Goal: Task Accomplishment & Management: Manage account settings

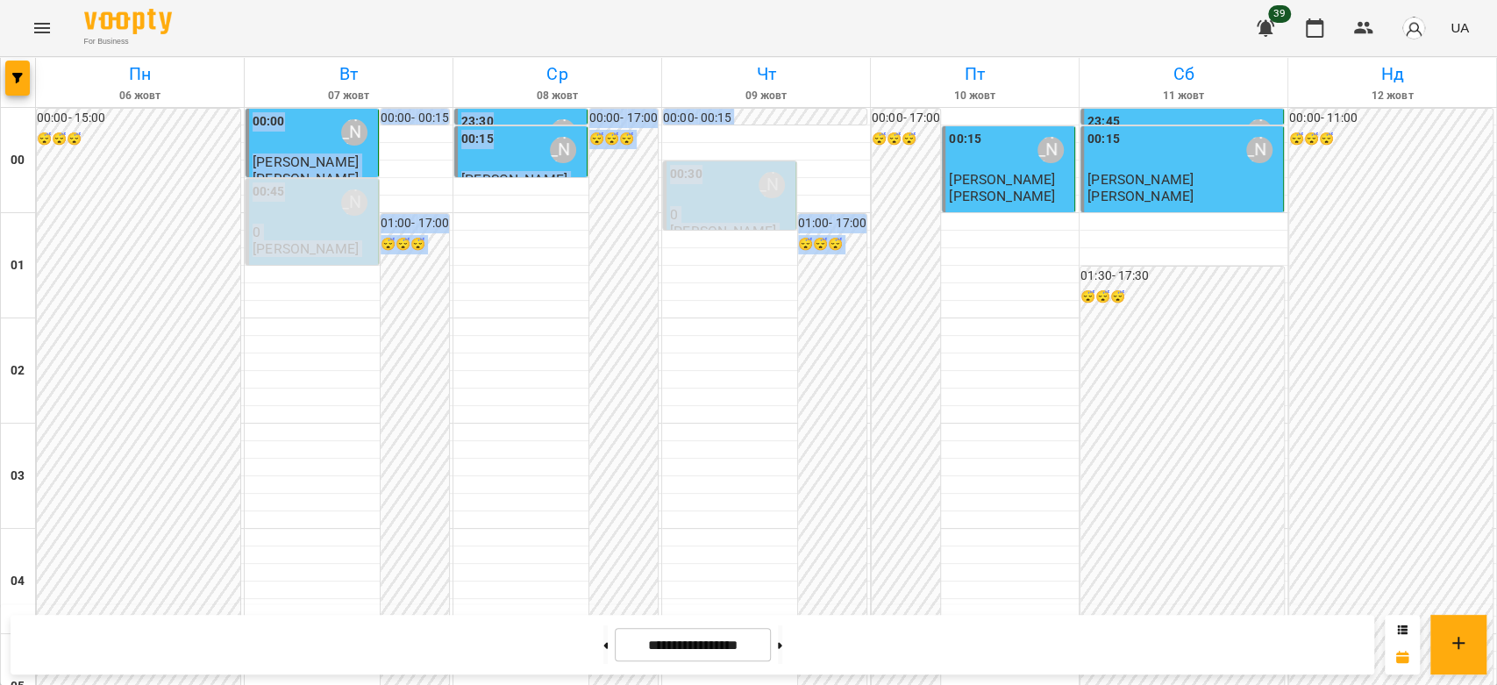
scroll to position [2028, 0]
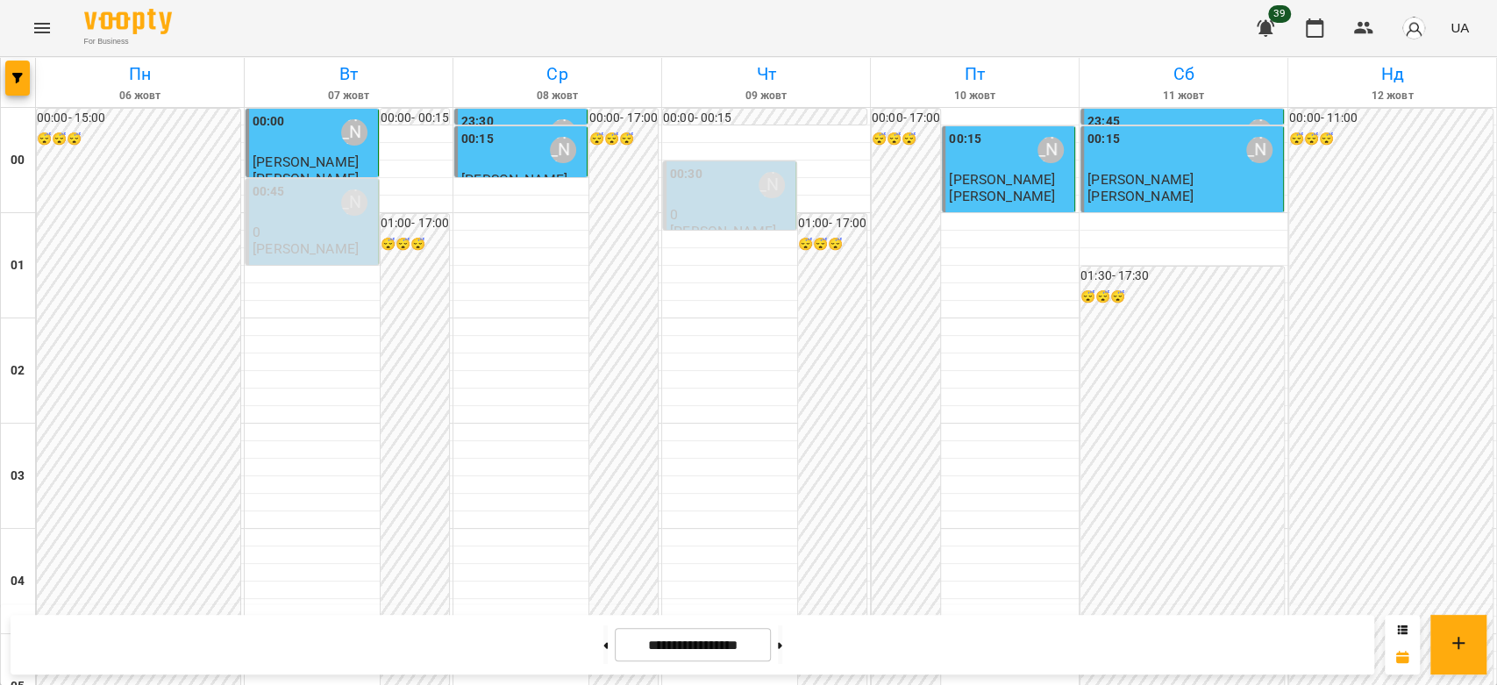
scroll to position [2028, 0]
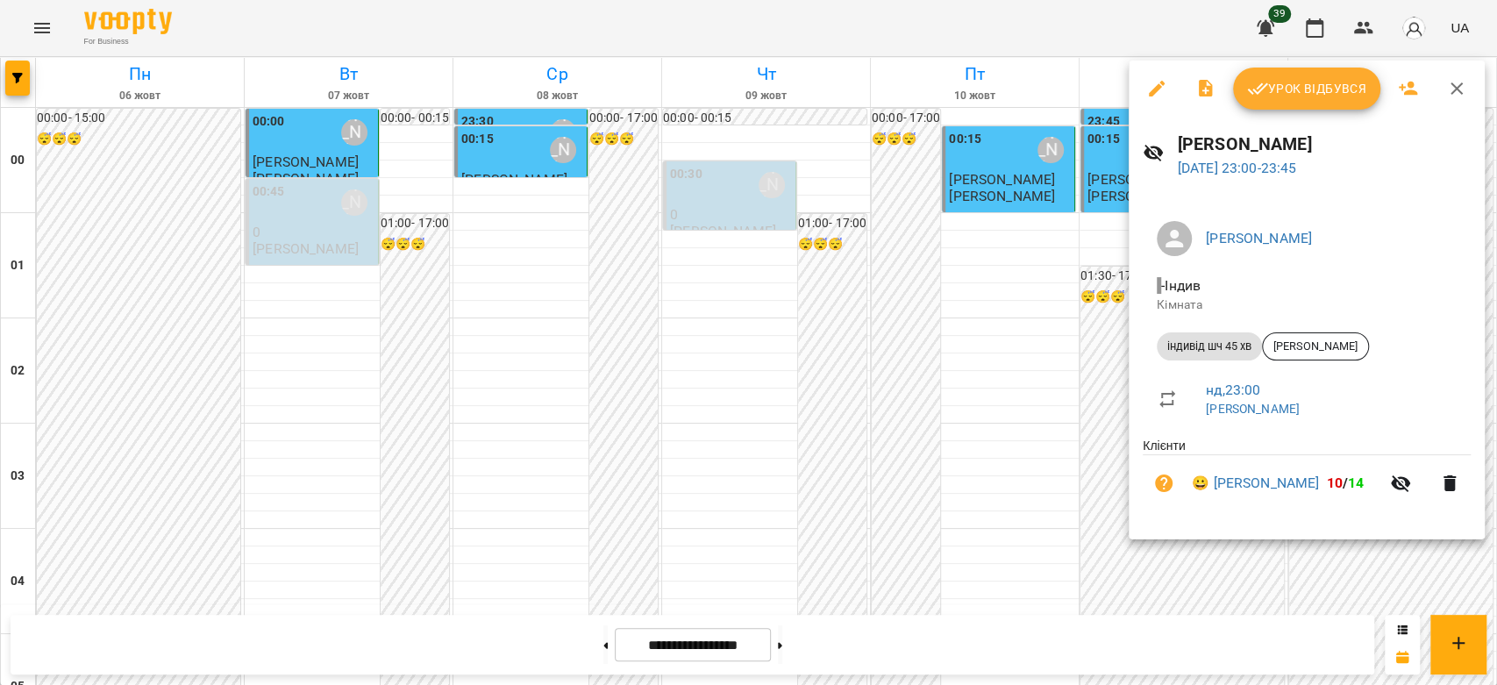
click at [1000, 281] on div at bounding box center [748, 342] width 1497 height 685
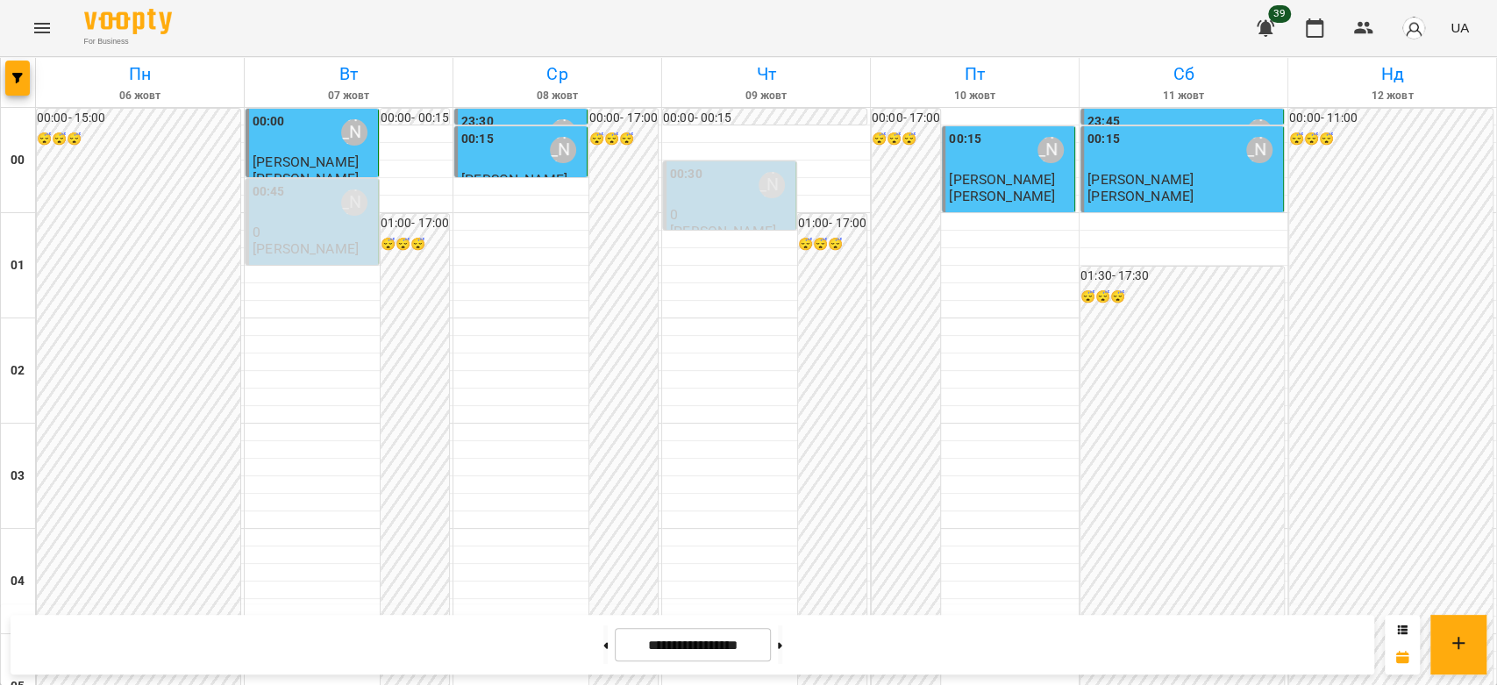
scroll to position [1832, 0]
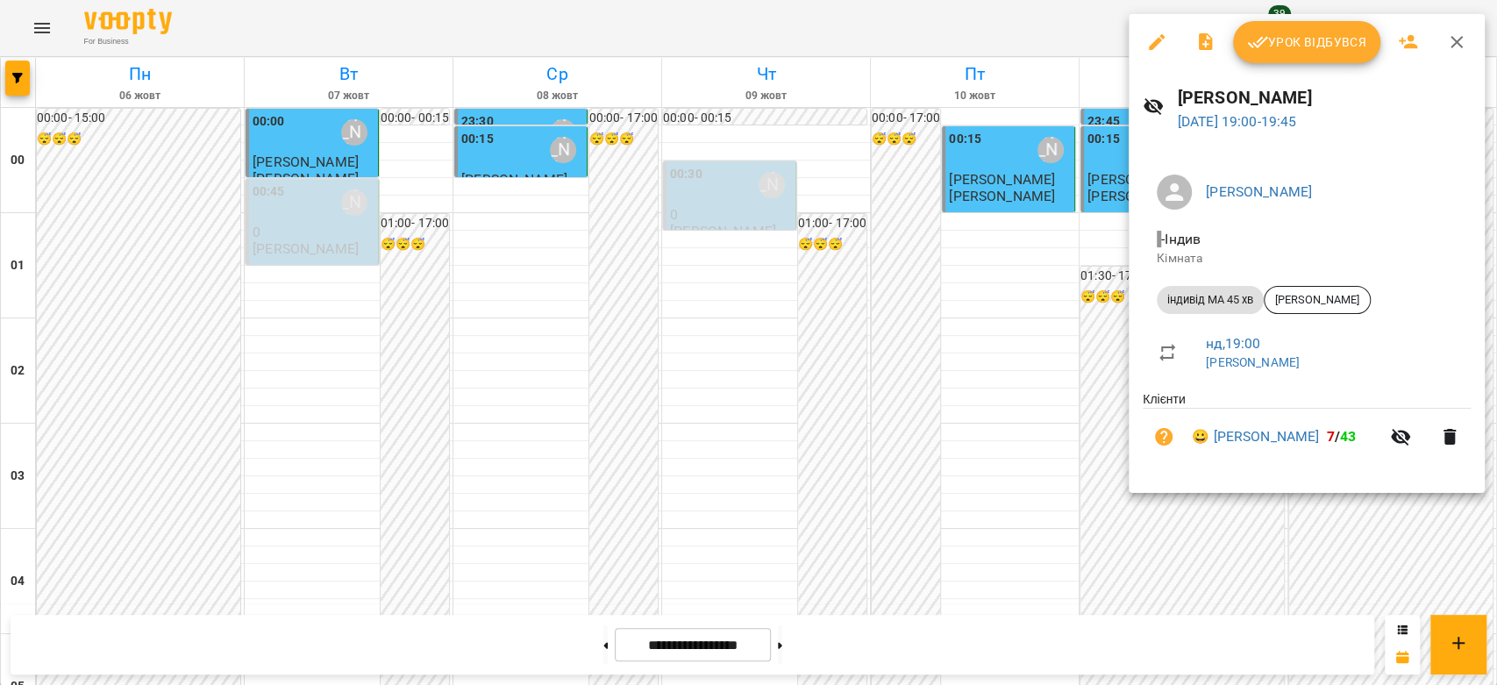
click at [1291, 54] on button "Урок відбувся" at bounding box center [1306, 42] width 147 height 42
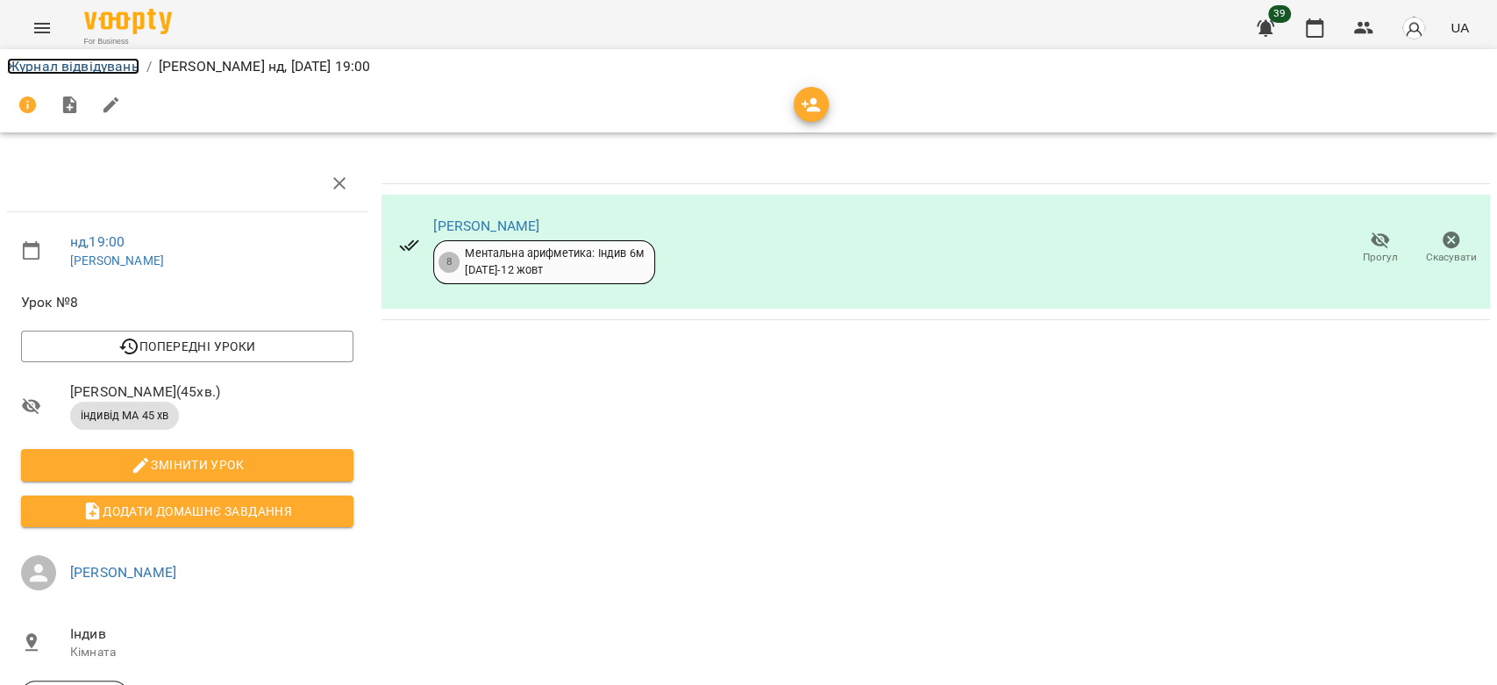
click at [126, 71] on link "Журнал відвідувань" at bounding box center [73, 66] width 132 height 17
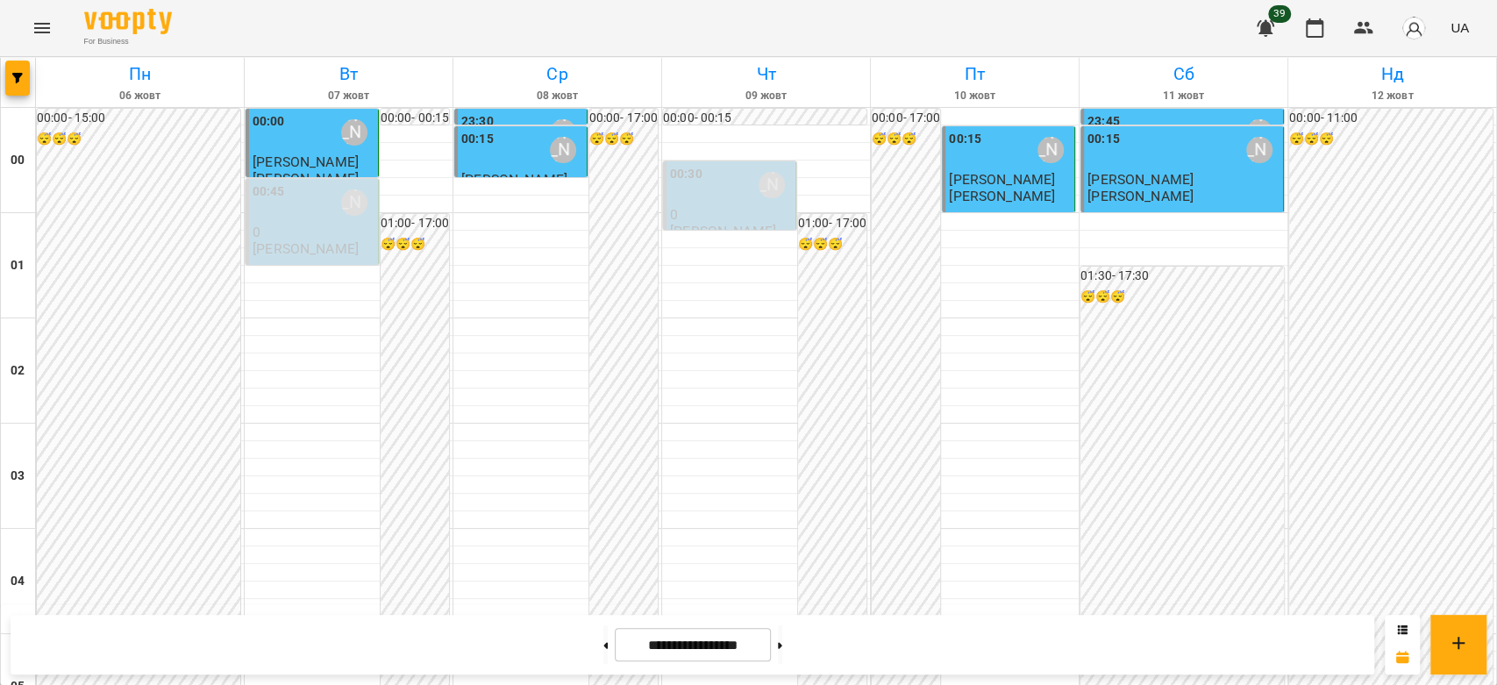
scroll to position [1559, 0]
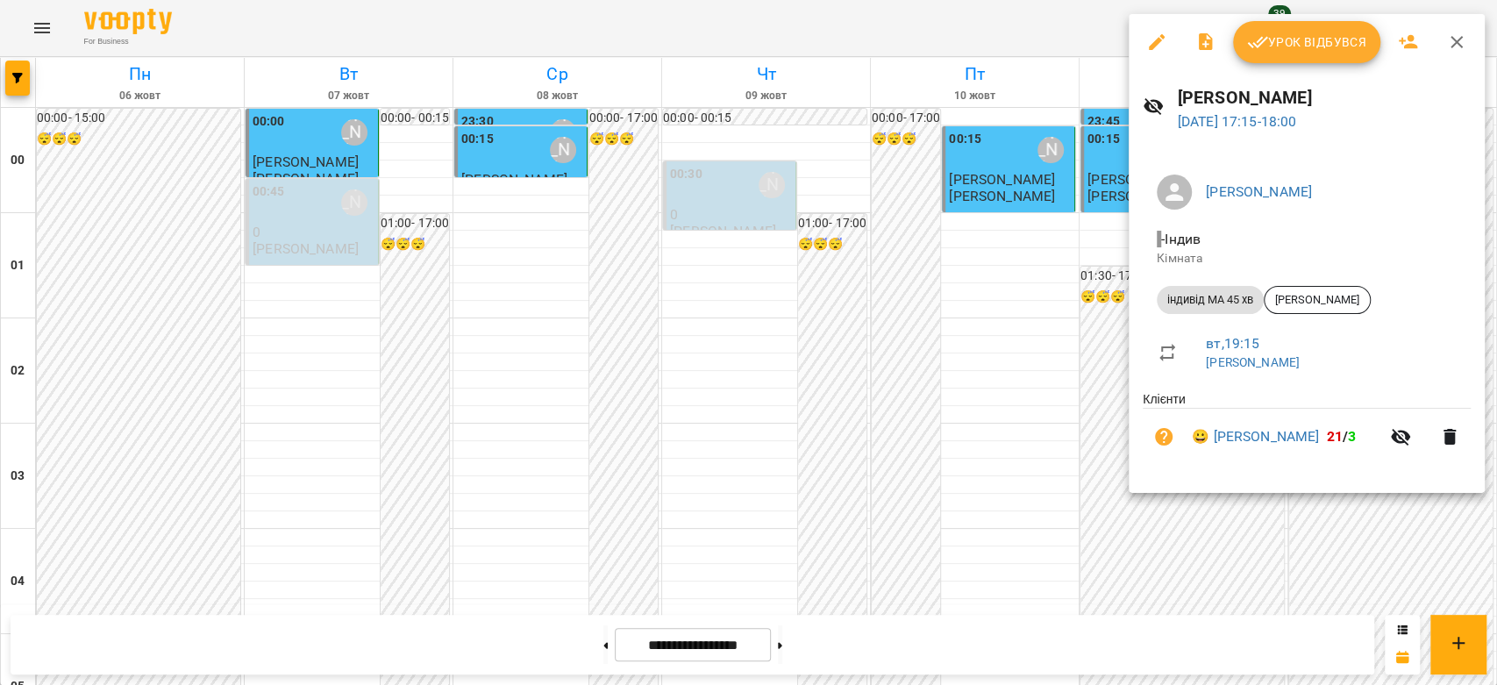
click at [1339, 24] on button "Урок відбувся" at bounding box center [1306, 42] width 147 height 42
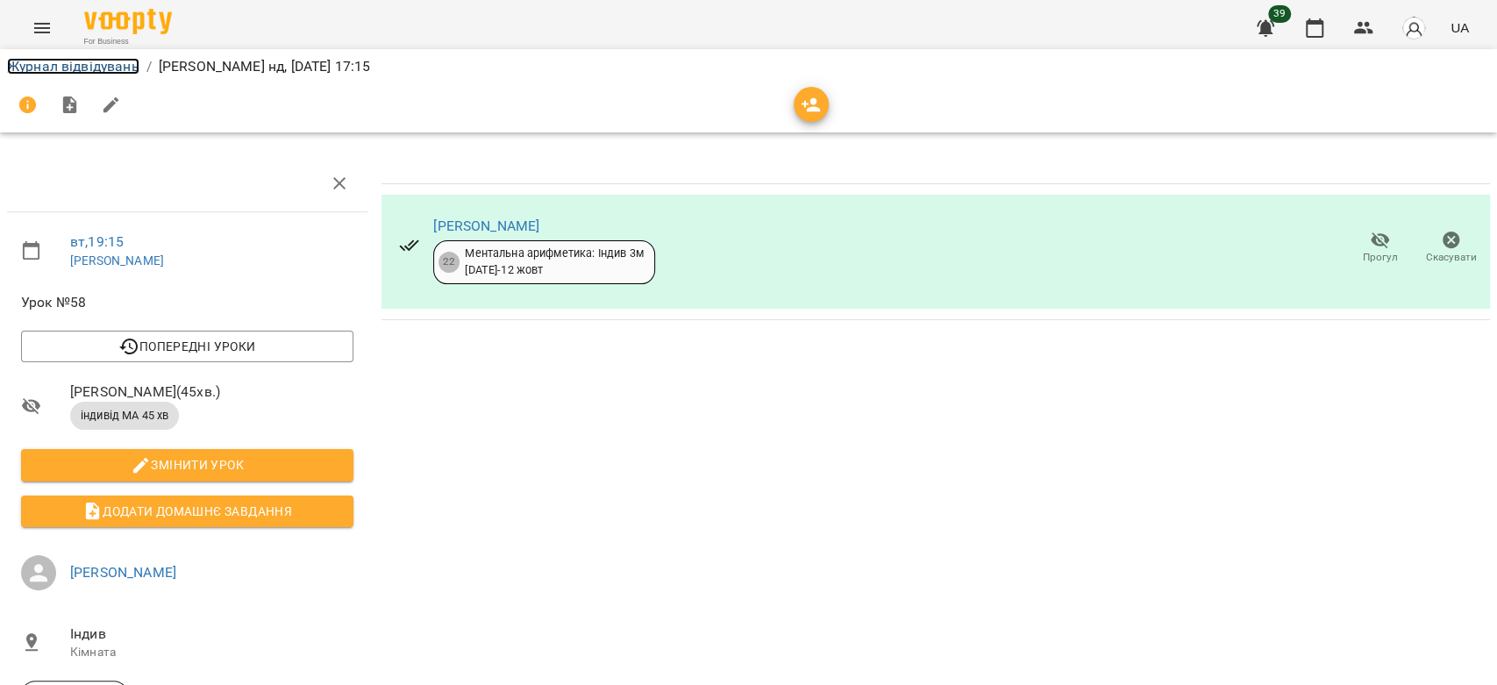
click at [131, 72] on link "Журнал відвідувань" at bounding box center [73, 66] width 132 height 17
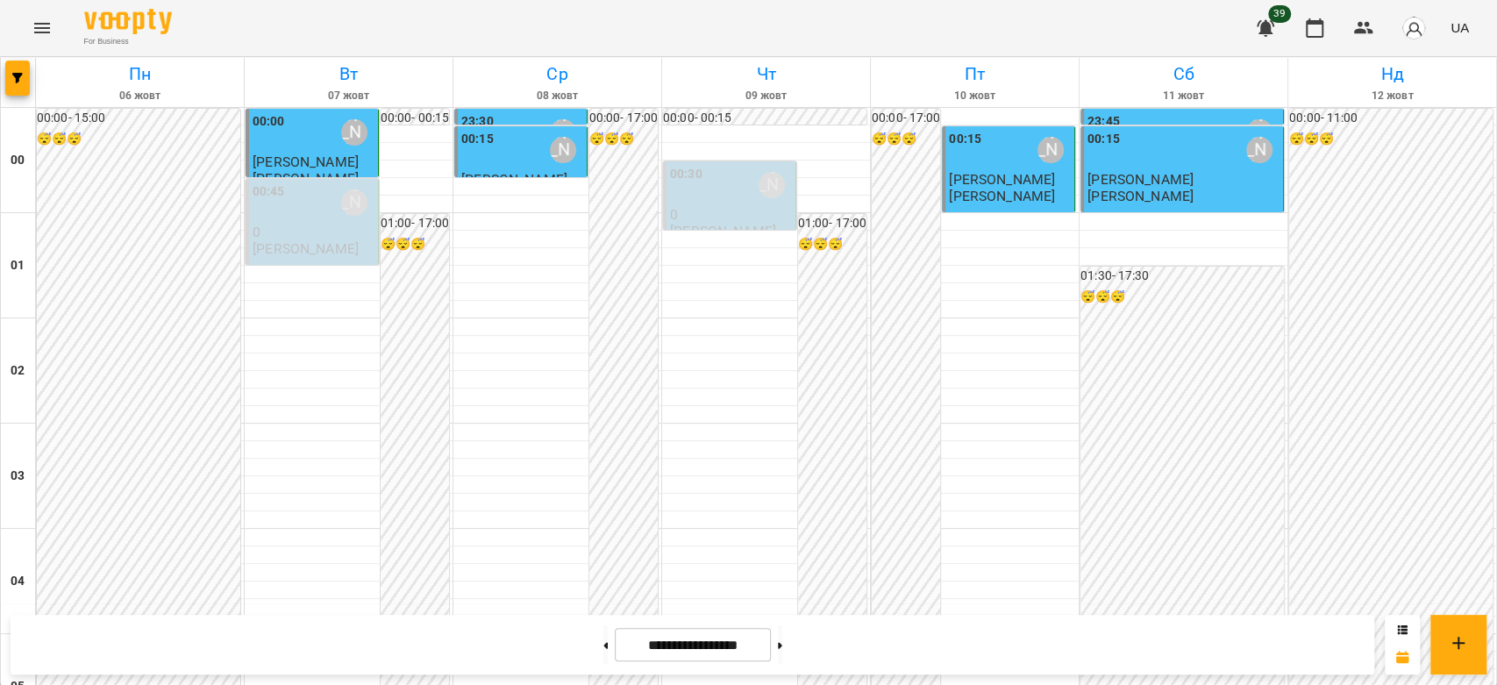
scroll to position [1656, 0]
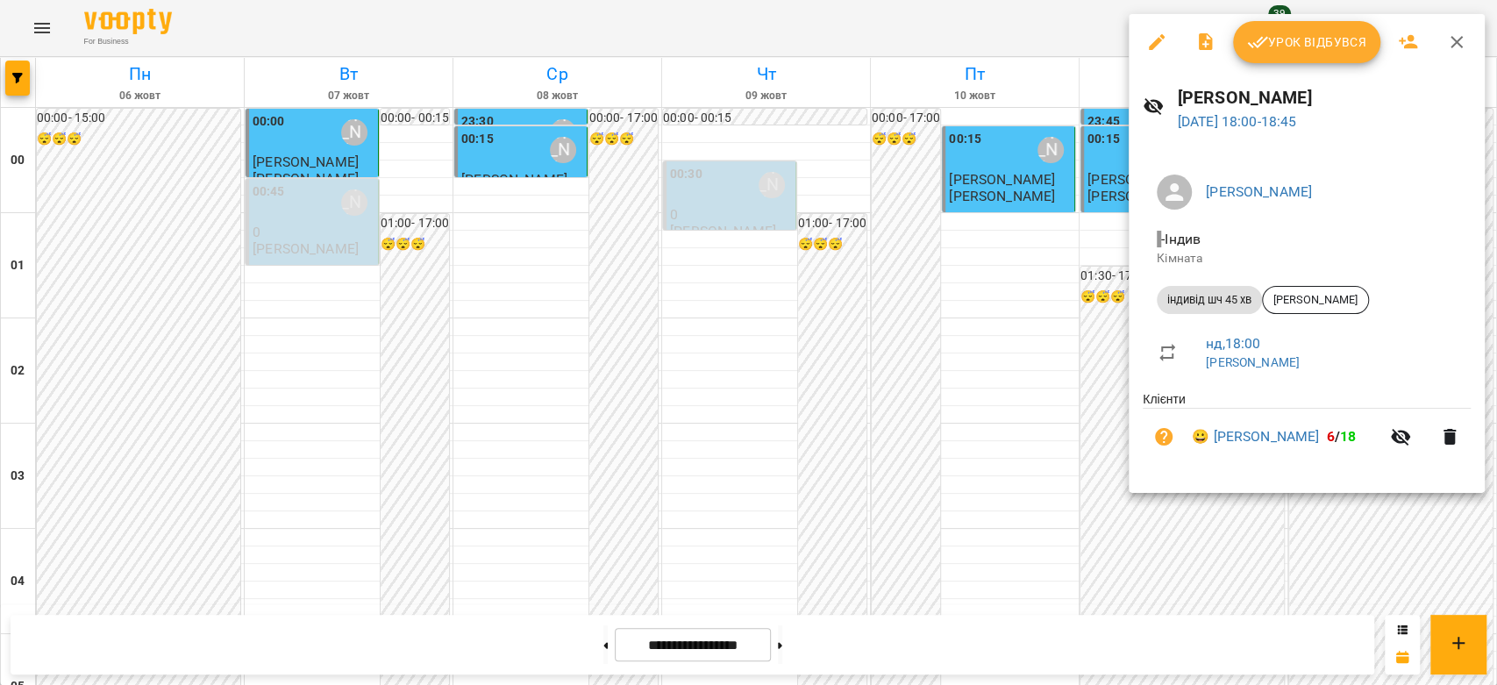
click at [1284, 32] on span "Урок відбувся" at bounding box center [1306, 42] width 119 height 21
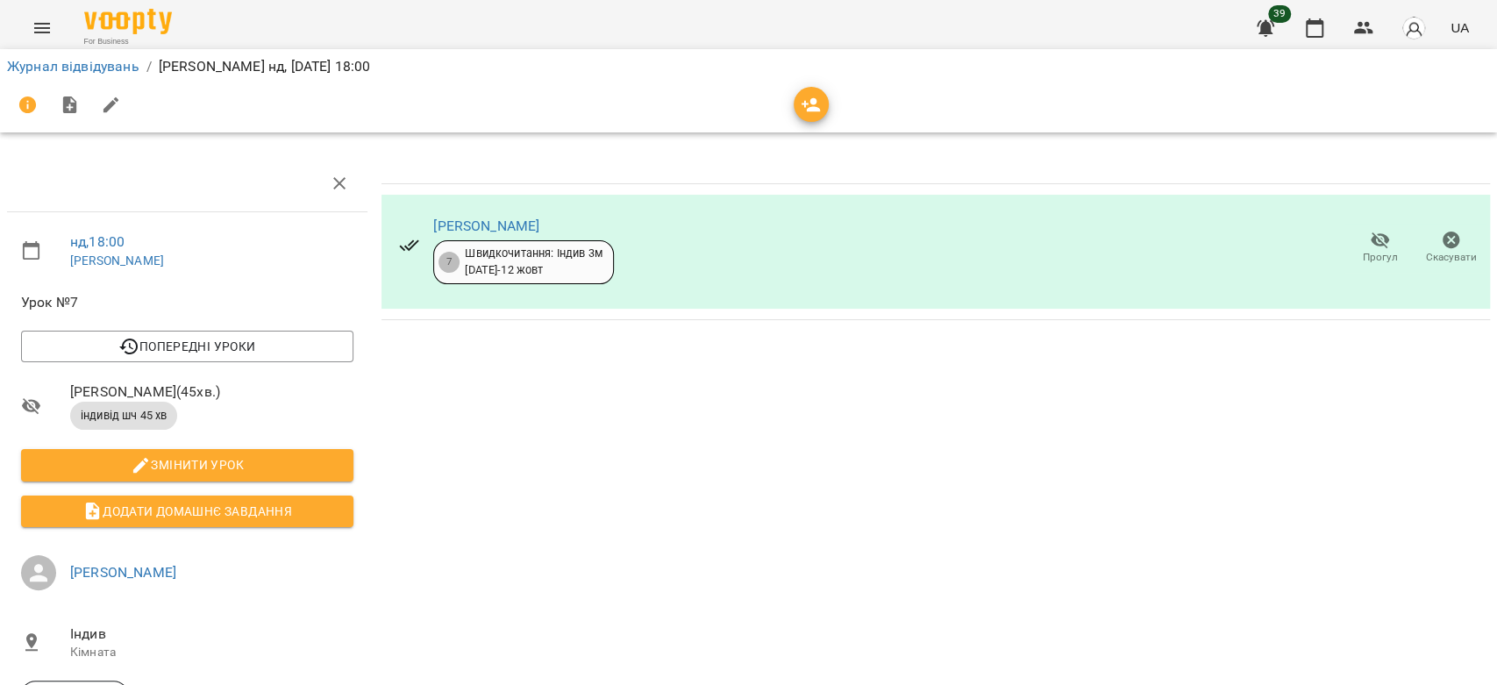
click at [30, 75] on li "Журнал відвідувань" at bounding box center [73, 66] width 132 height 21
click at [42, 67] on link "Журнал відвідувань" at bounding box center [73, 66] width 132 height 17
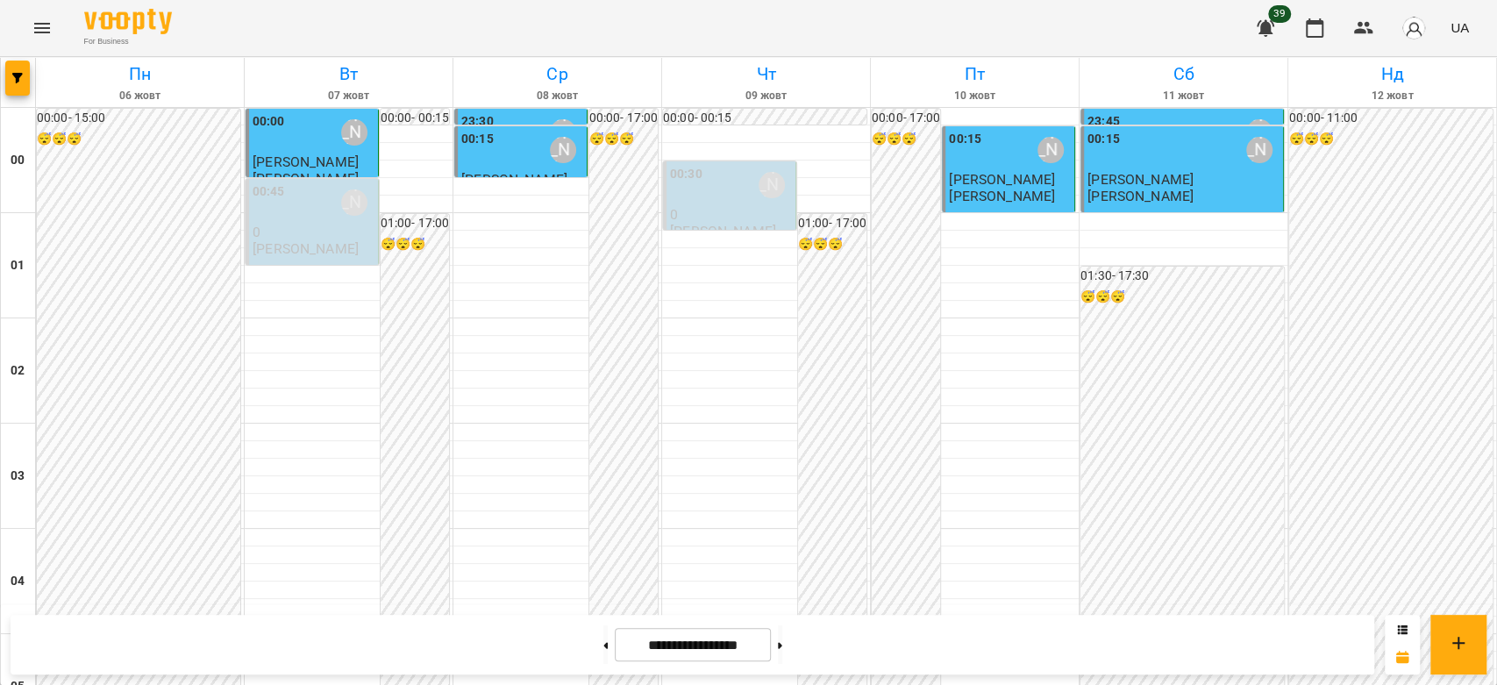
scroll to position [1754, 0]
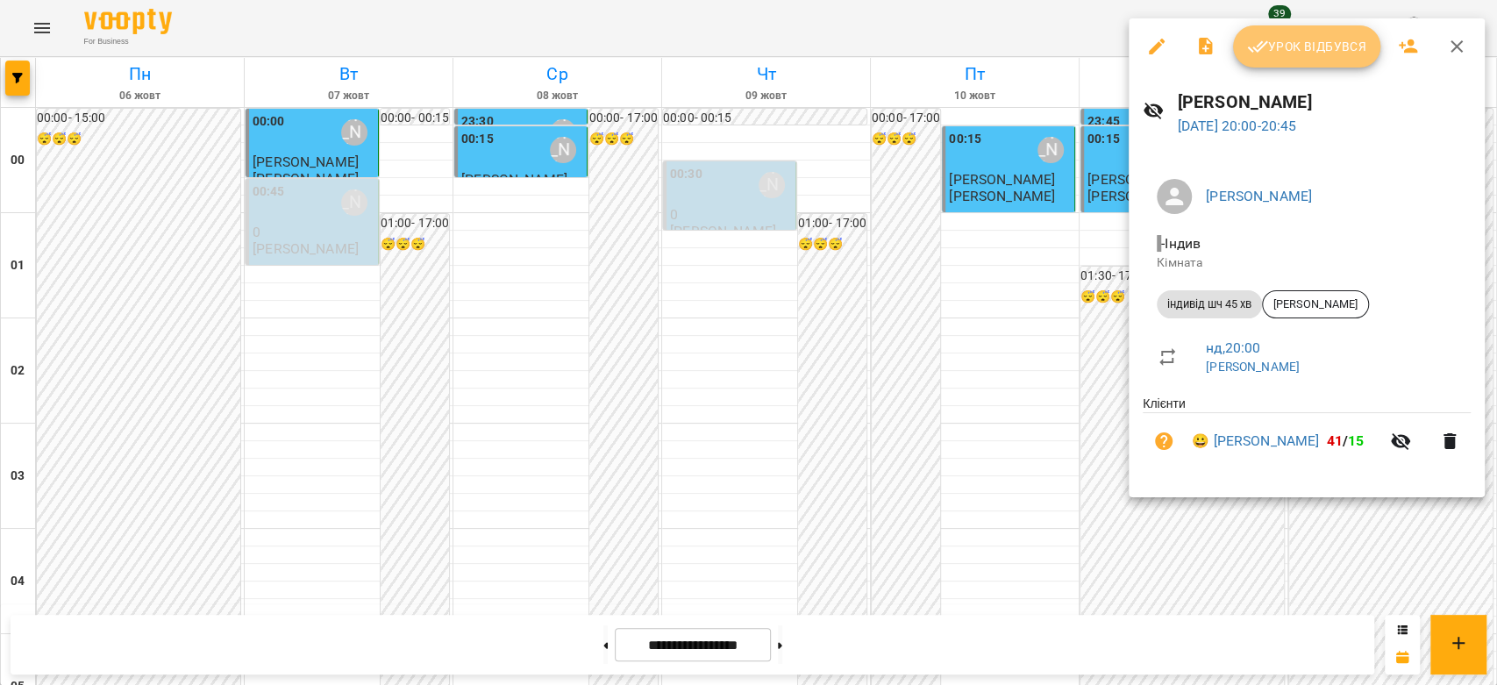
click at [1298, 51] on span "Урок відбувся" at bounding box center [1306, 46] width 119 height 21
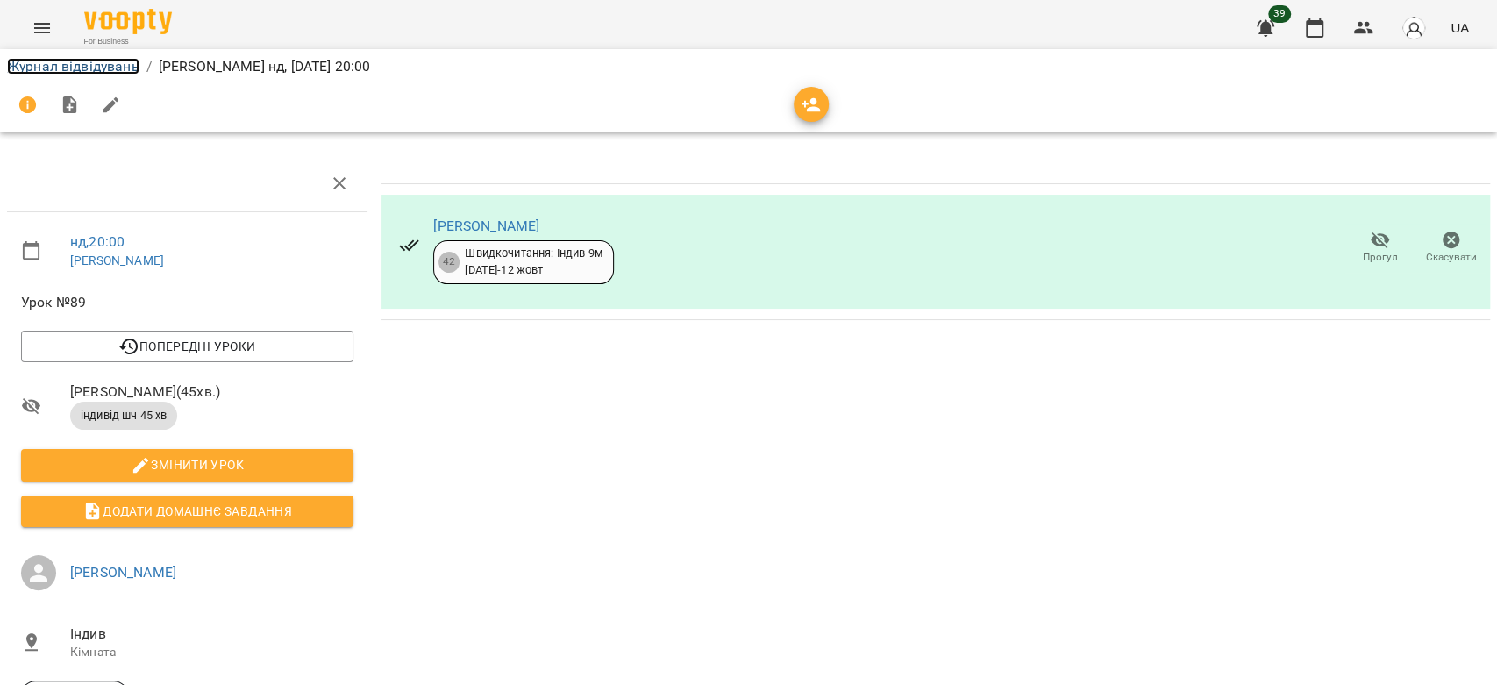
click at [61, 70] on link "Журнал відвідувань" at bounding box center [73, 66] width 132 height 17
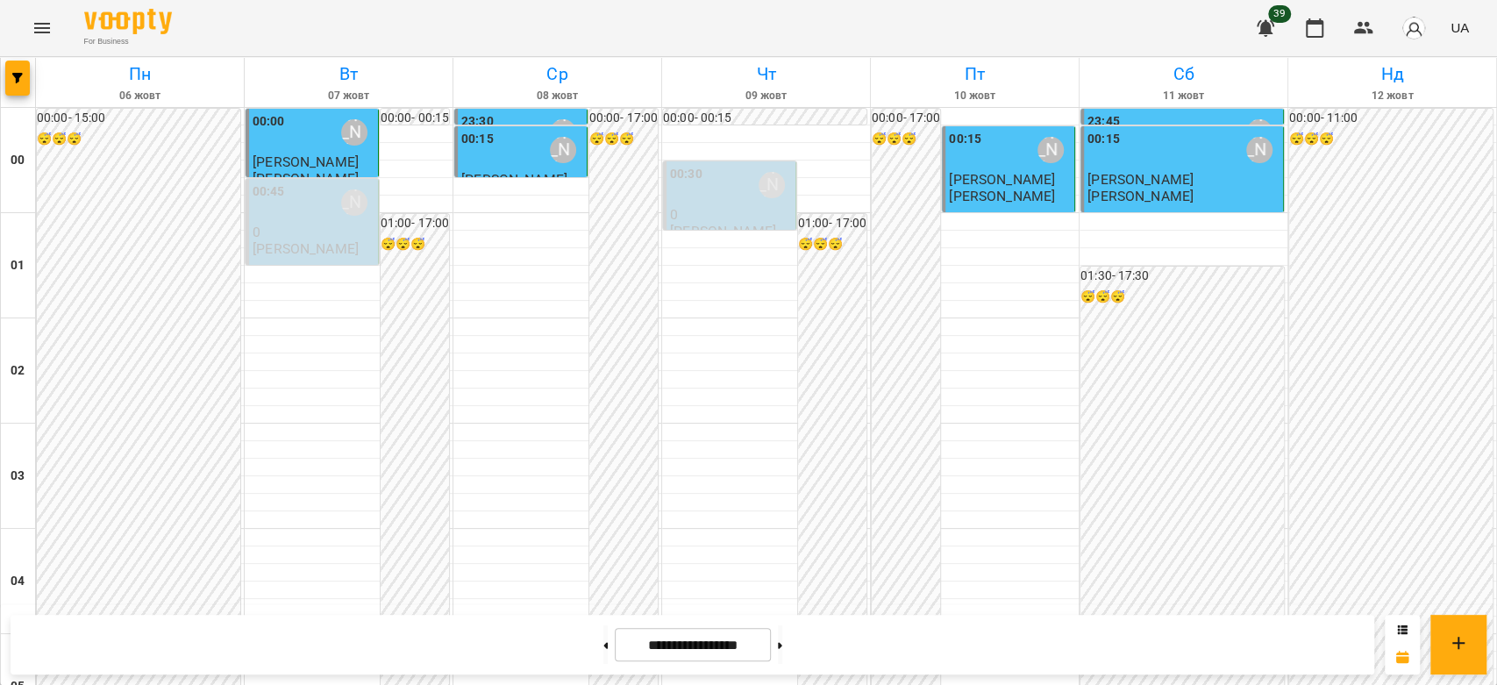
scroll to position [2028, 0]
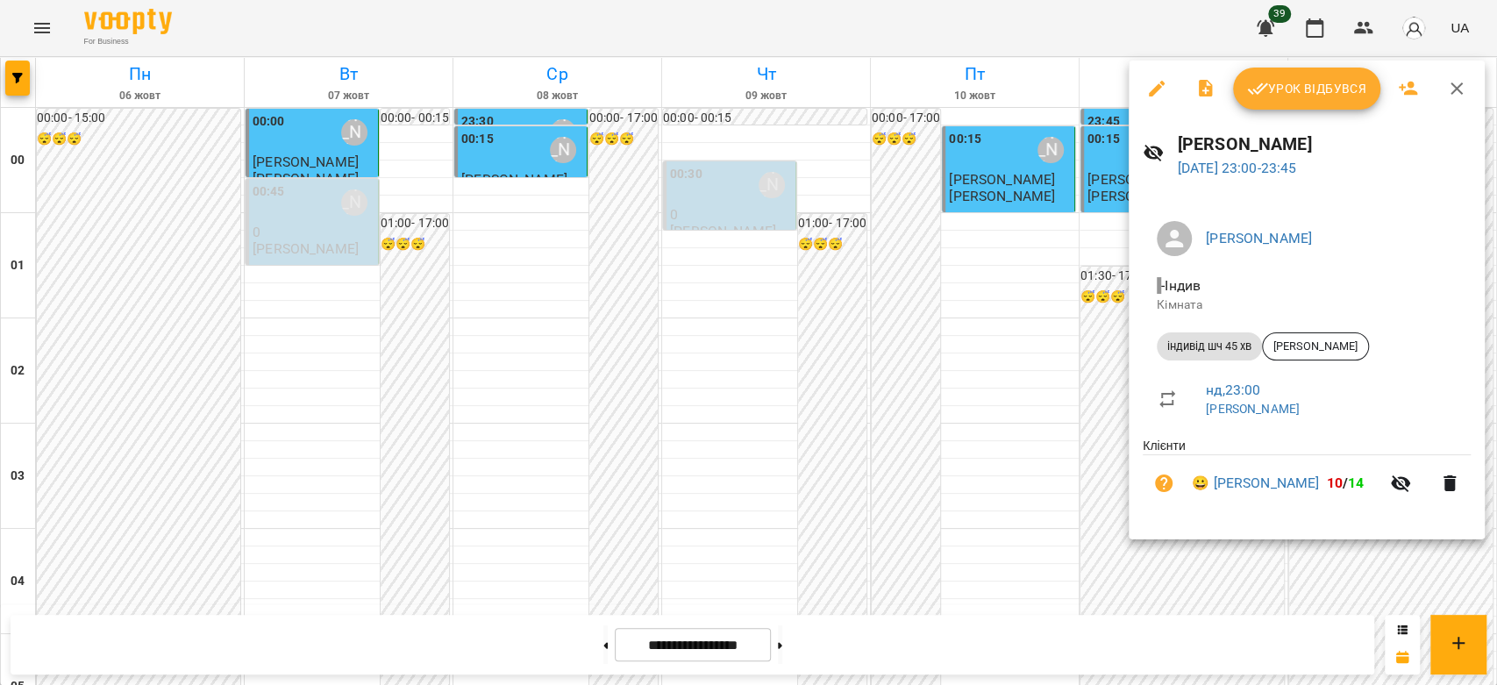
click at [934, 391] on div at bounding box center [748, 342] width 1497 height 685
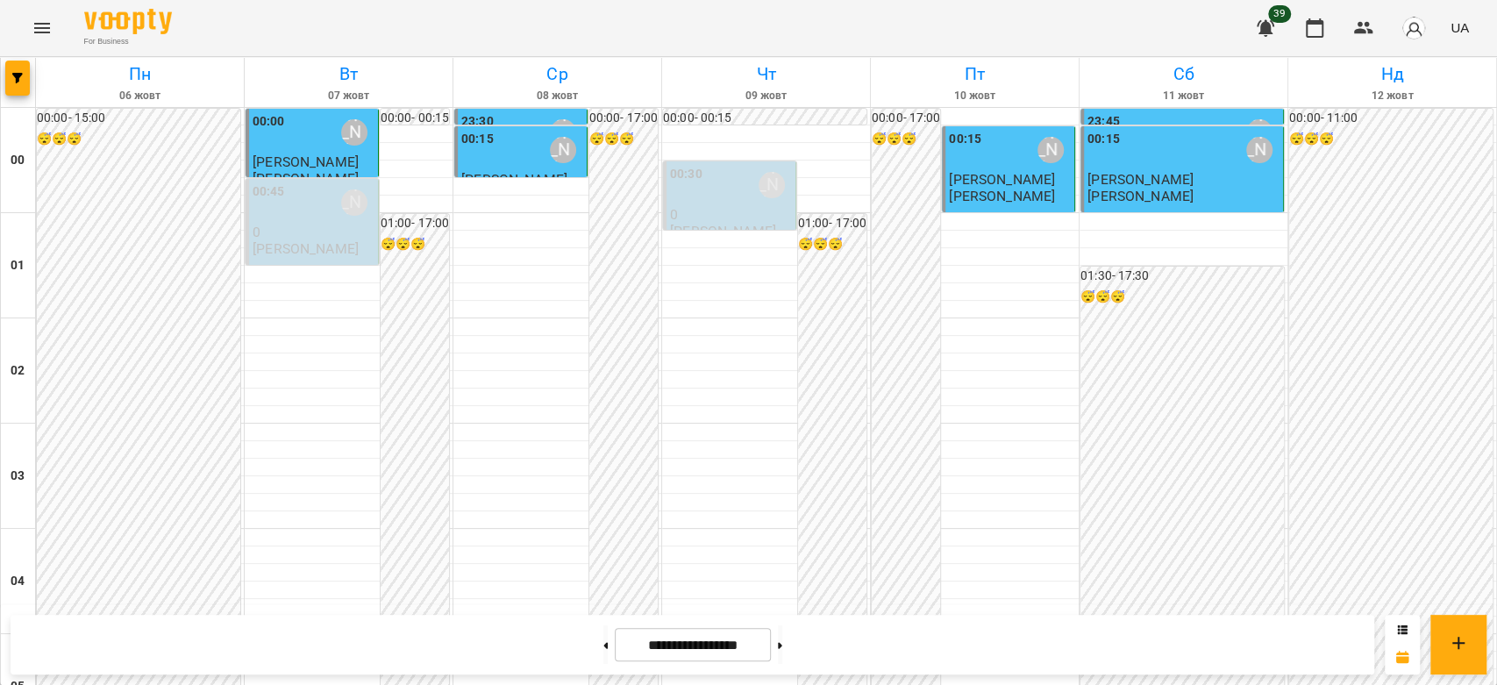
scroll to position [1735, 0]
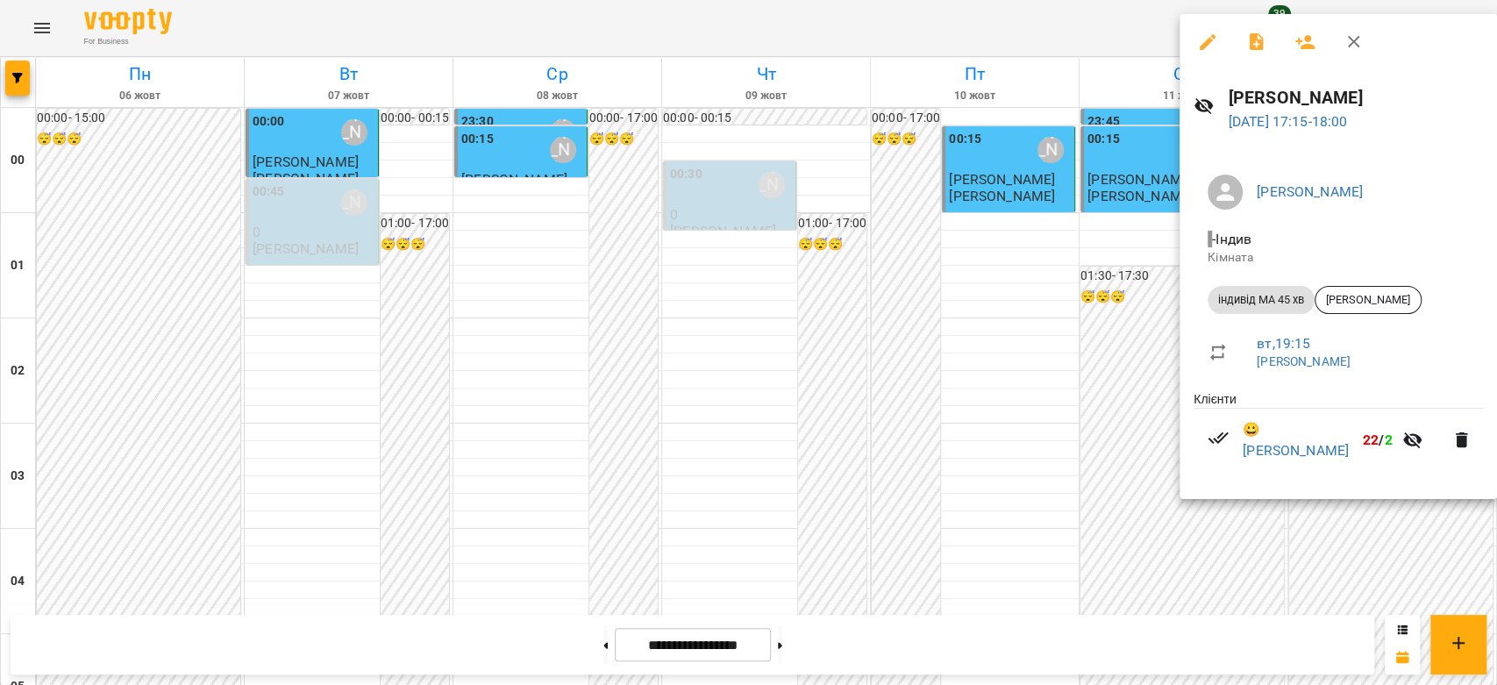
click at [1014, 306] on div at bounding box center [748, 342] width 1497 height 685
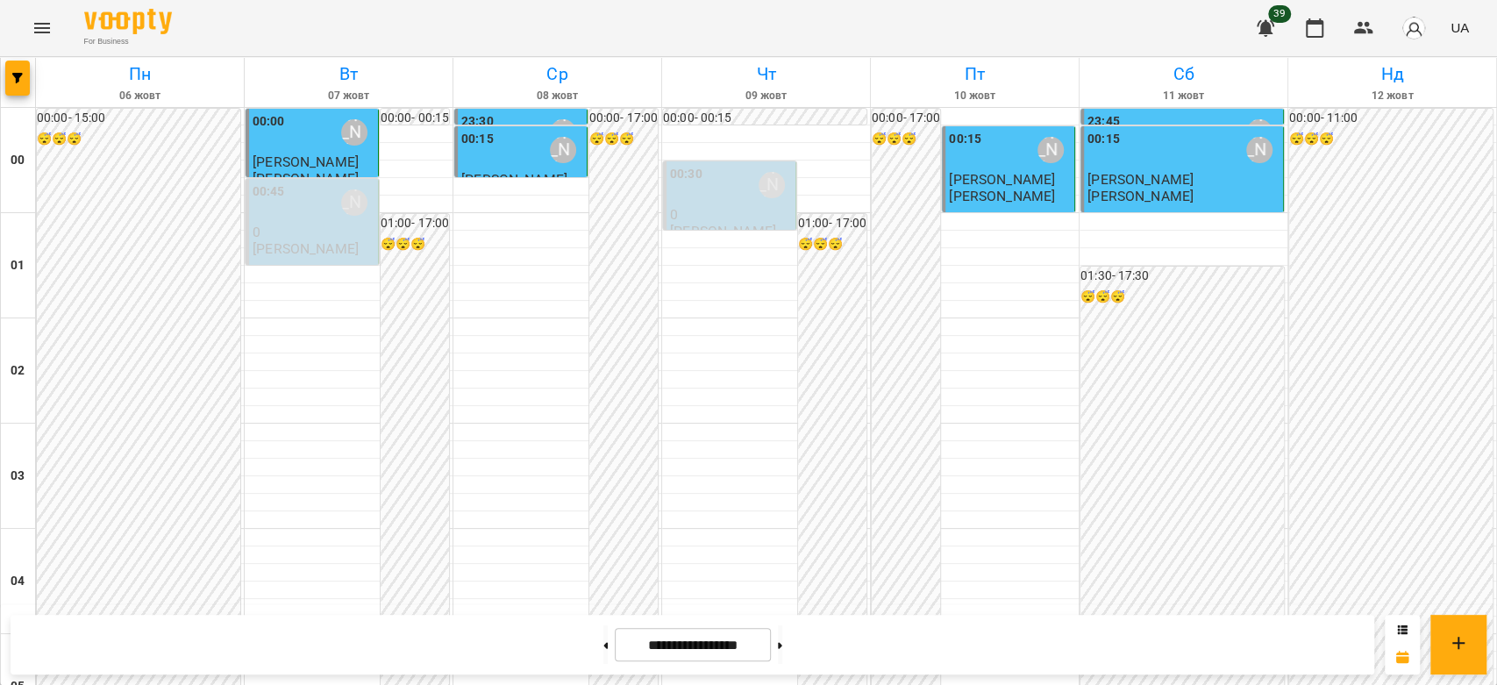
scroll to position [1346, 0]
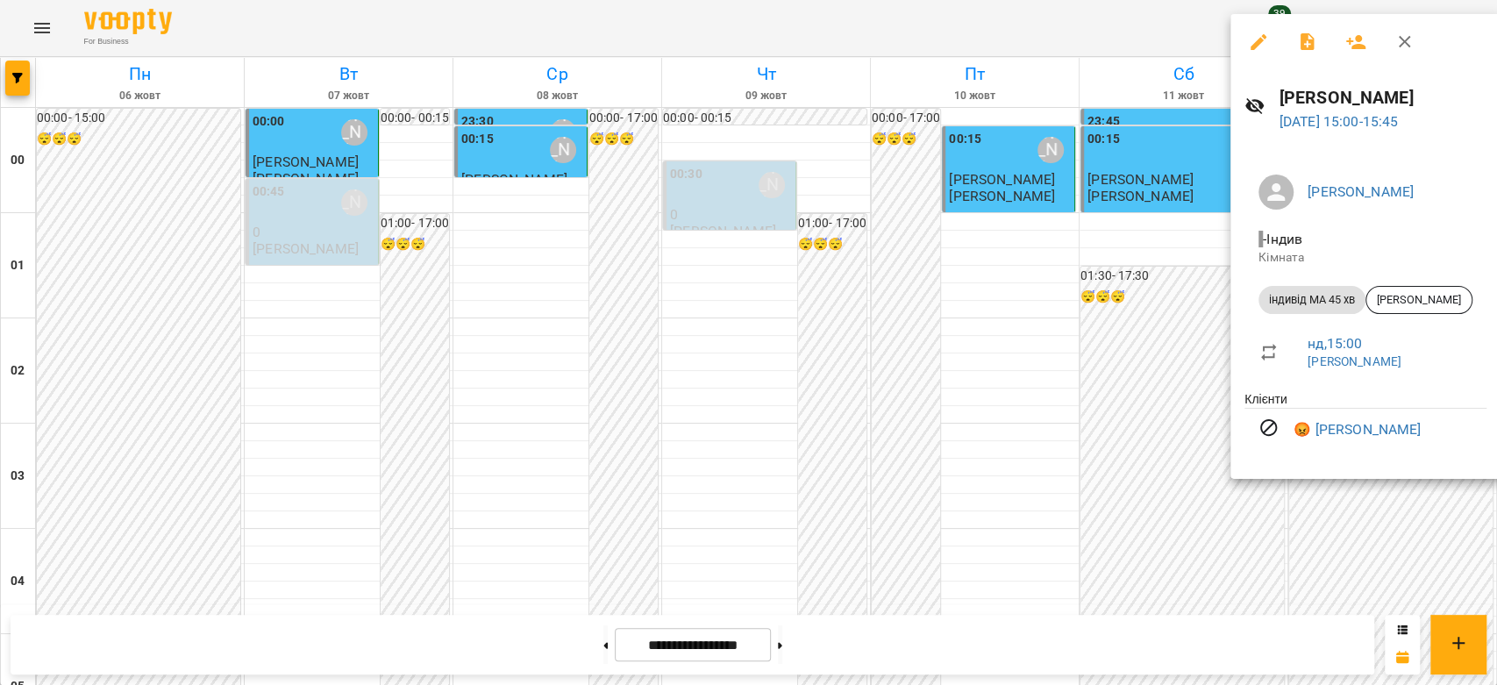
click at [1207, 404] on div at bounding box center [748, 342] width 1497 height 685
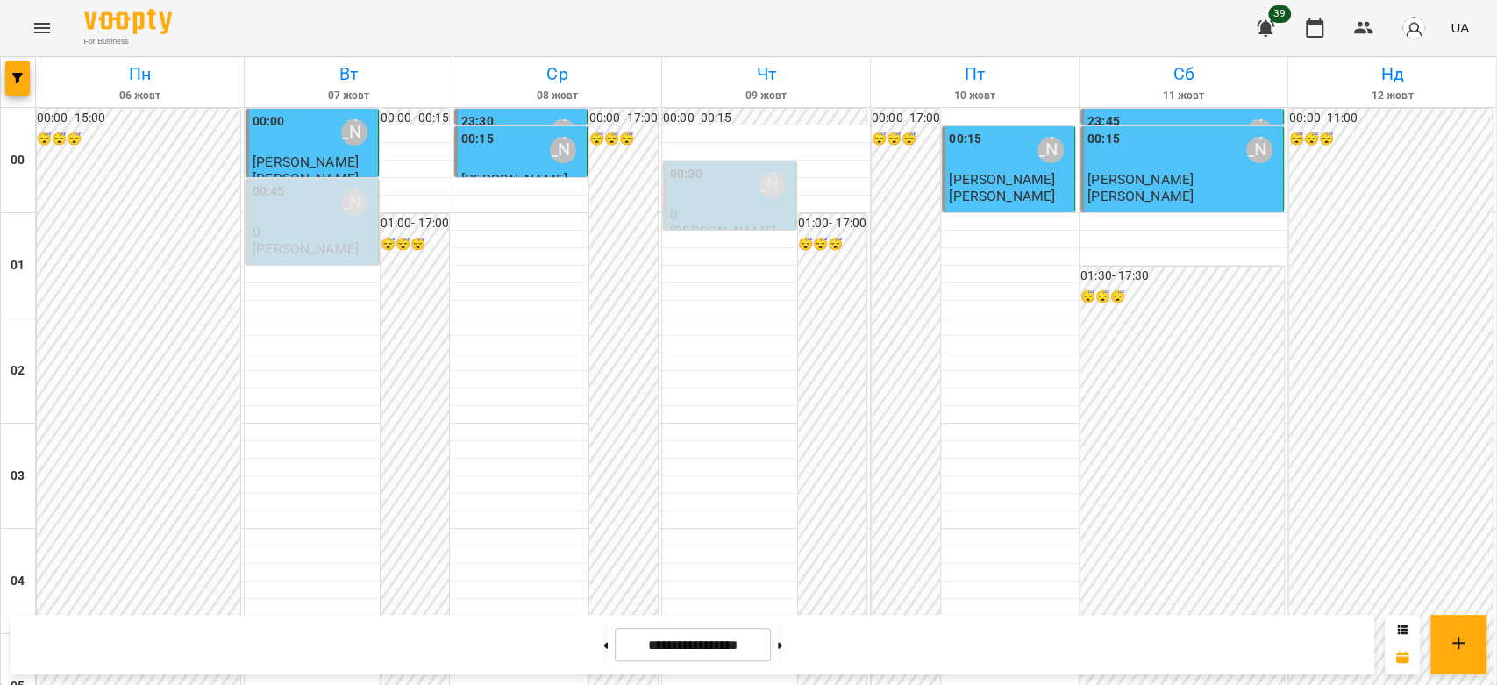
scroll to position [2028, 0]
click at [782, 652] on button at bounding box center [780, 644] width 4 height 39
type input "**********"
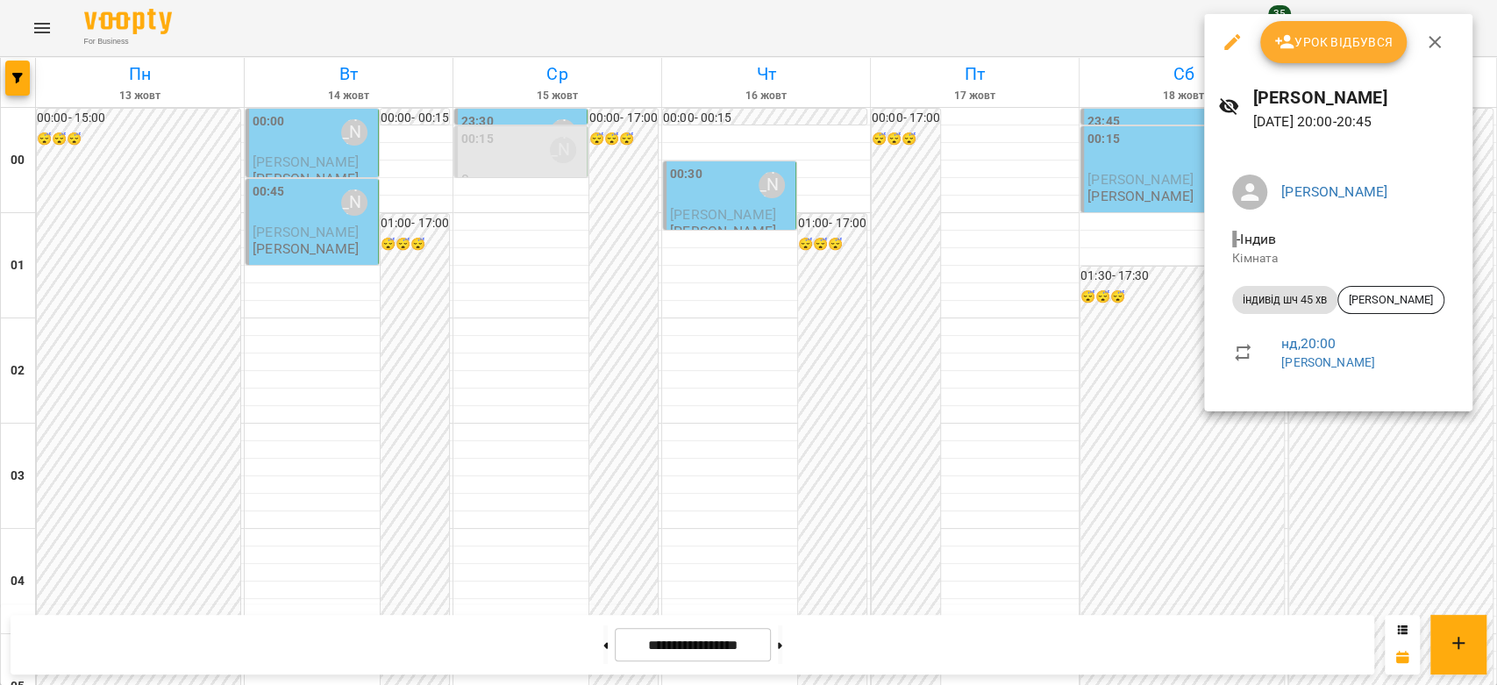
click at [1184, 234] on div at bounding box center [748, 342] width 1497 height 685
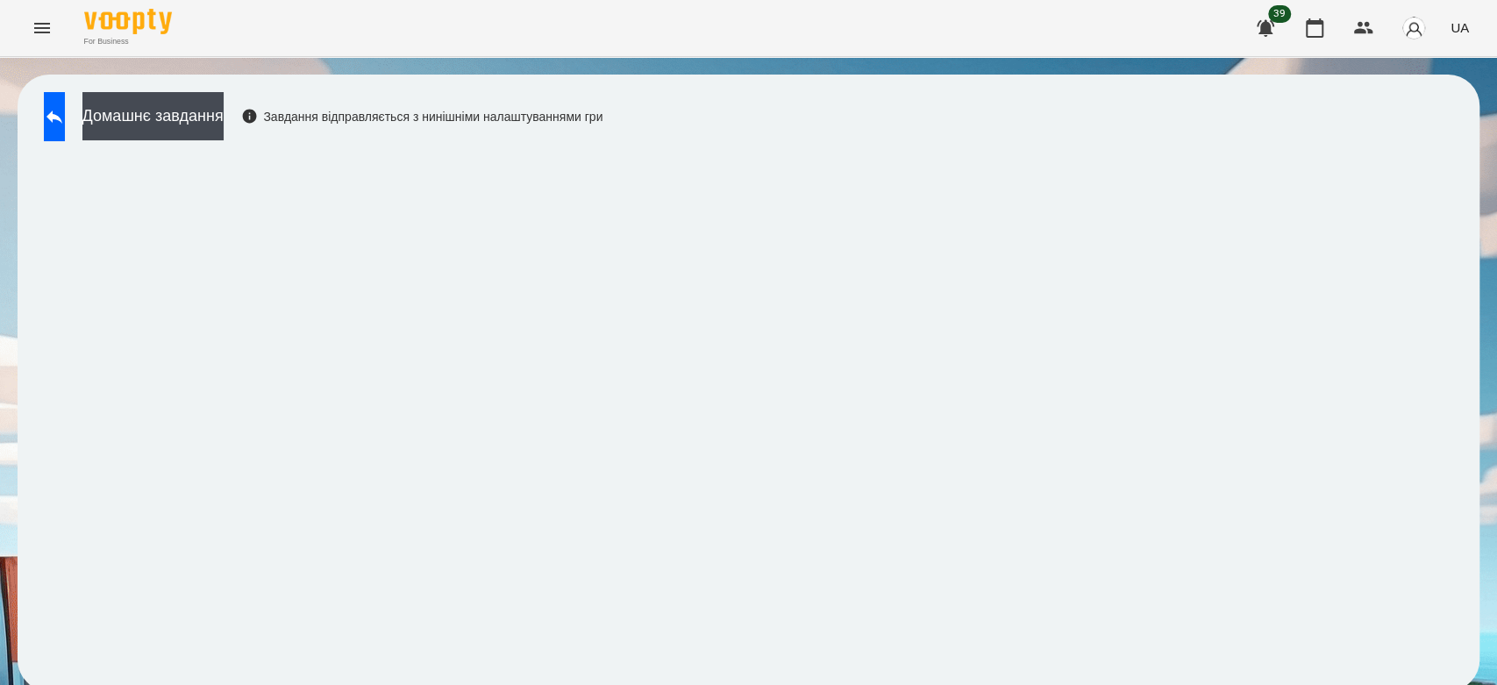
scroll to position [6, 0]
click at [65, 124] on button at bounding box center [54, 116] width 21 height 49
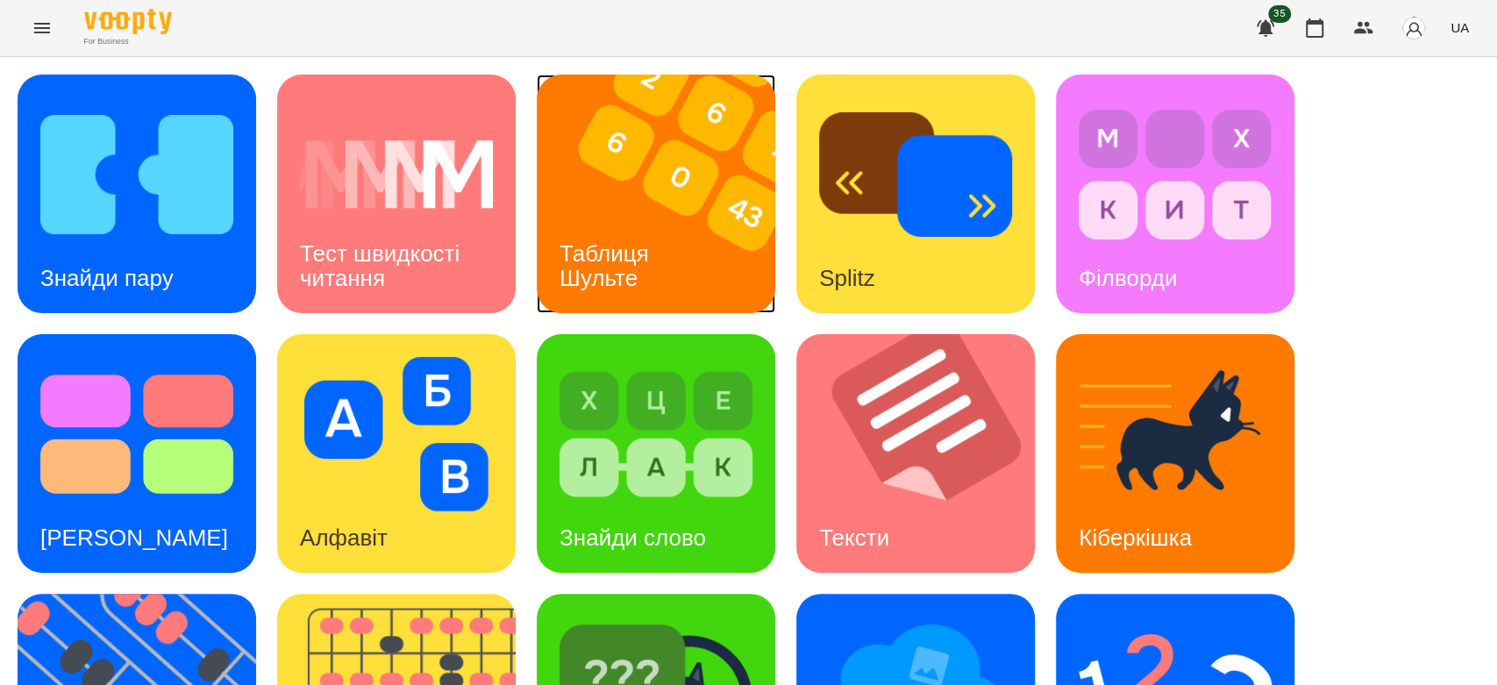
click at [646, 230] on div "Таблиця Шульте" at bounding box center [607, 266] width 141 height 94
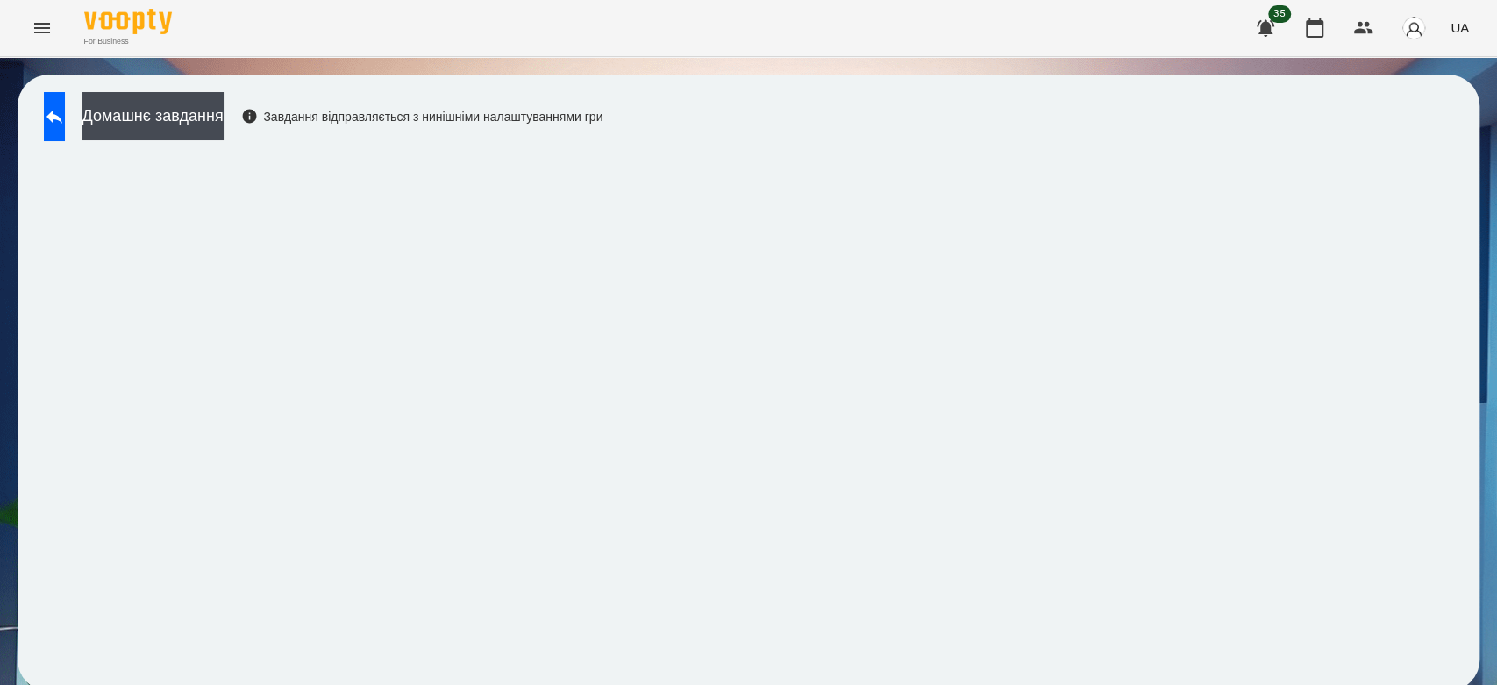
scroll to position [6, 0]
click at [207, 98] on button "Домашнє завдання" at bounding box center [152, 116] width 141 height 48
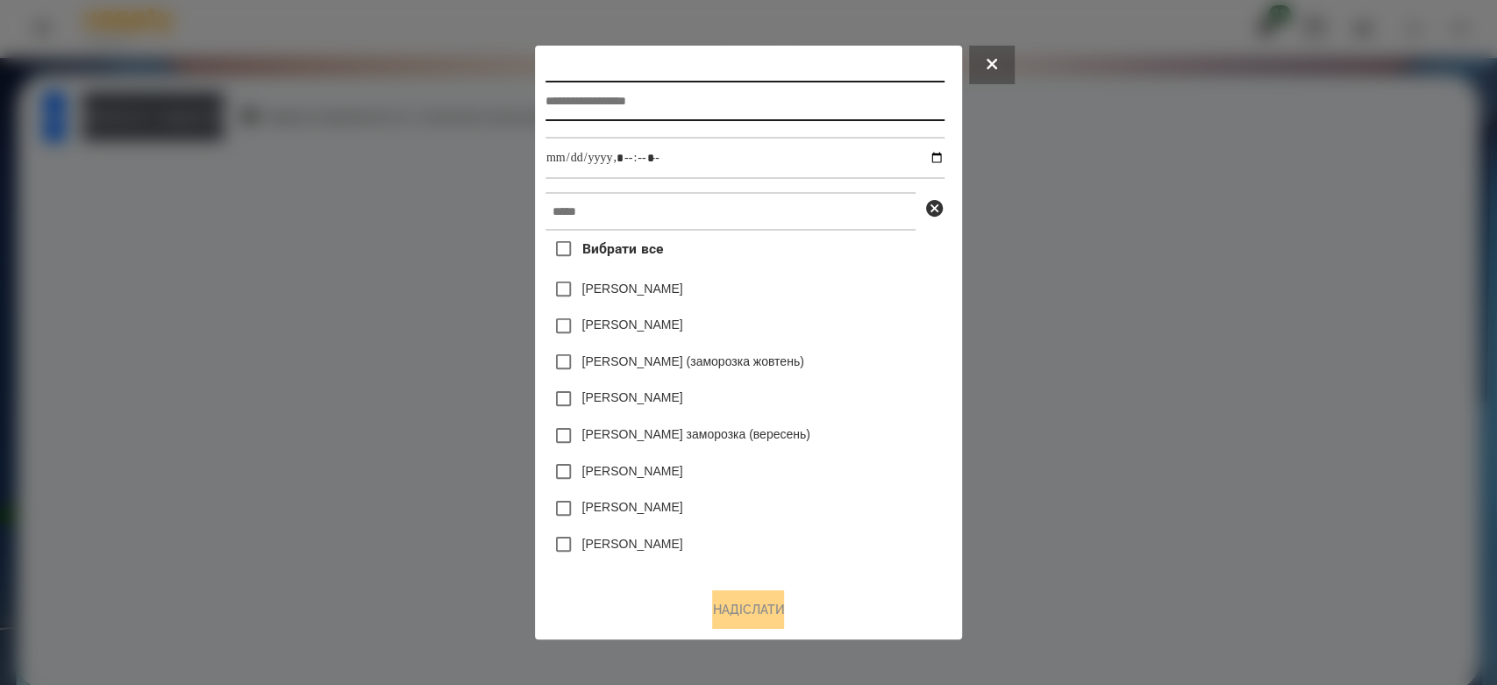
click at [738, 100] on input "text" at bounding box center [745, 101] width 399 height 40
type input "******"
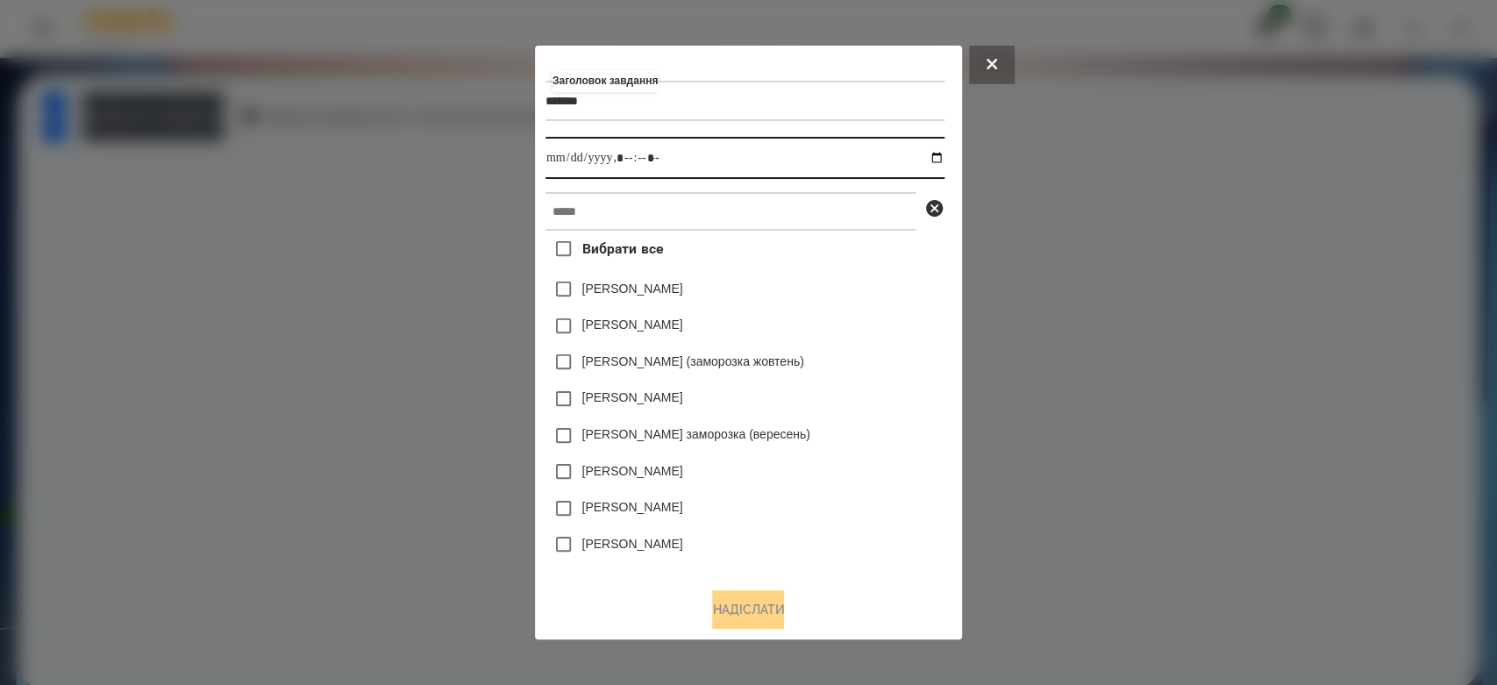
click at [942, 154] on input "datetime-local" at bounding box center [745, 158] width 399 height 42
type input "**********"
click at [873, 315] on div "Емма Северен" at bounding box center [745, 326] width 399 height 37
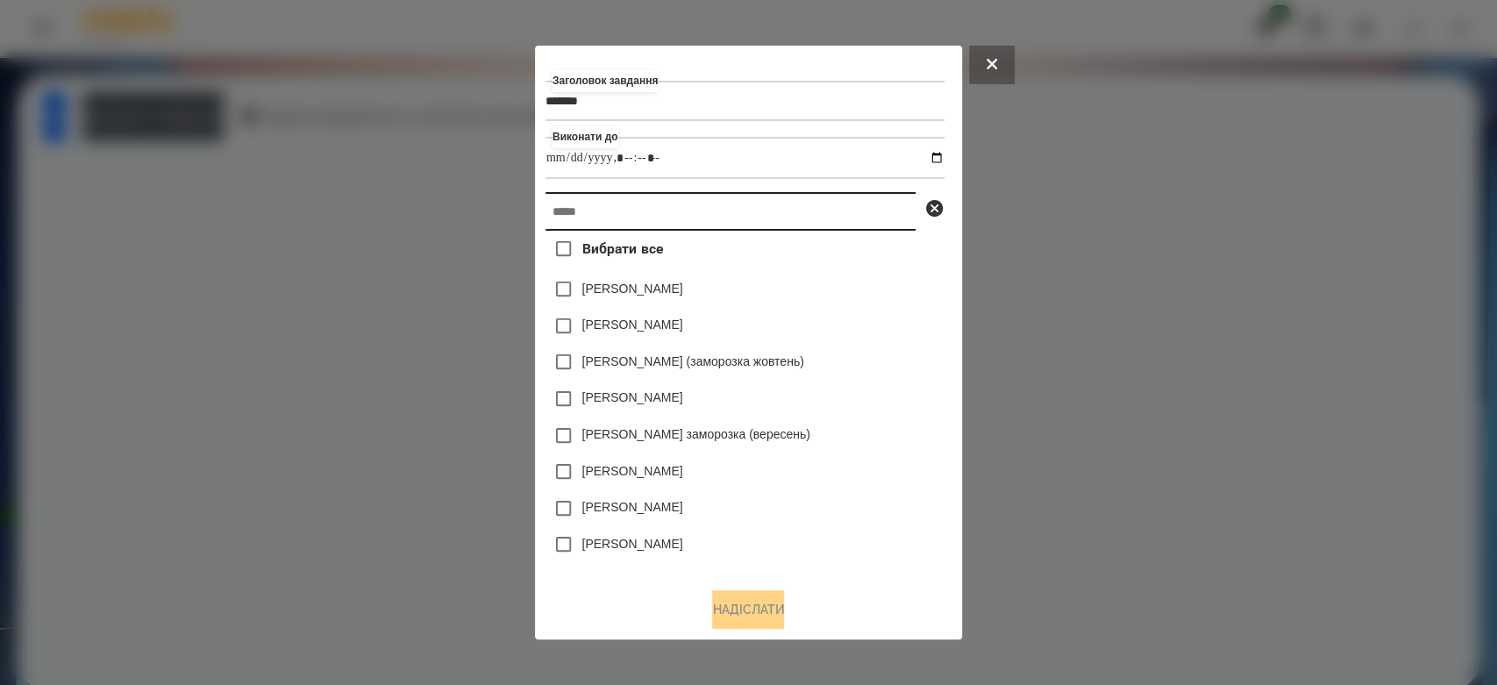
click at [788, 218] on input "text" at bounding box center [731, 211] width 370 height 39
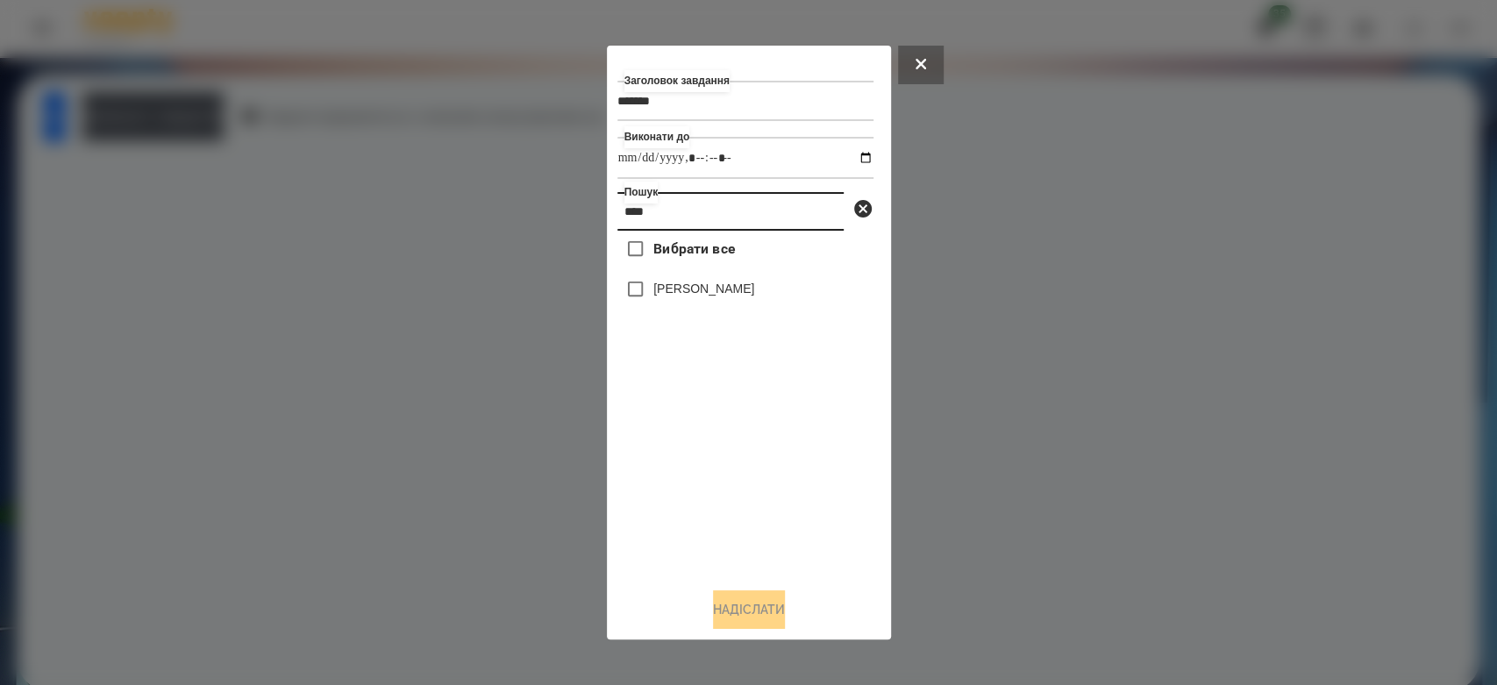
type input "****"
click at [749, 296] on label "Владислав Мосюра" at bounding box center [703, 289] width 101 height 18
click at [760, 617] on button "Надіслати" at bounding box center [749, 609] width 72 height 39
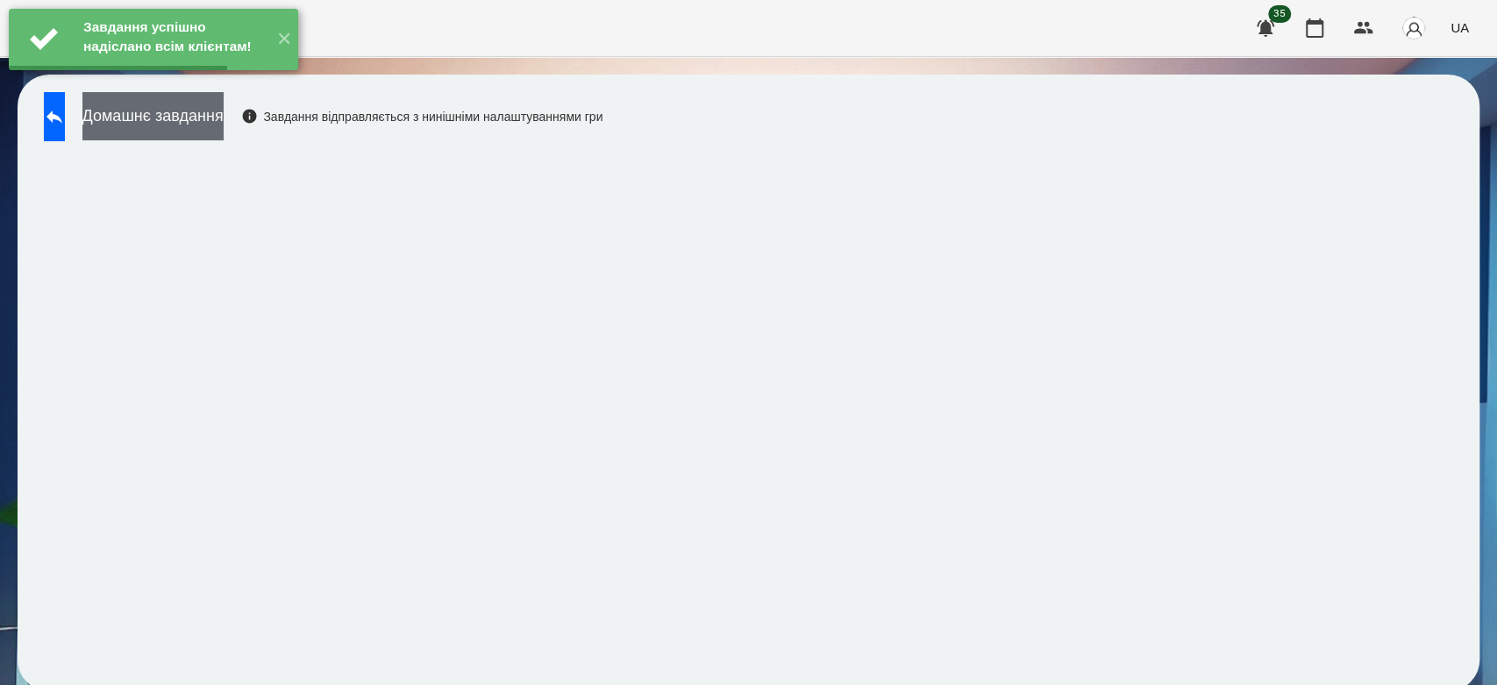
click at [220, 118] on button "Домашнє завдання" at bounding box center [152, 116] width 141 height 48
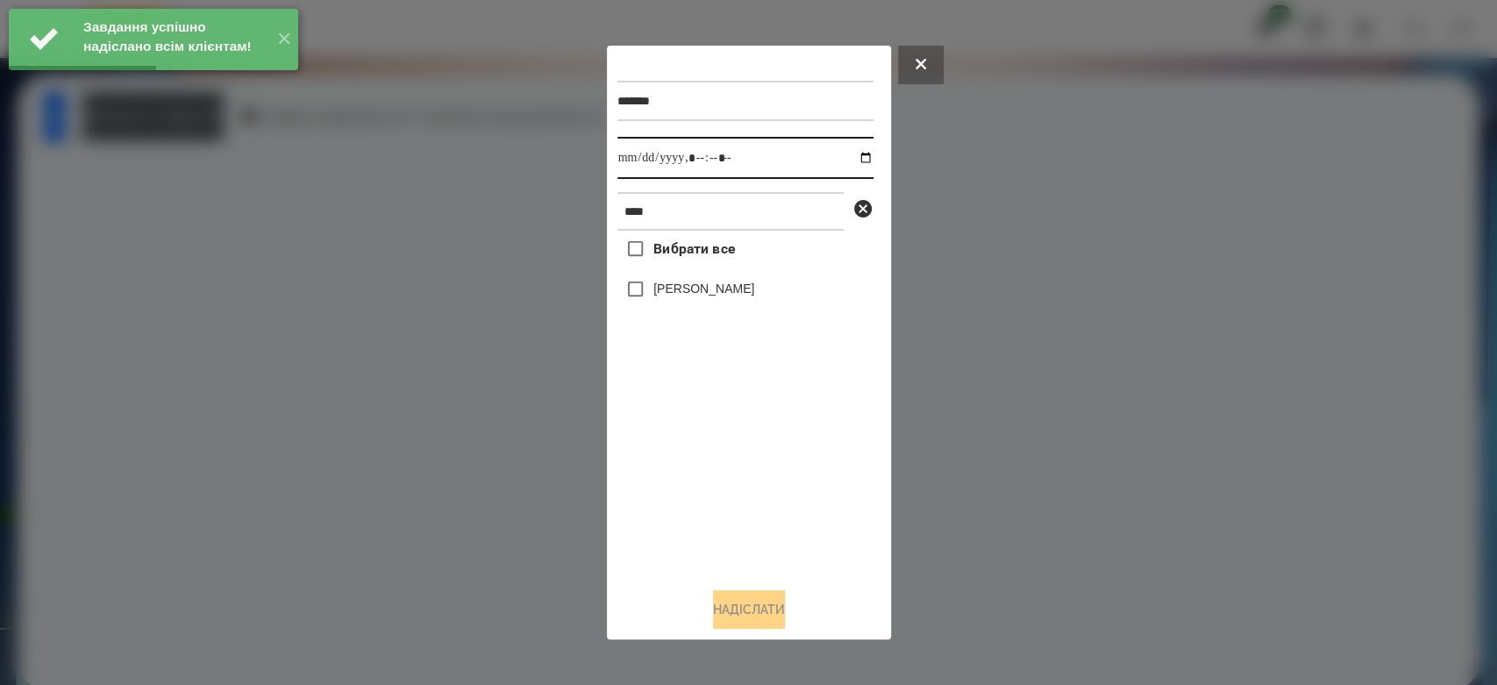
click at [853, 158] on input "datetime-local" at bounding box center [745, 158] width 256 height 42
type input "**********"
click at [766, 515] on div "Вибрати все Владислав Мосюра" at bounding box center [745, 402] width 256 height 343
click at [729, 286] on label "Владислав Мосюра" at bounding box center [703, 289] width 101 height 18
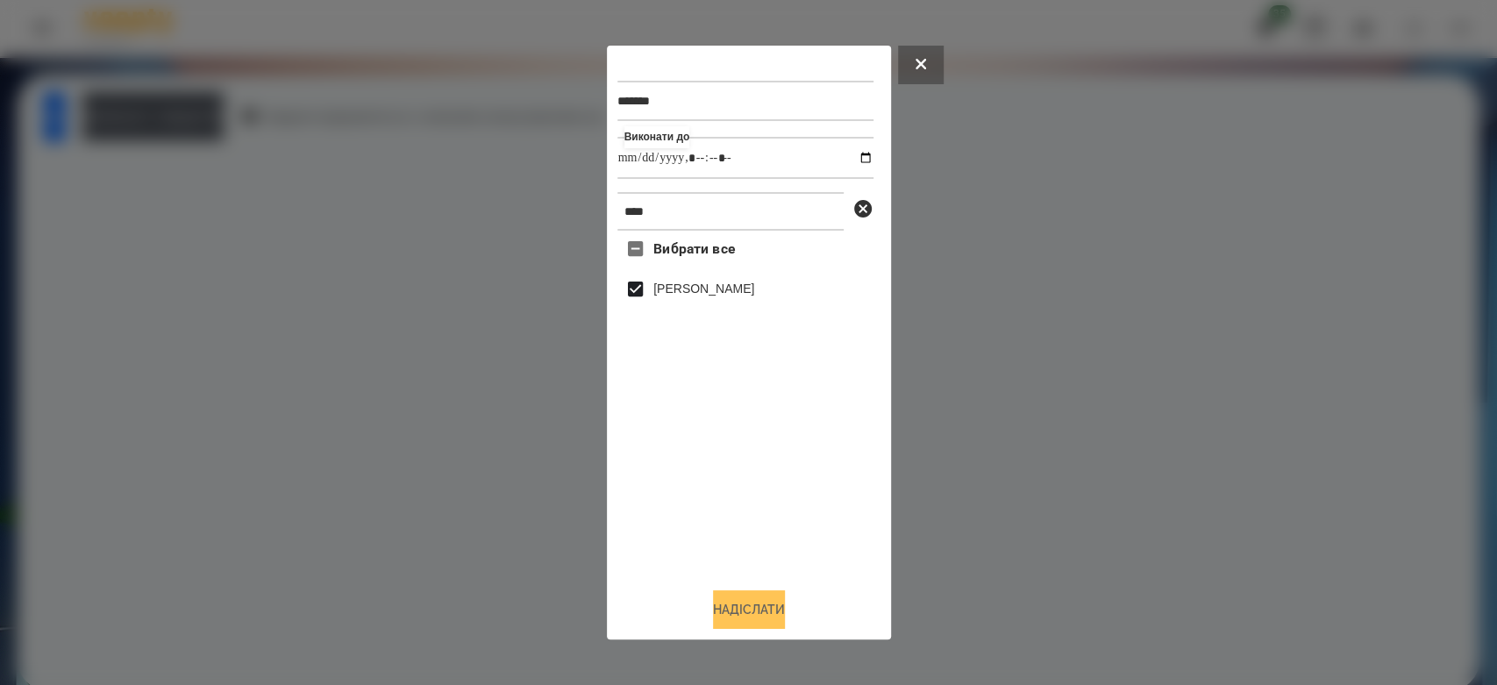
click at [753, 616] on button "Надіслати" at bounding box center [749, 609] width 72 height 39
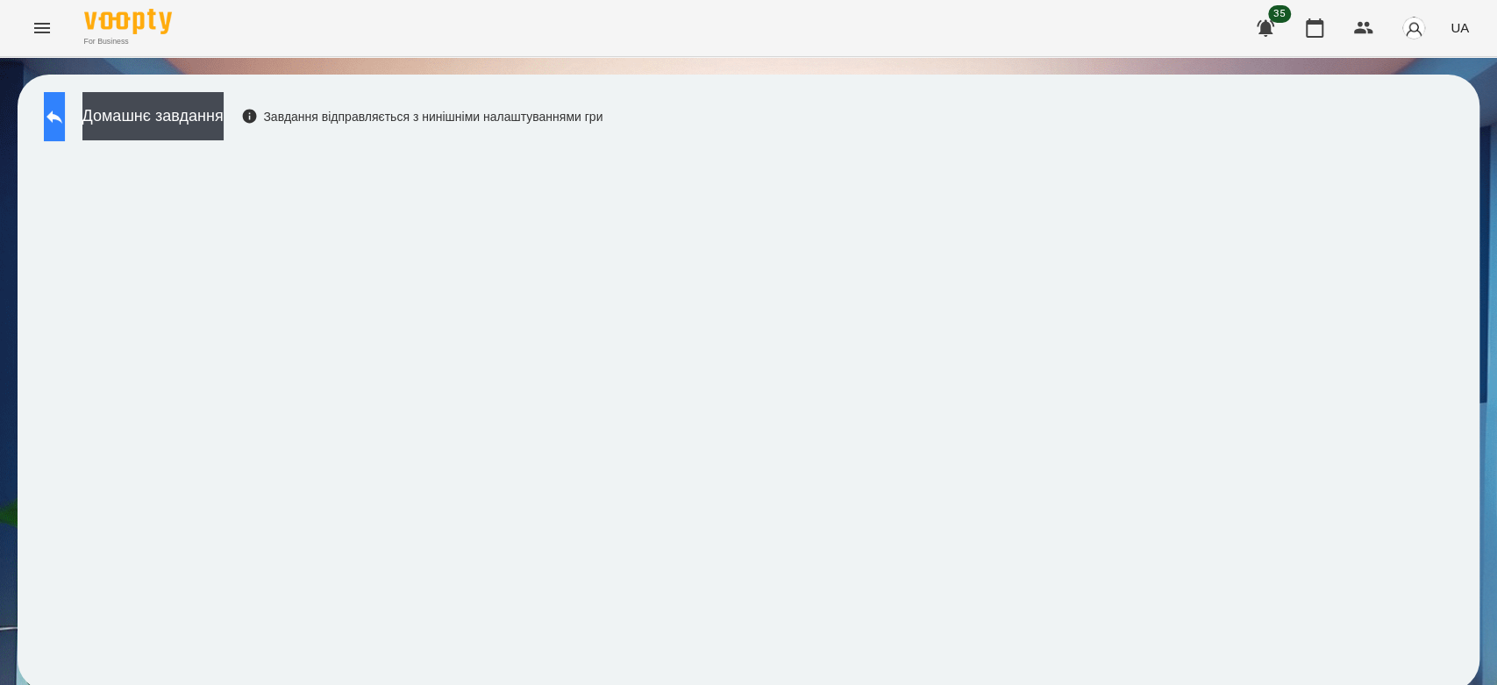
click at [65, 106] on icon at bounding box center [54, 116] width 21 height 21
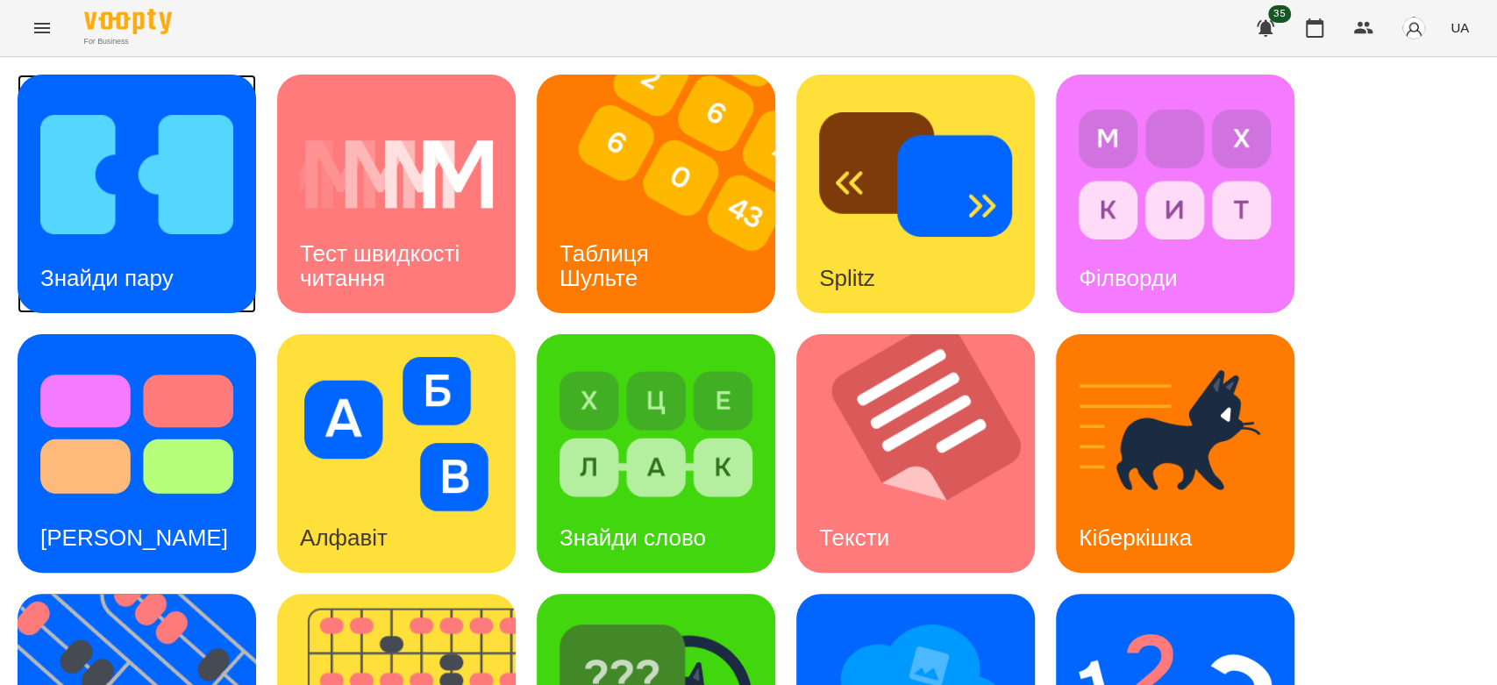
click at [167, 210] on img at bounding box center [136, 174] width 193 height 154
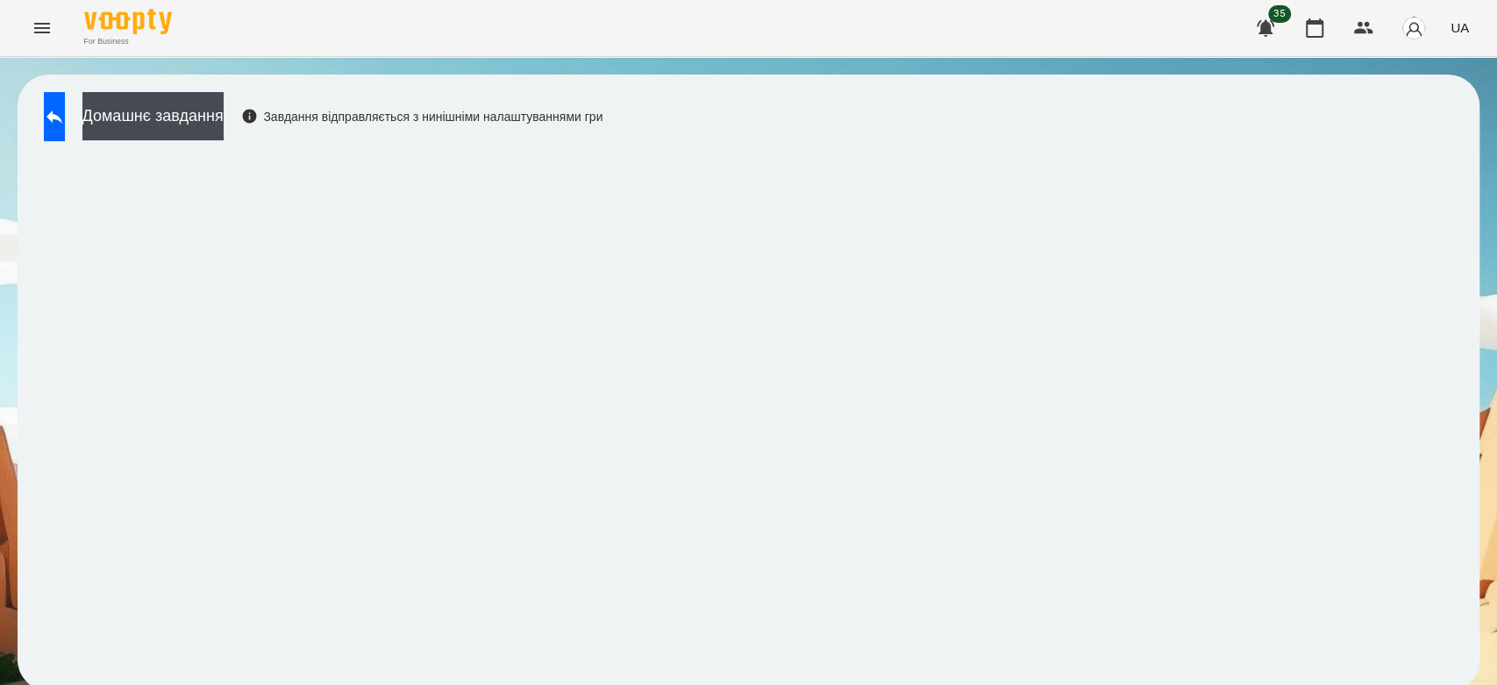
click at [603, 117] on div "Завдання відправляється з нинішніми налаштуваннями гри" at bounding box center [422, 117] width 362 height 18
click at [576, 111] on div "Завдання відправляється з нинішніми налаштуваннями гри" at bounding box center [422, 117] width 362 height 18
click at [99, 127] on div "Домашнє завдання Завдання відправляється з нинішніми налаштуваннями гри" at bounding box center [319, 121] width 568 height 58
click at [65, 127] on button at bounding box center [54, 116] width 21 height 49
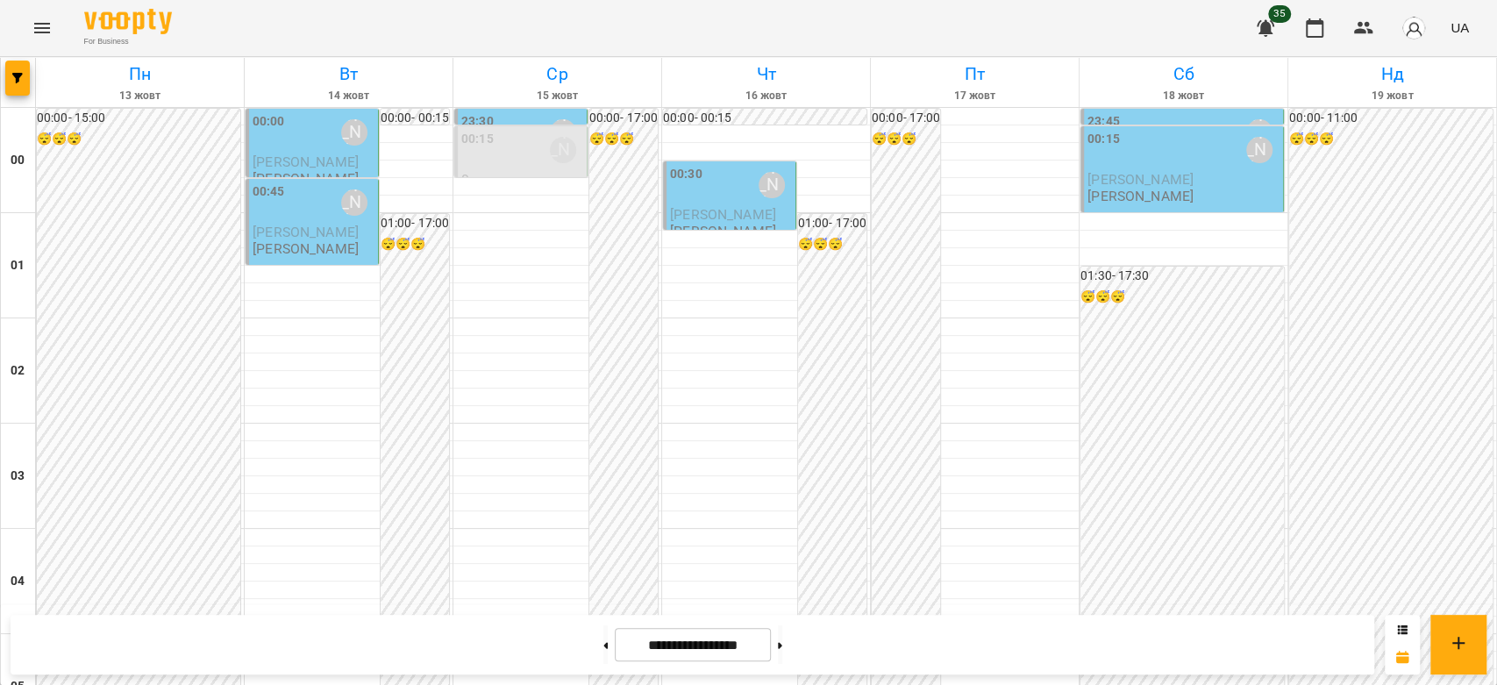
scroll to position [1346, 0]
click at [334, 198] on div "[PERSON_NAME]" at bounding box center [354, 202] width 40 height 40
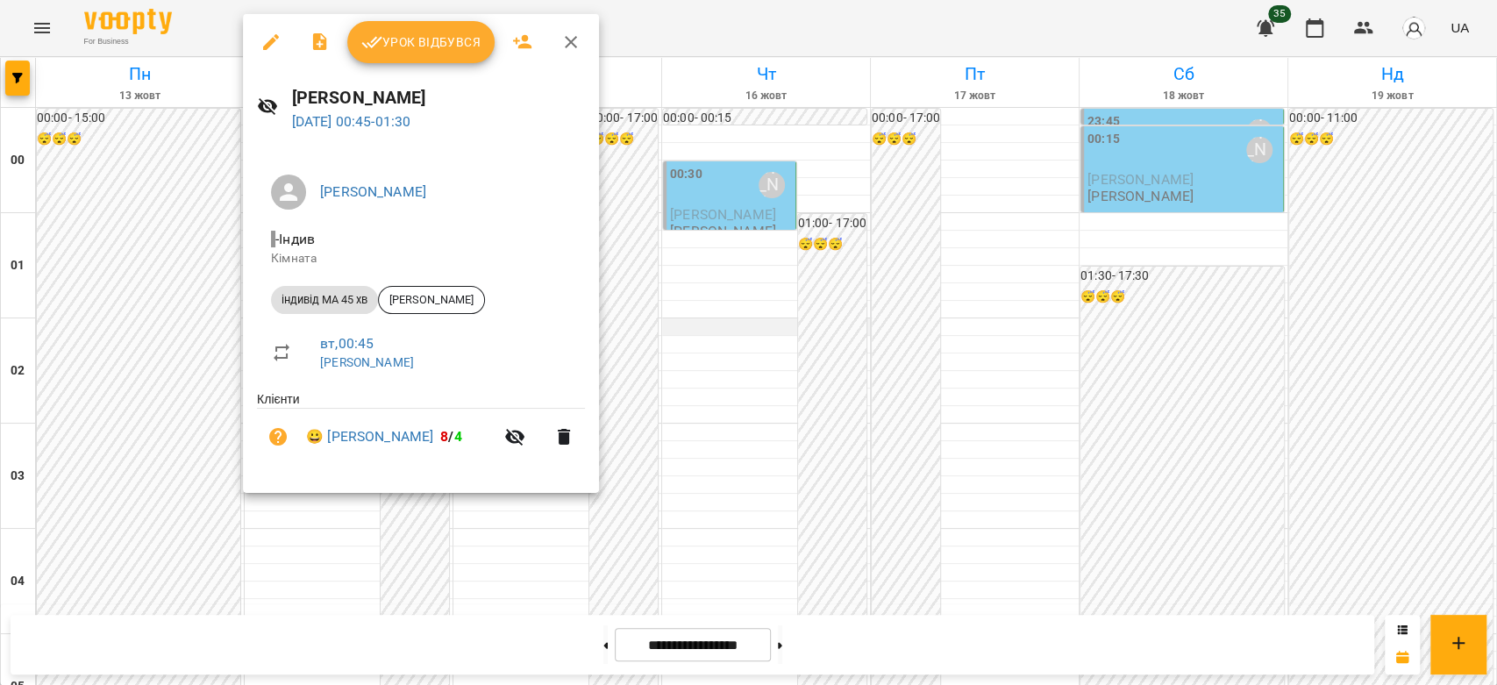
click at [702, 318] on div at bounding box center [748, 342] width 1497 height 685
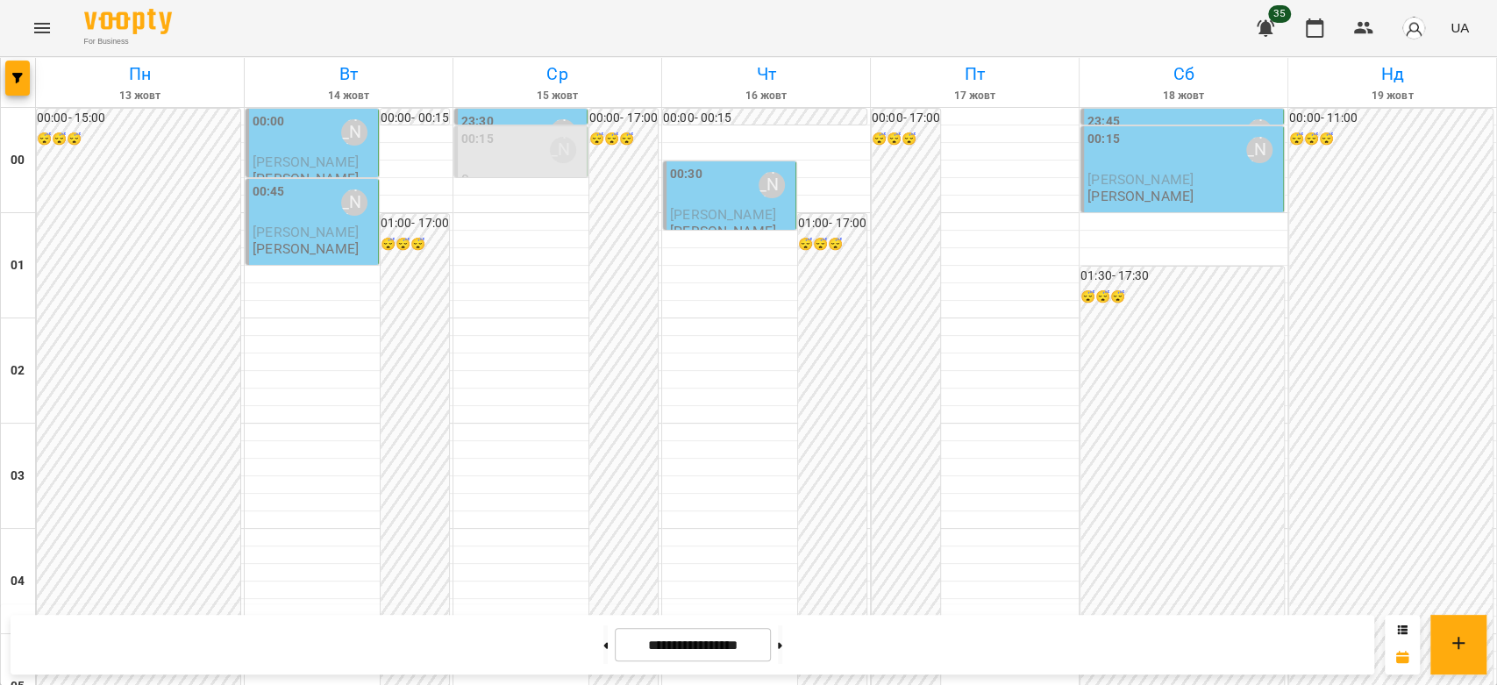
click at [491, 156] on div "00:15 [PERSON_NAME]" at bounding box center [522, 150] width 122 height 40
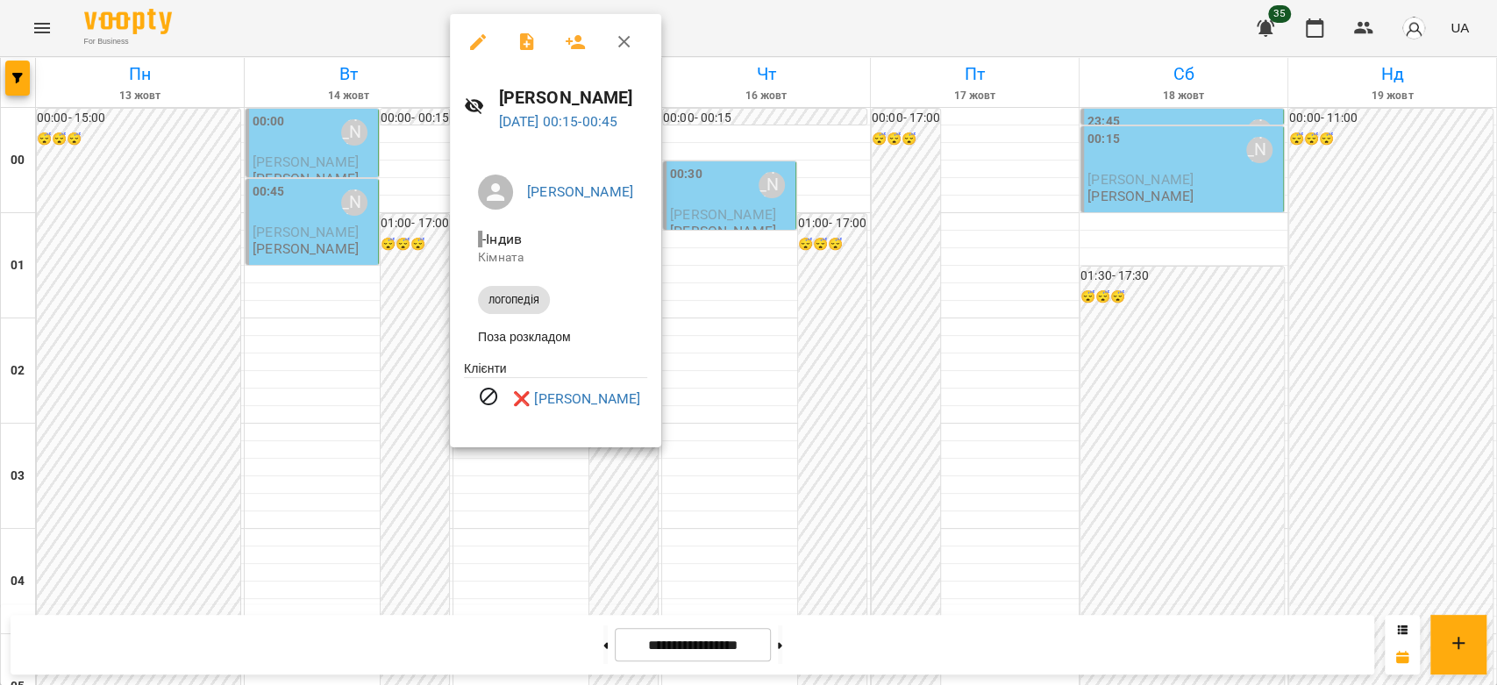
click at [357, 228] on div at bounding box center [748, 342] width 1497 height 685
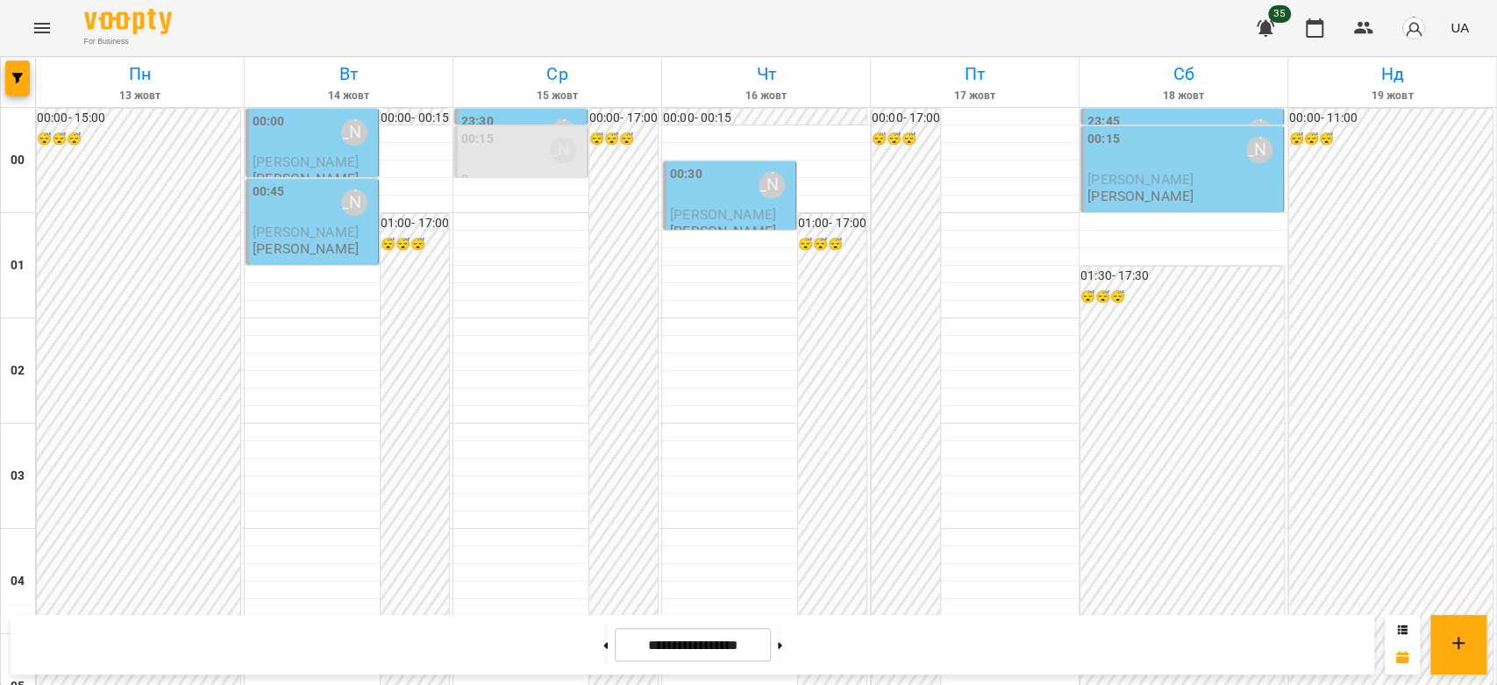
scroll to position [1540, 0]
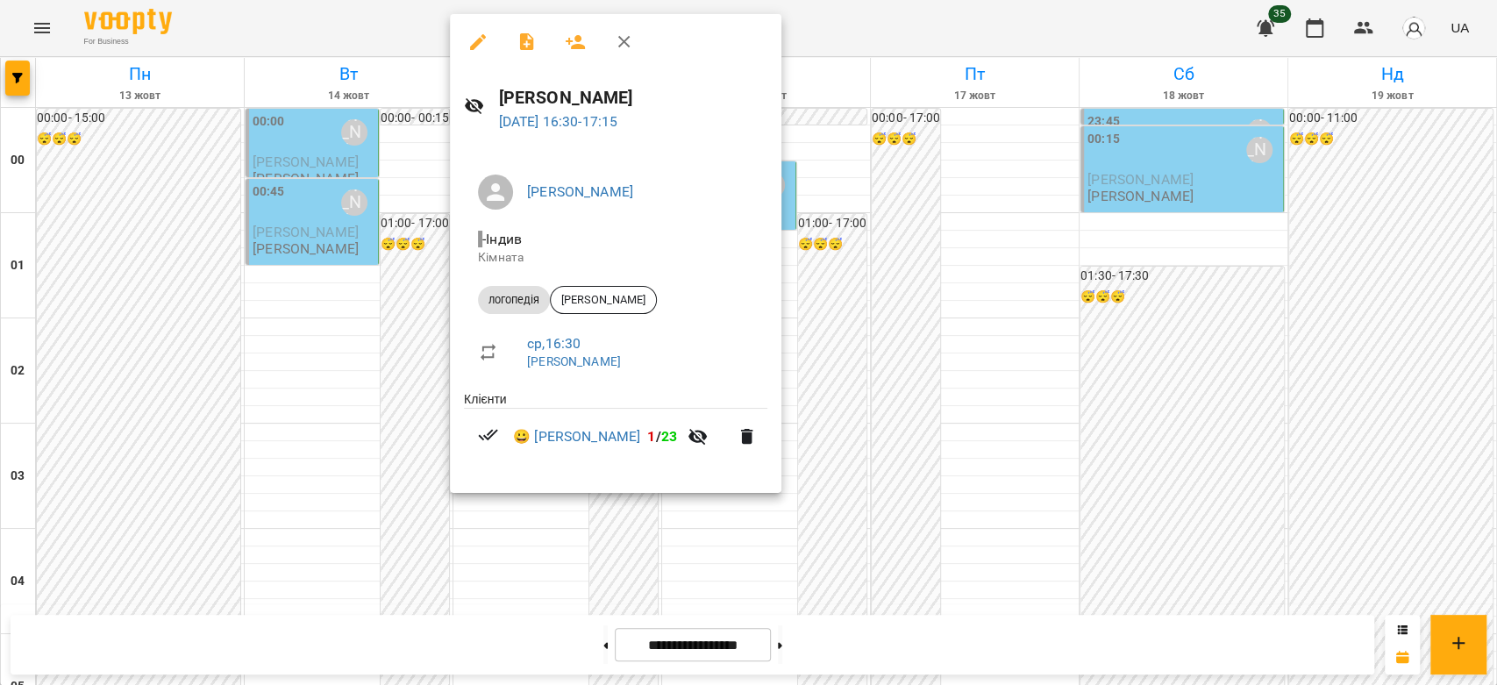
click at [414, 325] on div at bounding box center [748, 342] width 1497 height 685
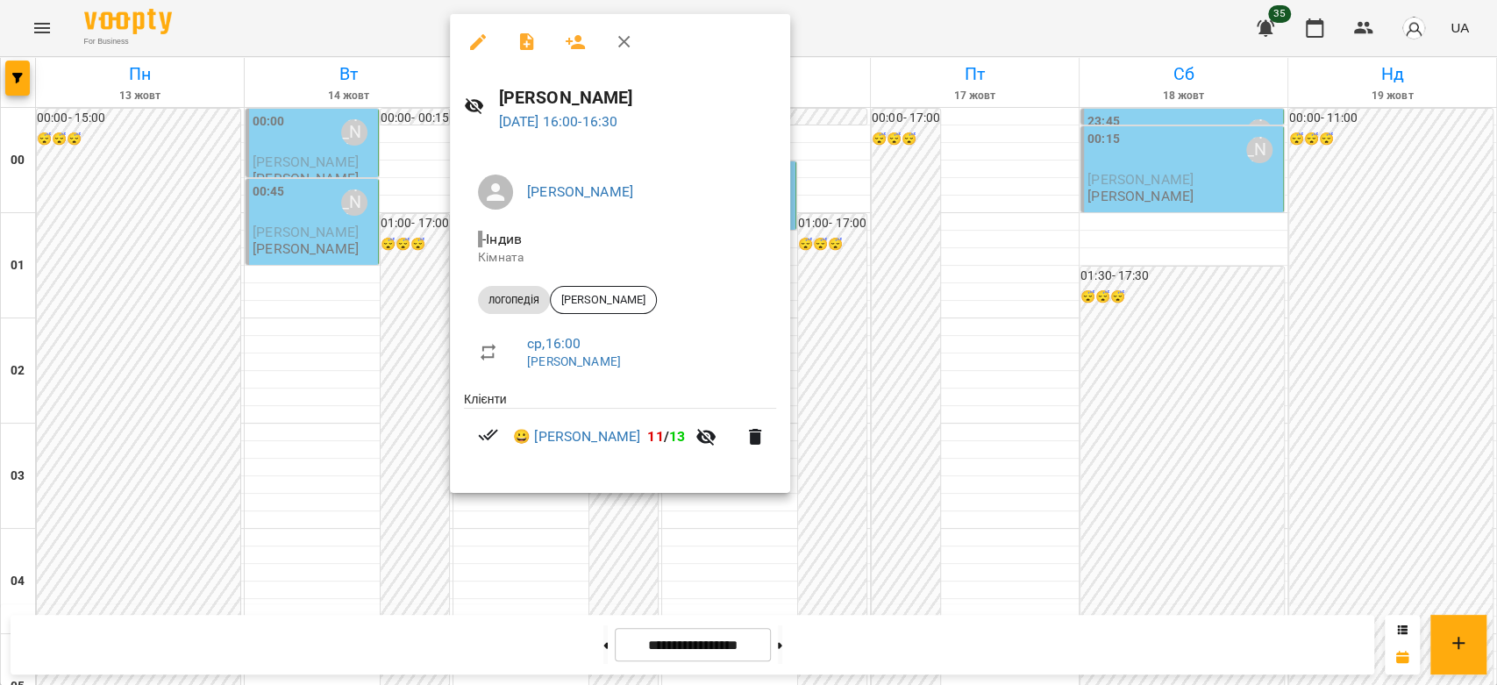
click at [397, 267] on div at bounding box center [748, 342] width 1497 height 685
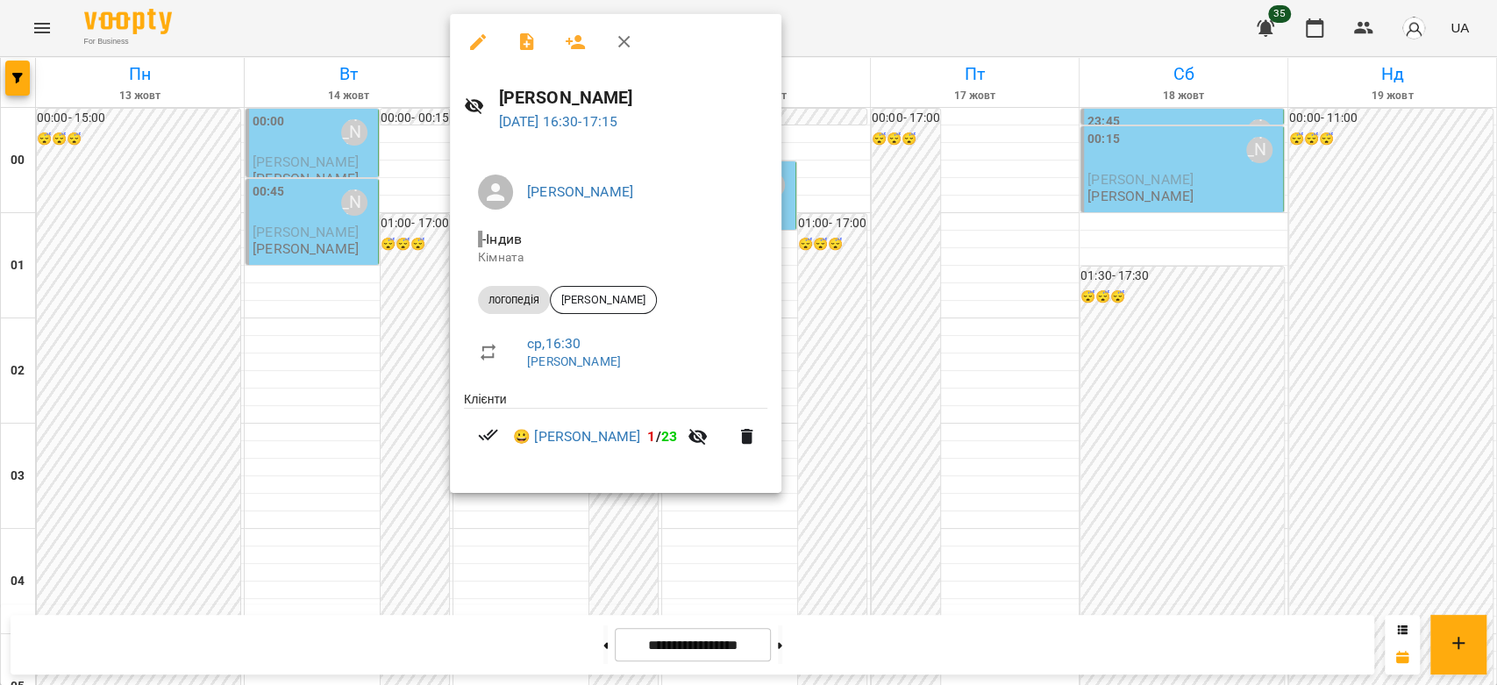
click at [988, 314] on div at bounding box center [748, 342] width 1497 height 685
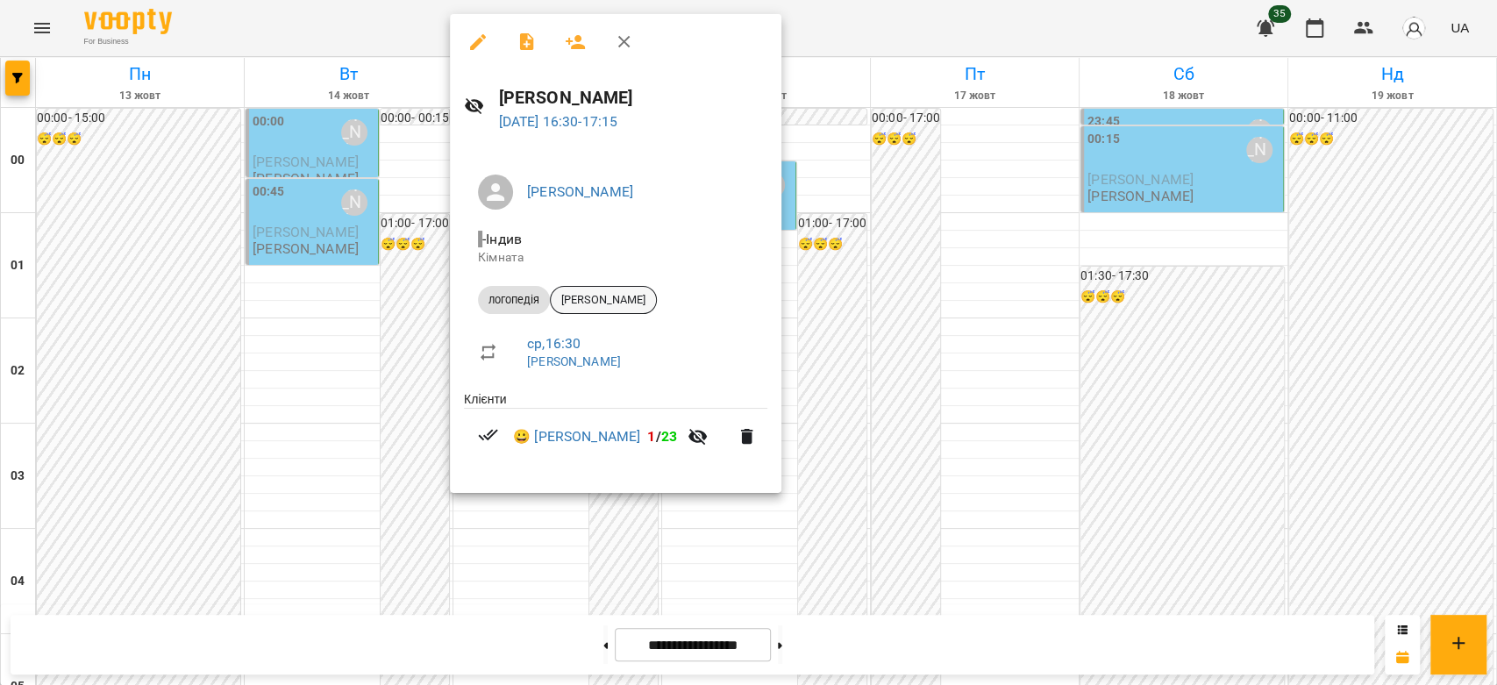
click at [596, 306] on span "[PERSON_NAME]" at bounding box center [603, 300] width 105 height 16
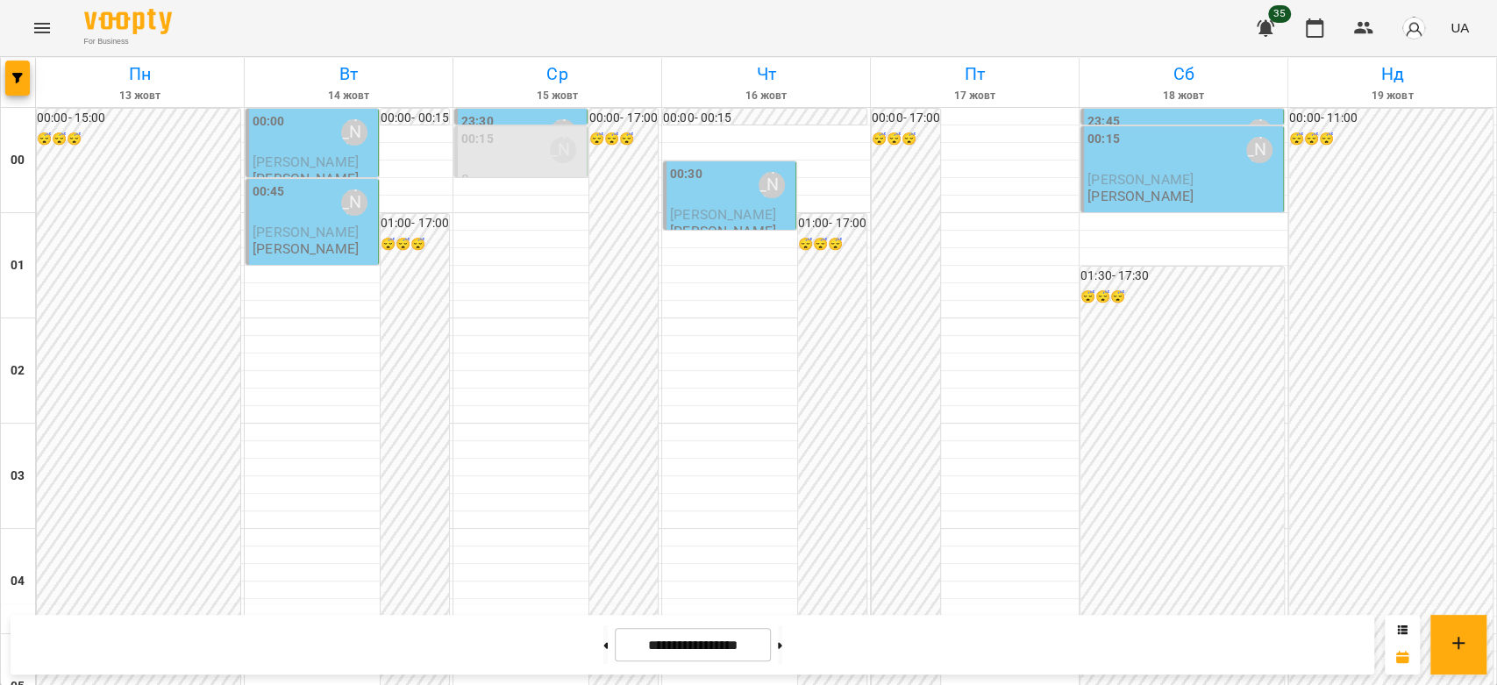
click at [695, 202] on div "00:30 [PERSON_NAME]" at bounding box center [731, 185] width 122 height 40
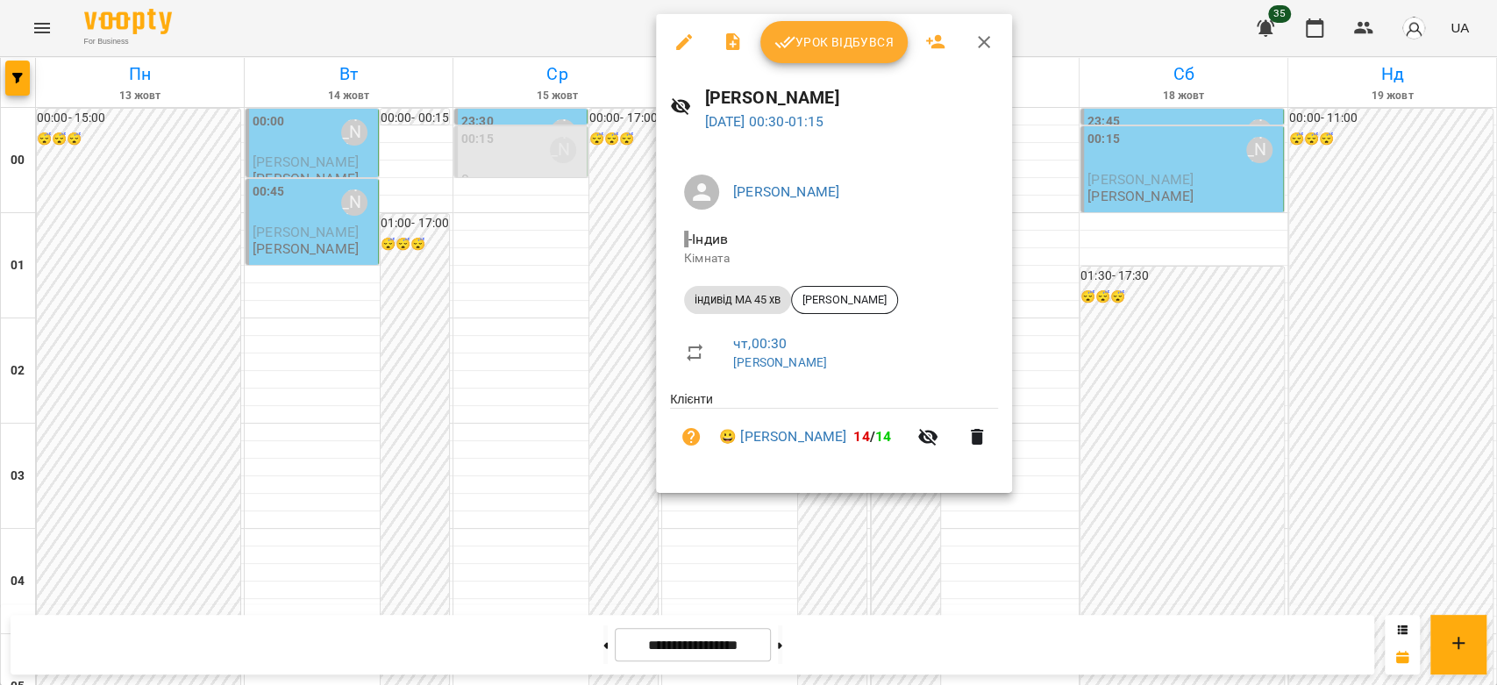
click at [522, 287] on div at bounding box center [748, 342] width 1497 height 685
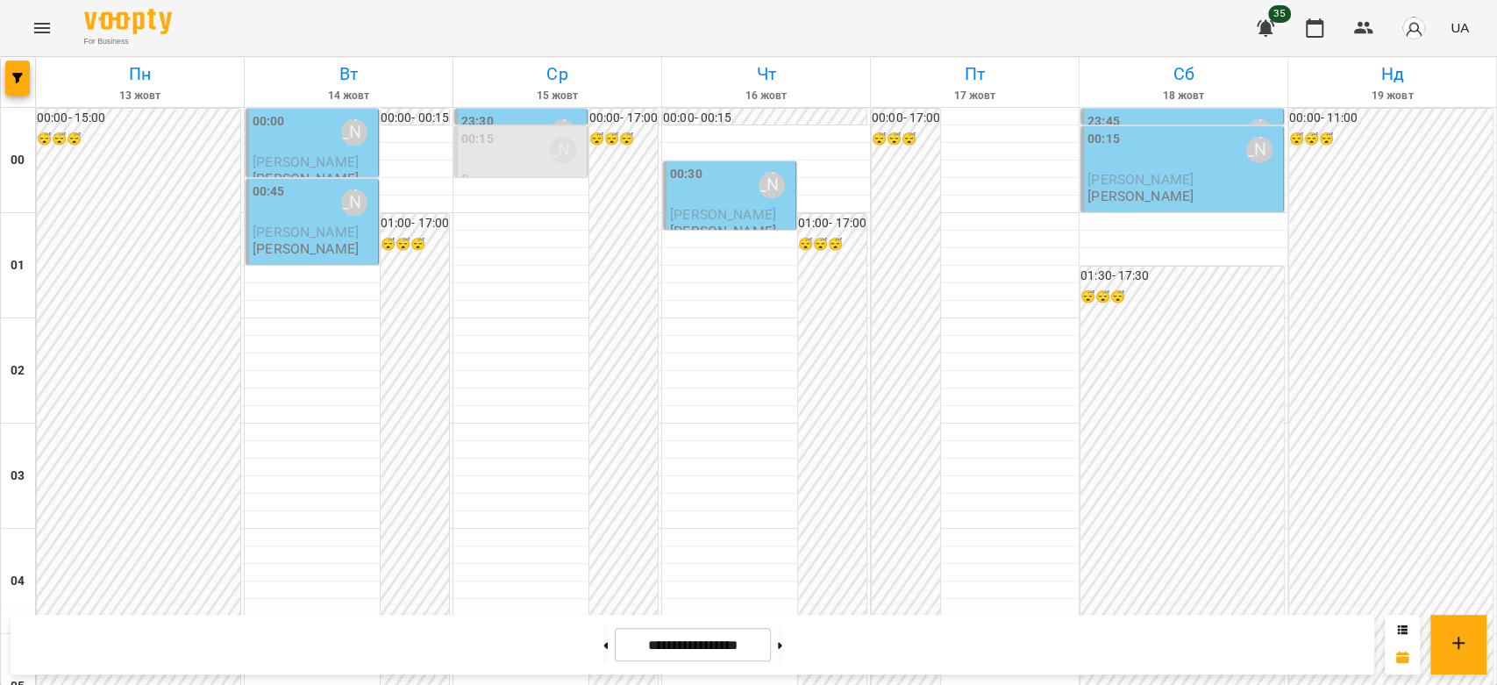
scroll to position [1559, 0]
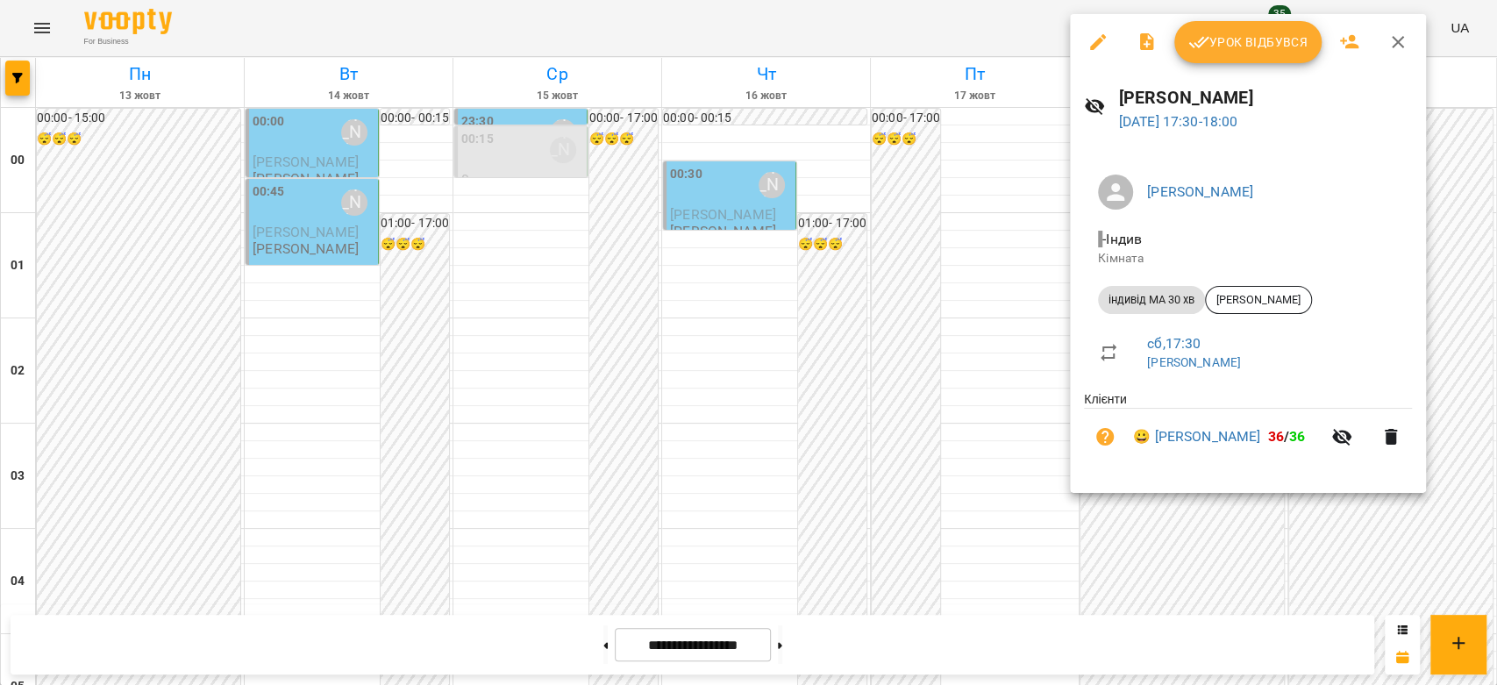
click at [933, 364] on div at bounding box center [748, 342] width 1497 height 685
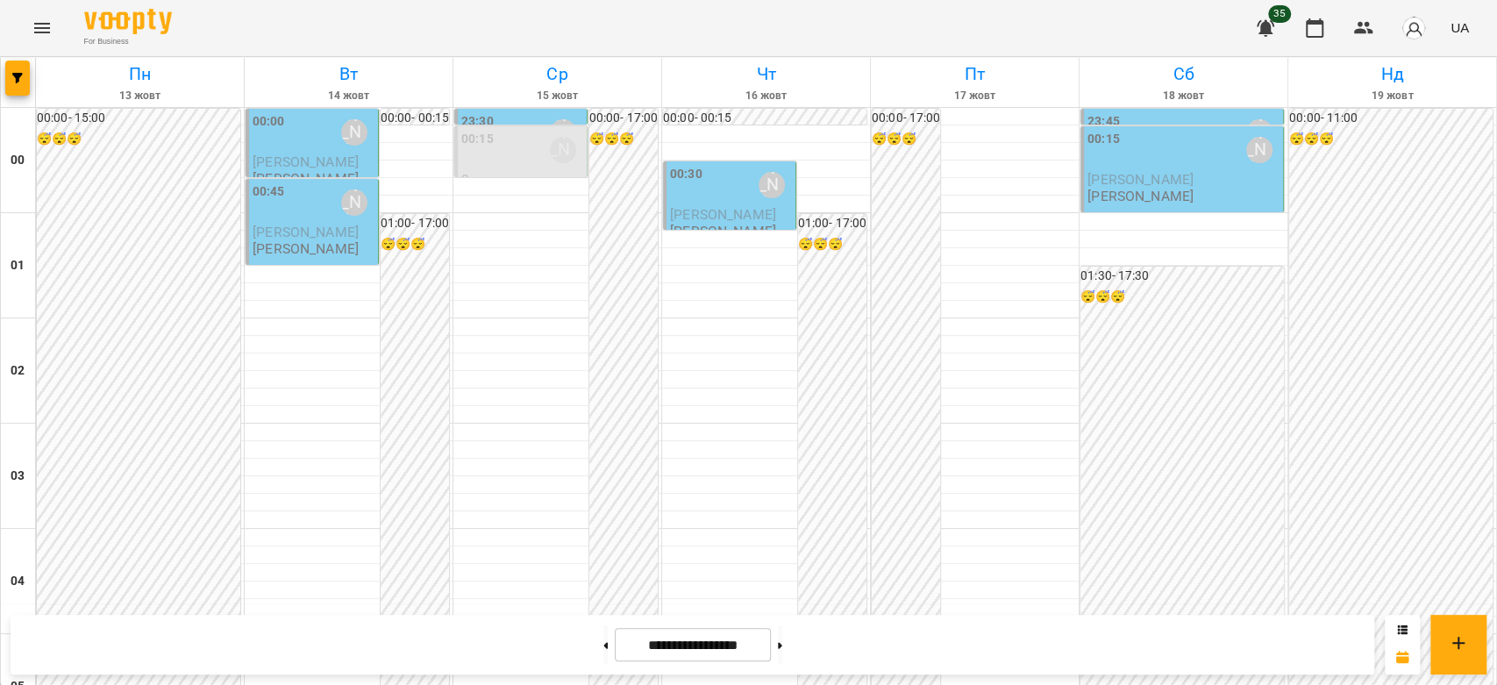
scroll to position [1949, 0]
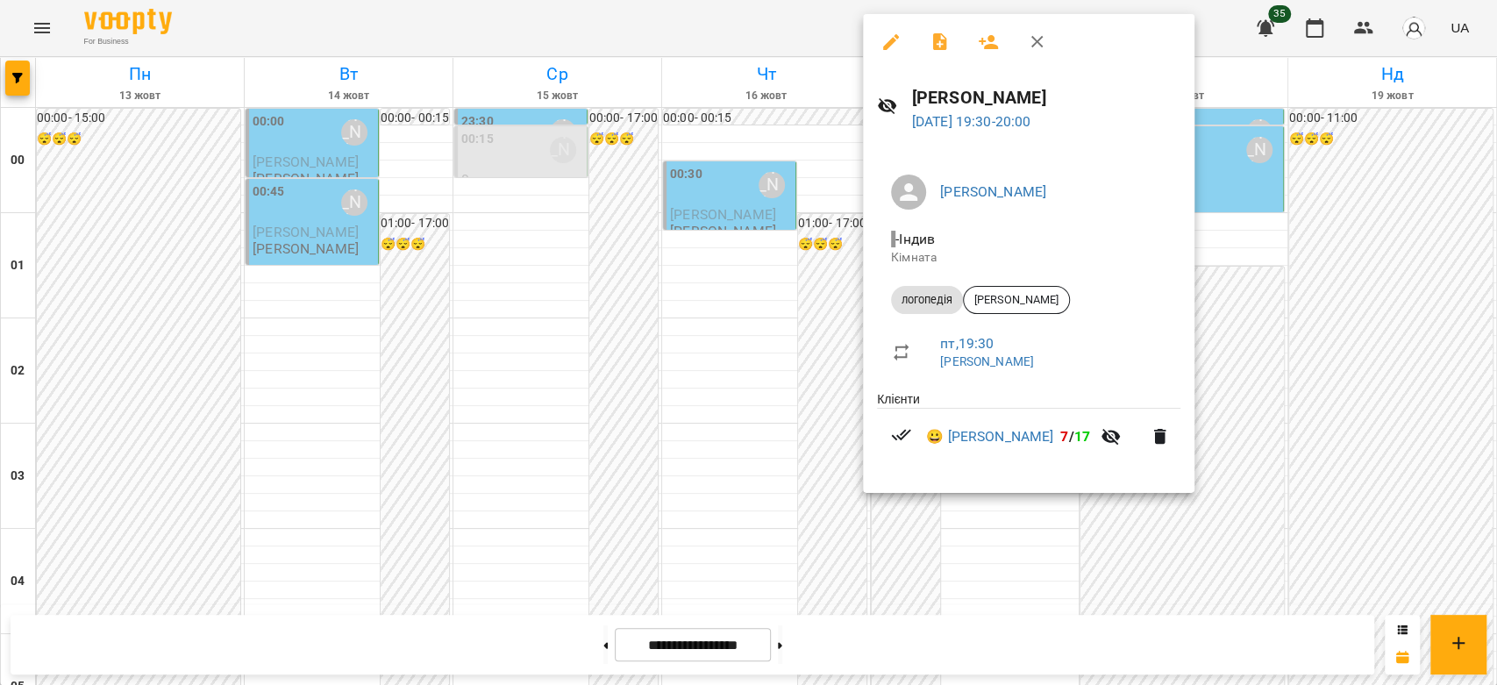
click at [674, 296] on div at bounding box center [748, 342] width 1497 height 685
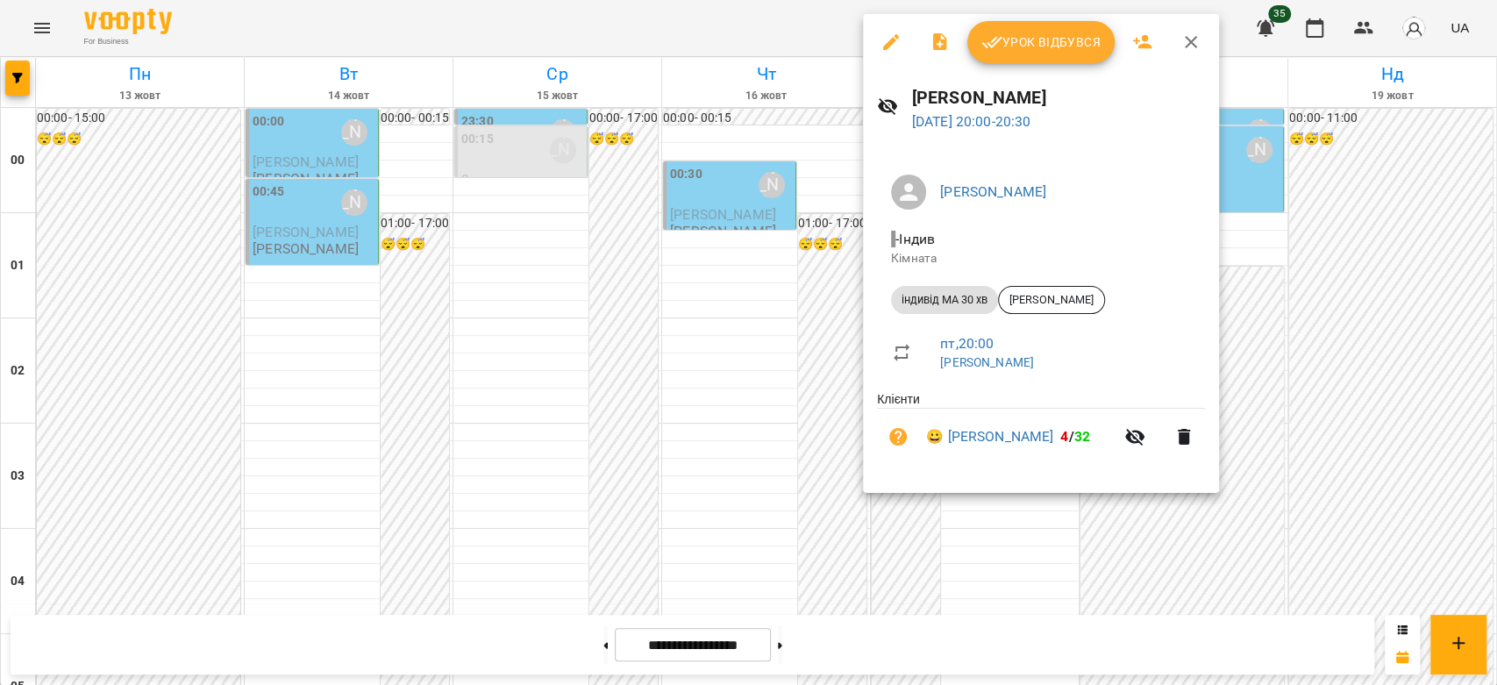
click at [648, 295] on div at bounding box center [748, 342] width 1497 height 685
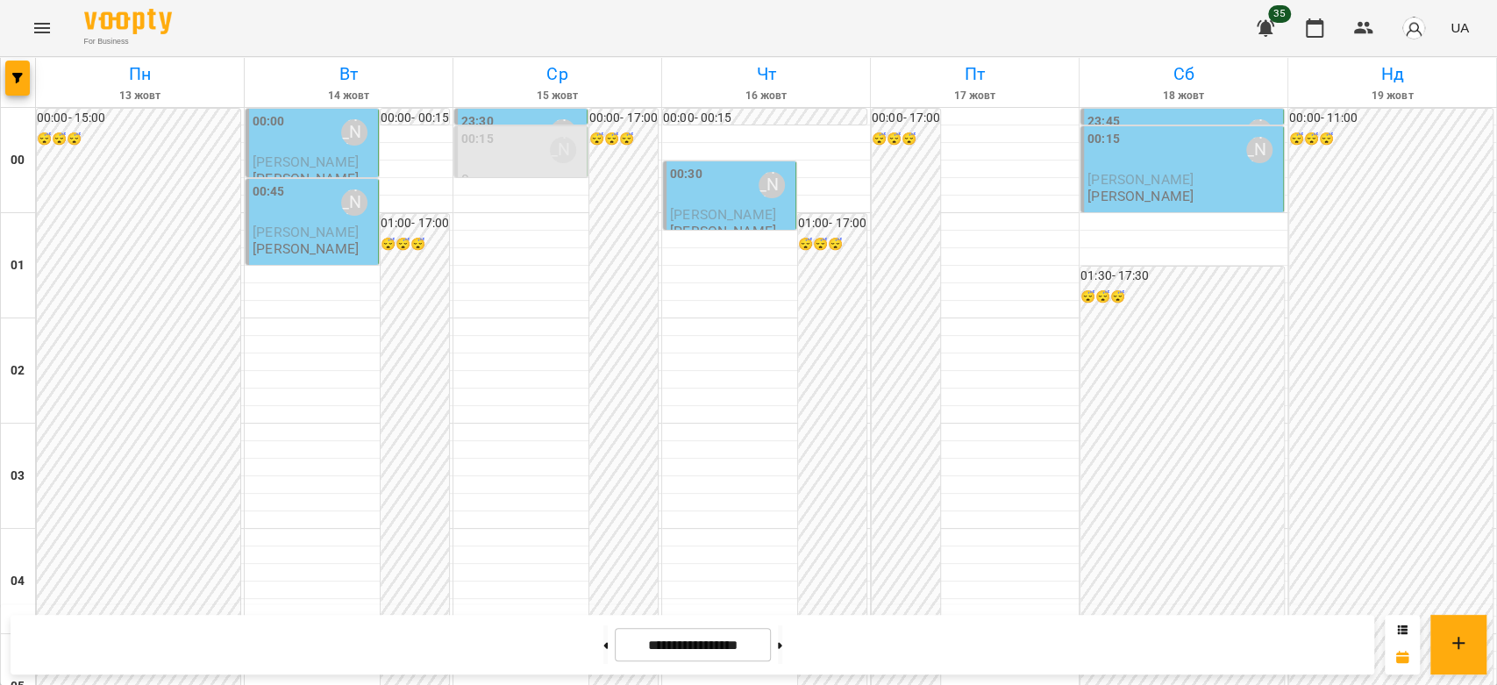
scroll to position [1735, 0]
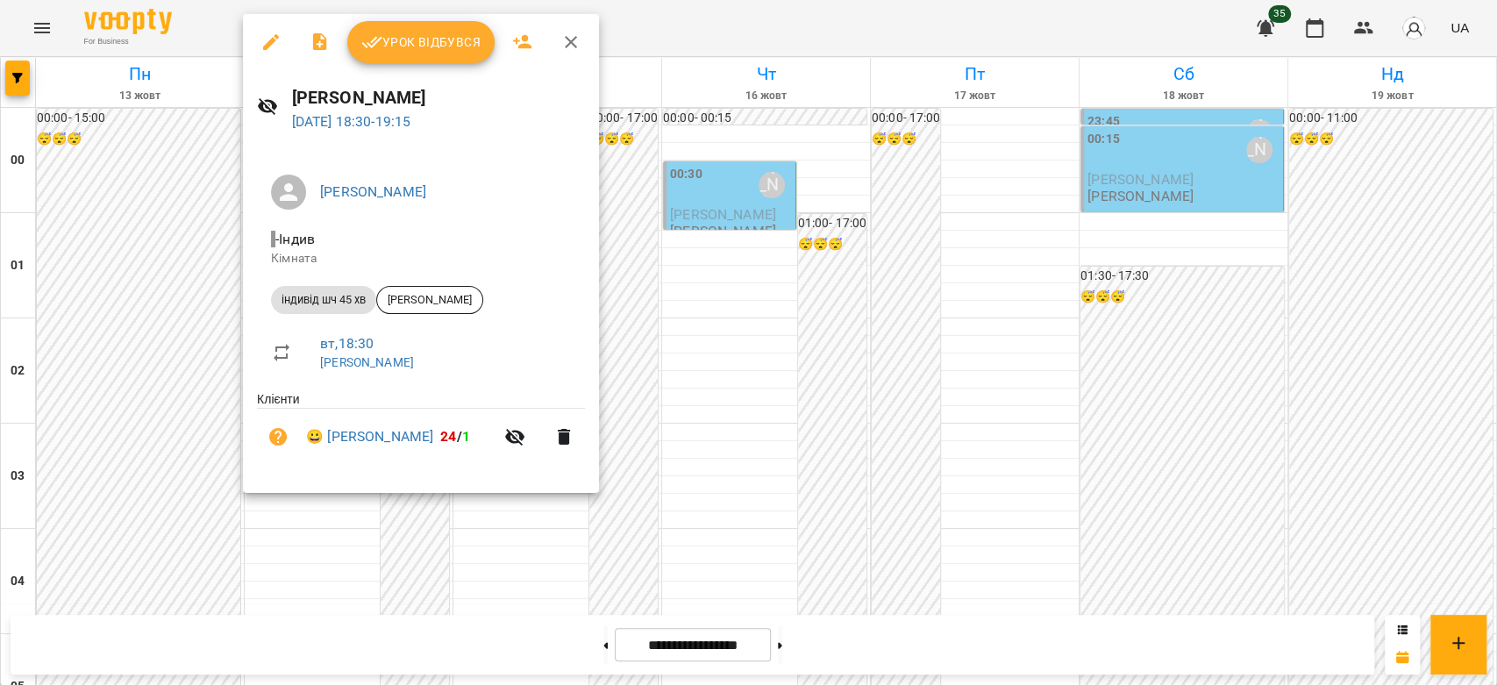
click at [168, 337] on div at bounding box center [748, 342] width 1497 height 685
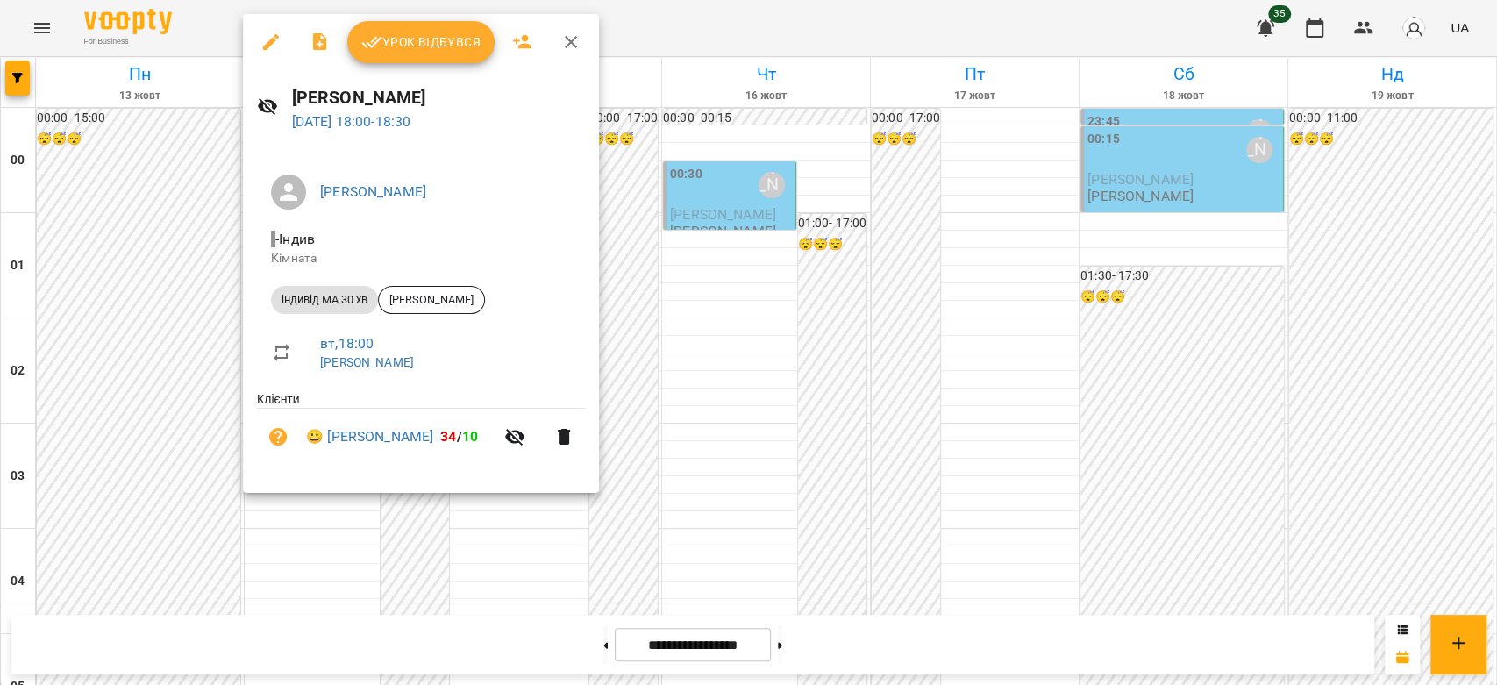
click at [233, 307] on div at bounding box center [748, 342] width 1497 height 685
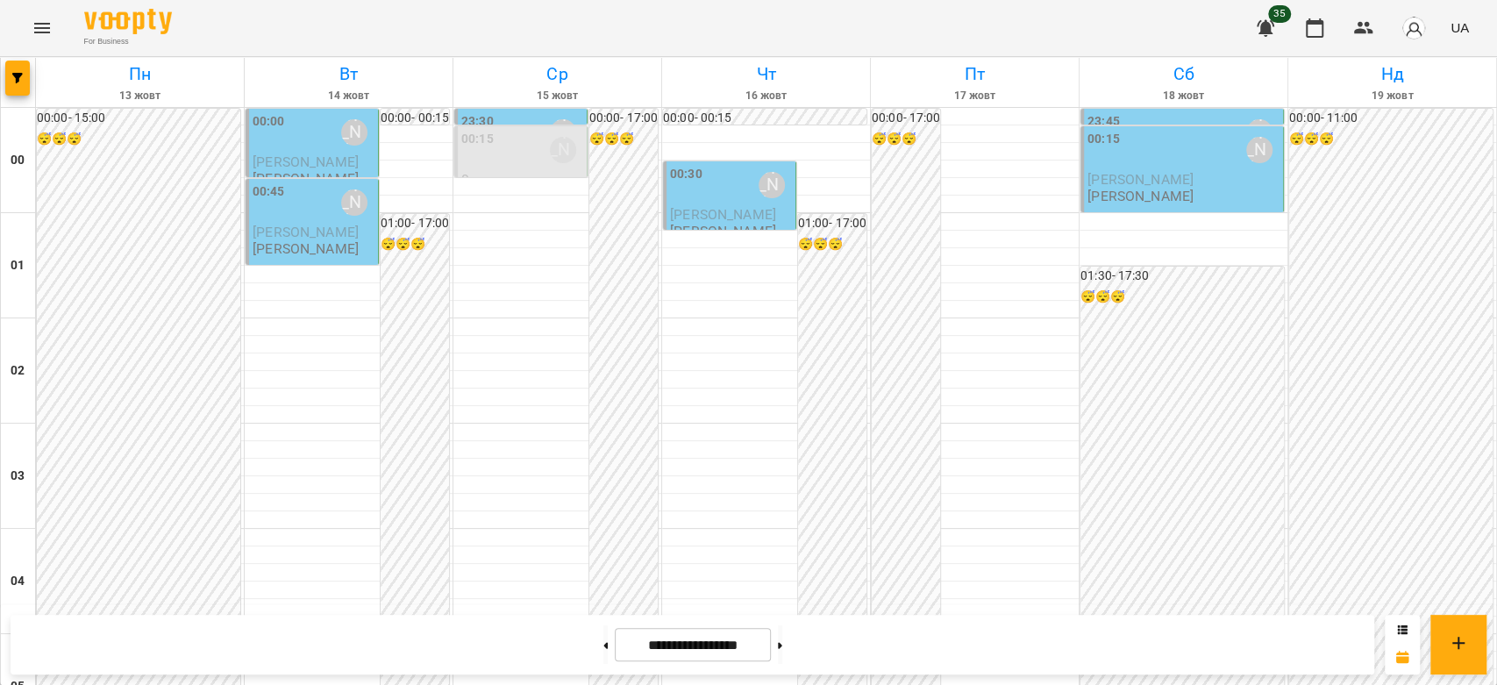
scroll to position [1638, 0]
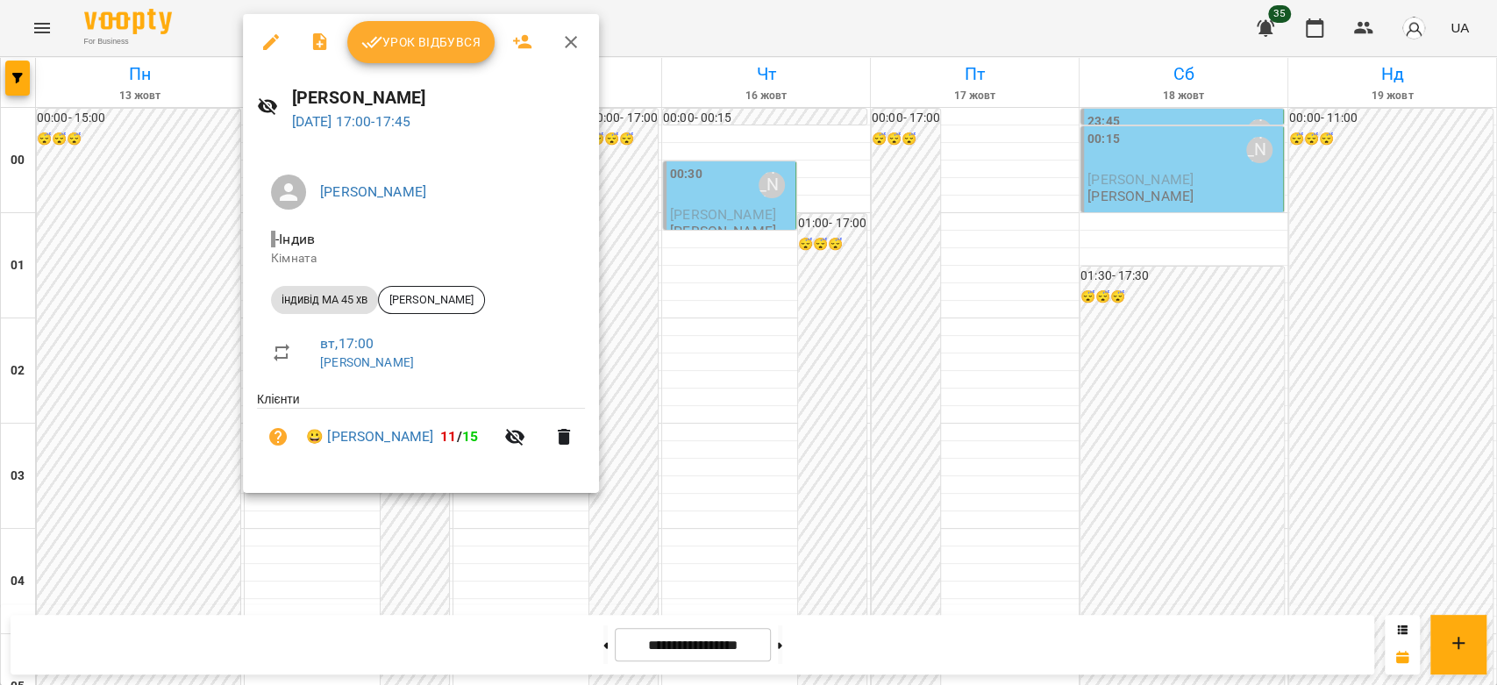
click at [186, 277] on div at bounding box center [748, 342] width 1497 height 685
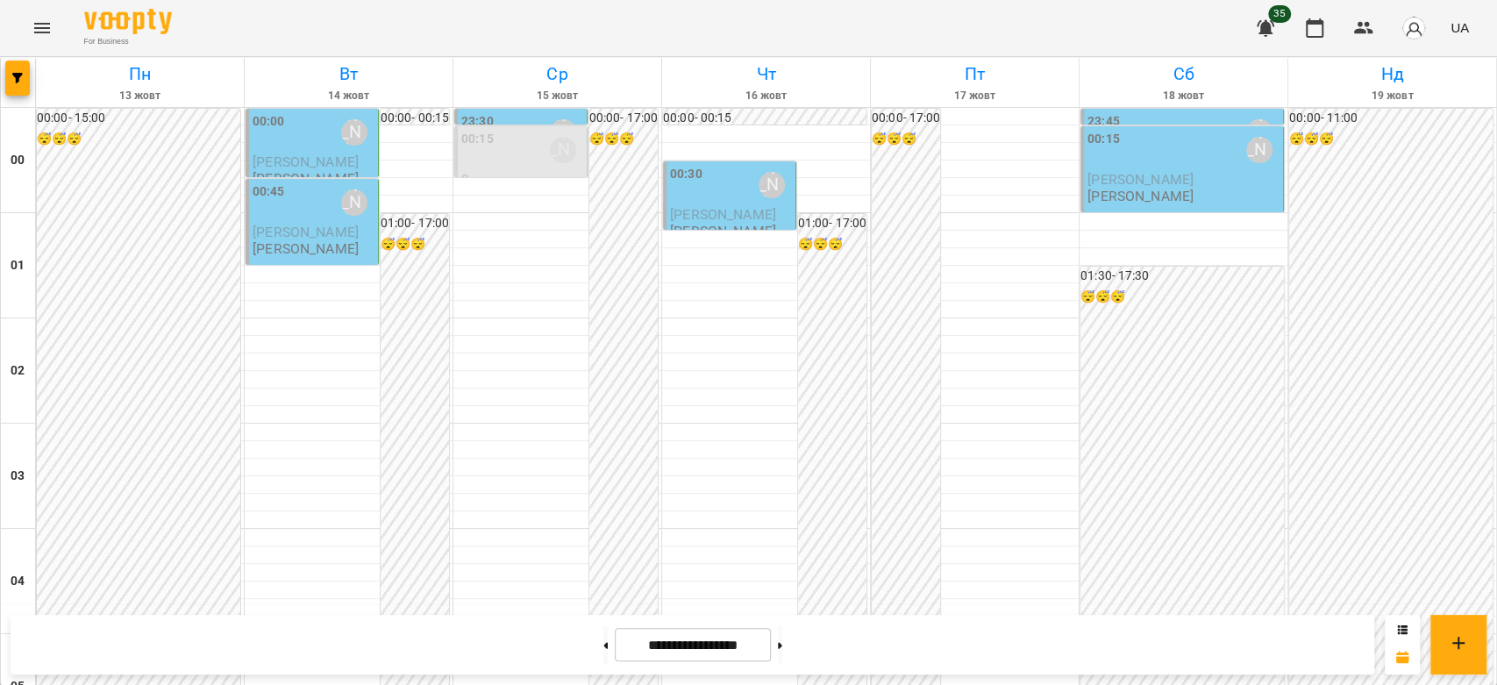
scroll to position [1540, 0]
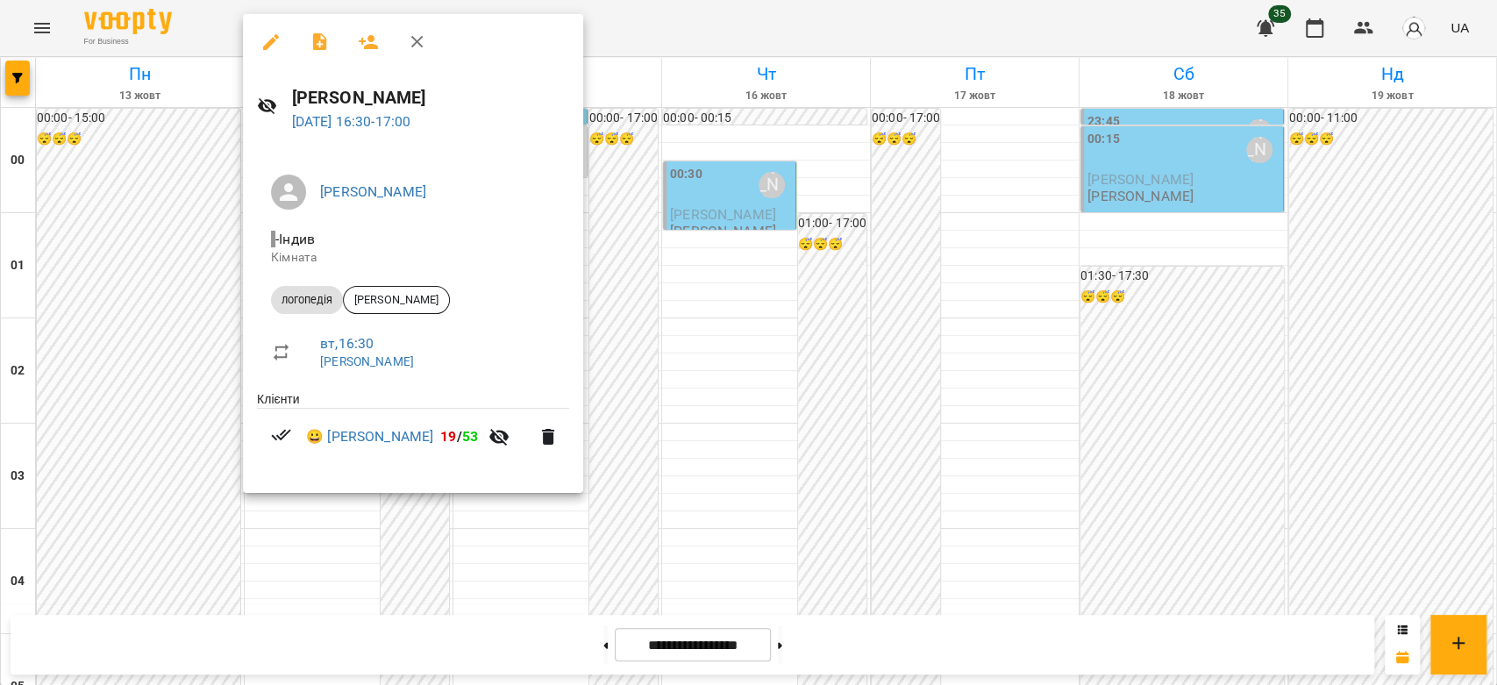
click at [222, 303] on div at bounding box center [748, 342] width 1497 height 685
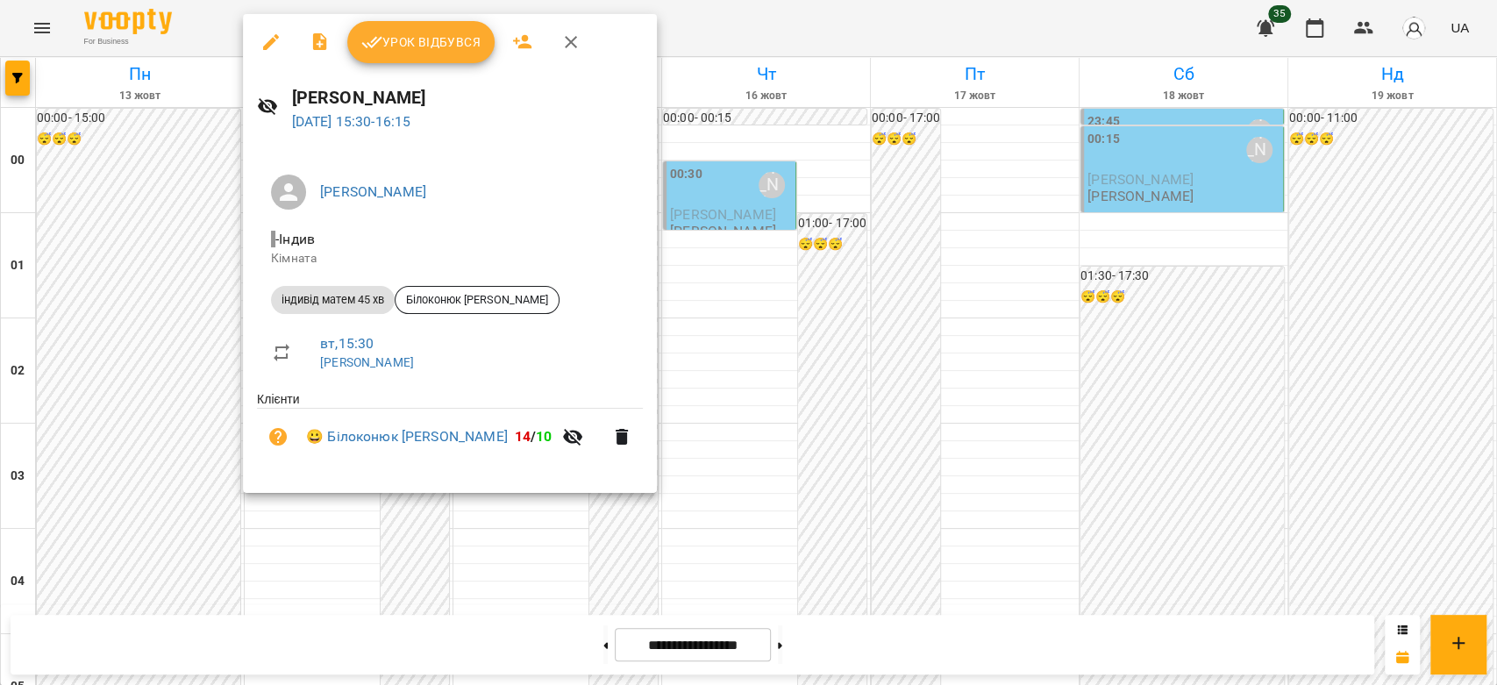
click at [227, 267] on div at bounding box center [748, 342] width 1497 height 685
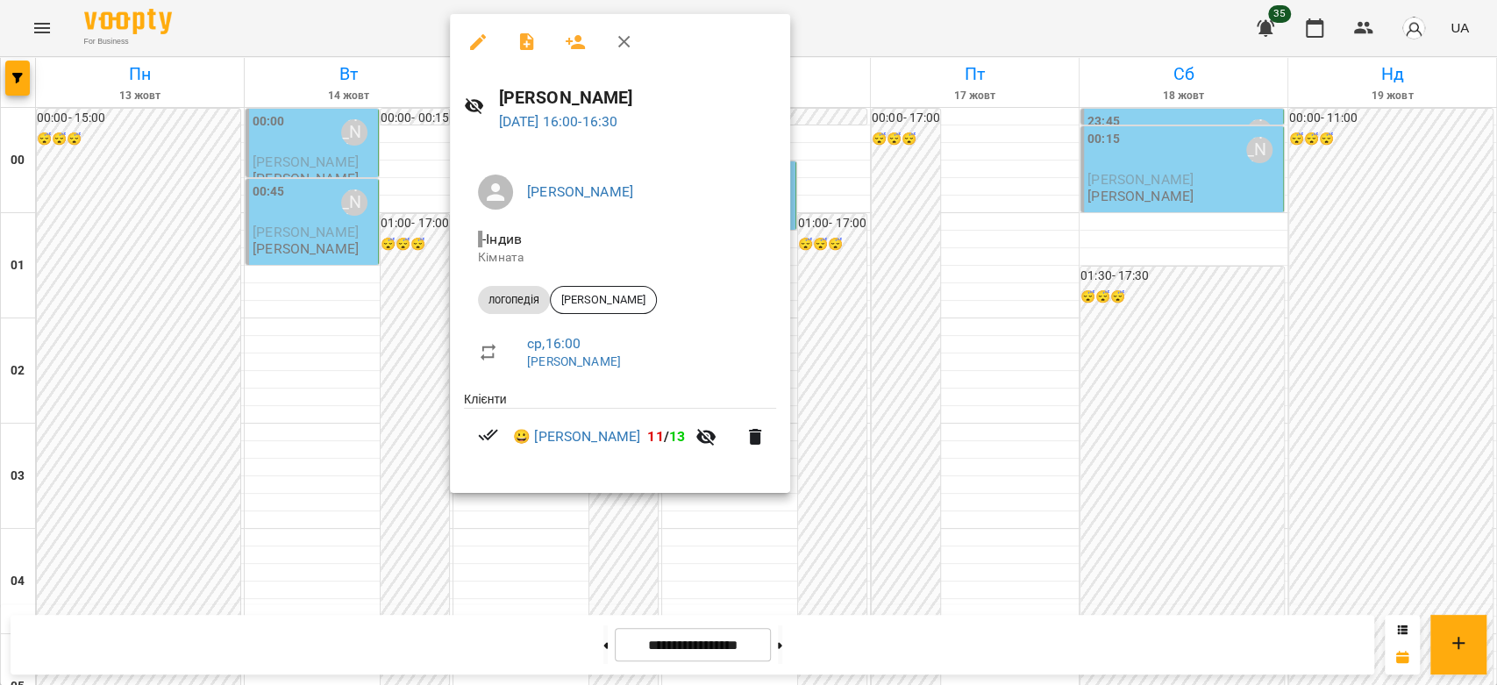
click at [324, 245] on div at bounding box center [748, 342] width 1497 height 685
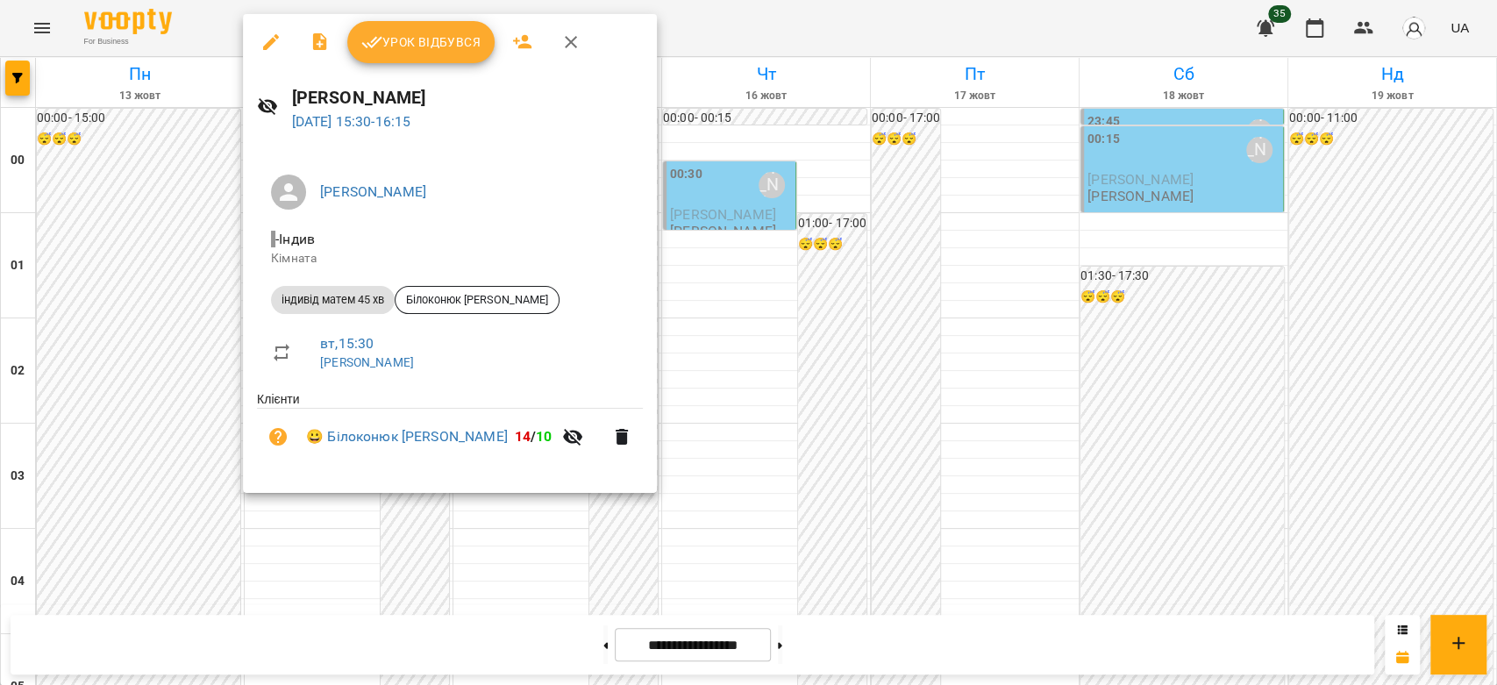
click at [189, 257] on div at bounding box center [748, 342] width 1497 height 685
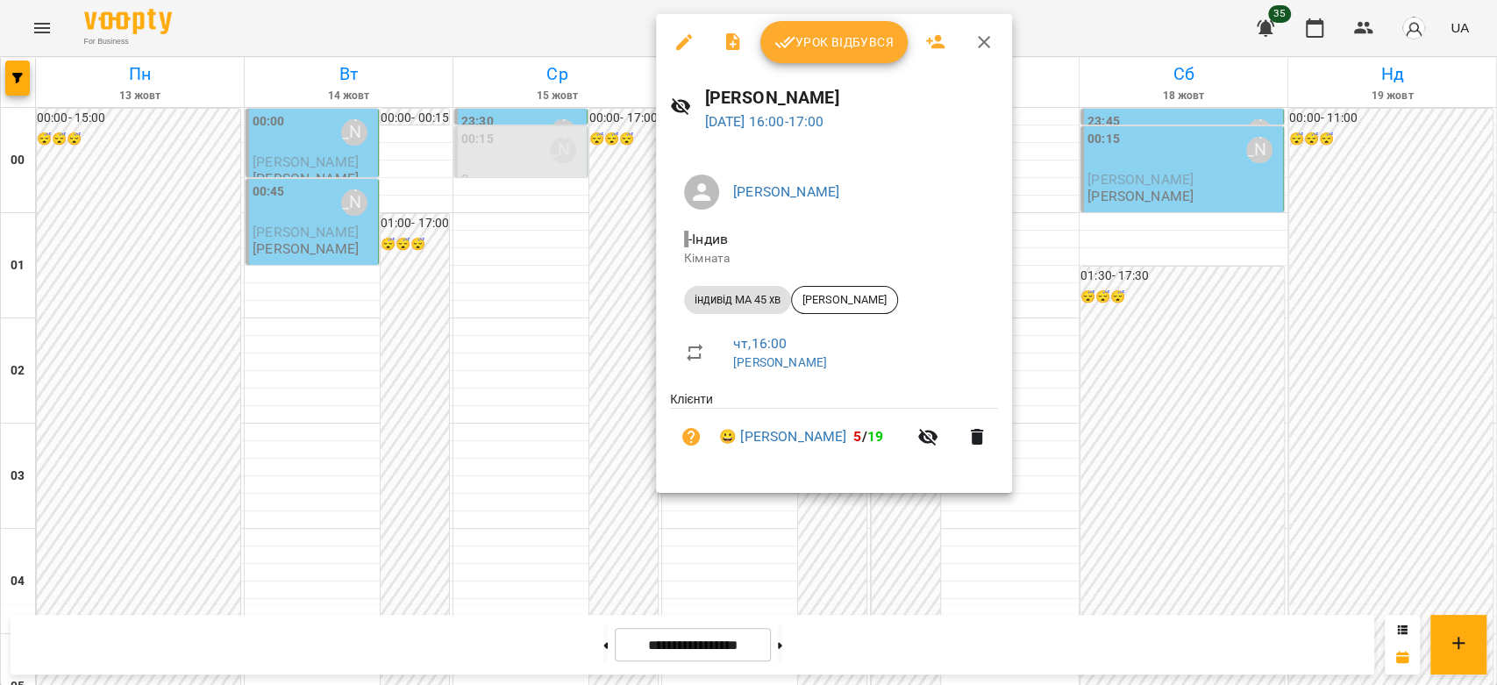
click at [514, 287] on div at bounding box center [748, 342] width 1497 height 685
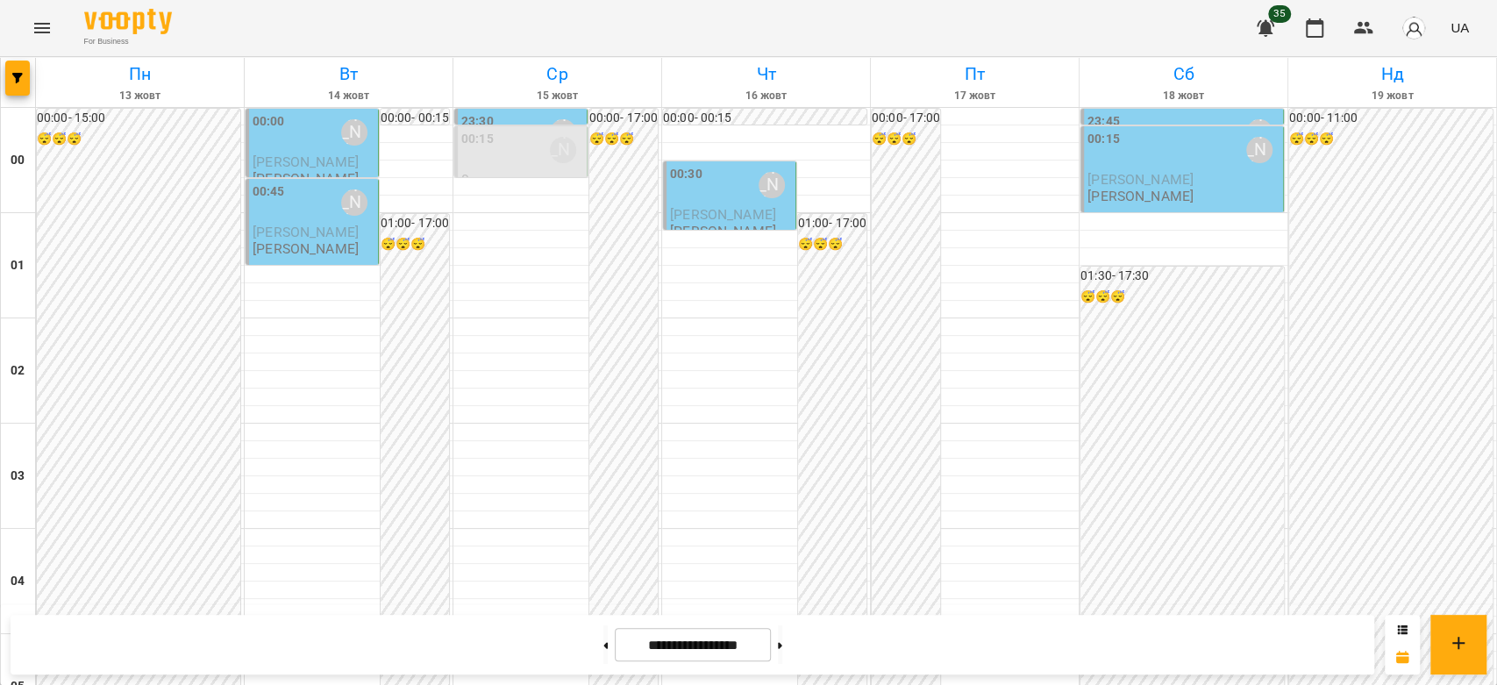
scroll to position [1638, 0]
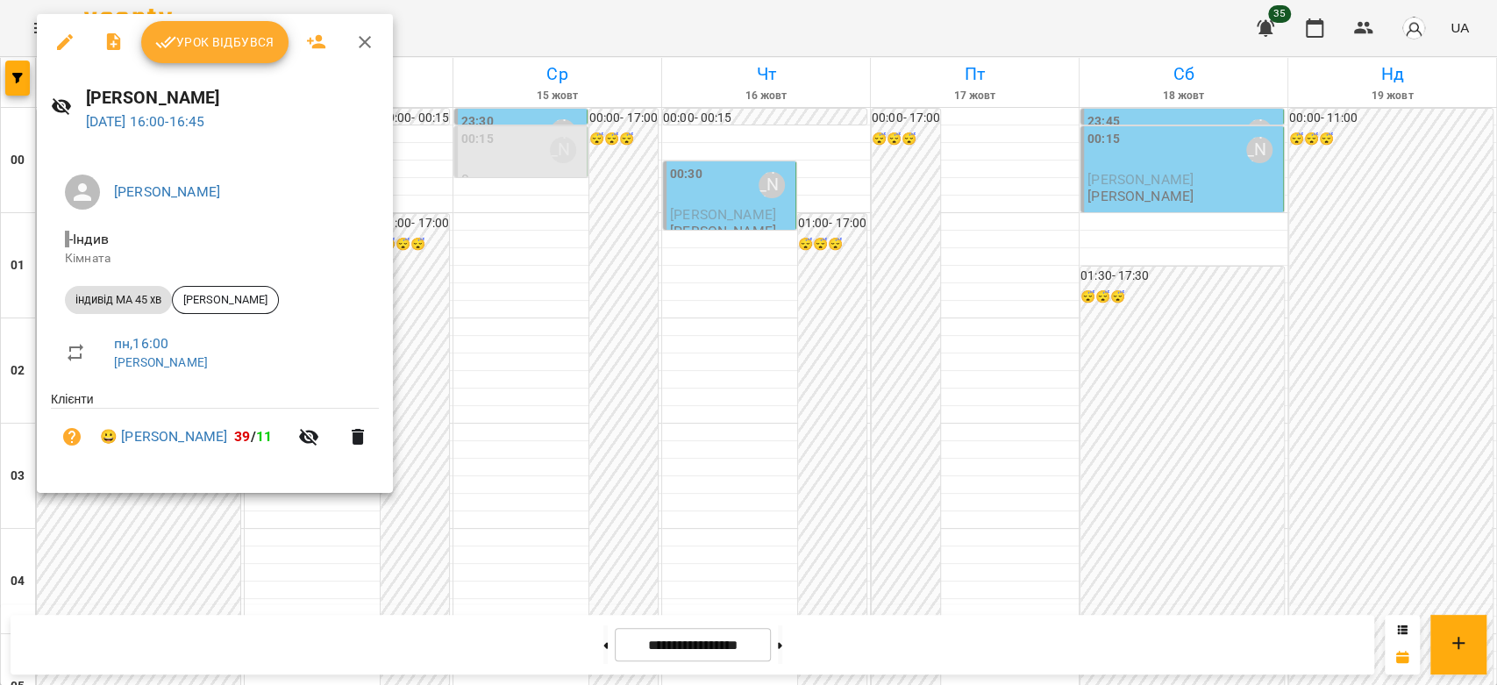
click at [470, 257] on div at bounding box center [748, 342] width 1497 height 685
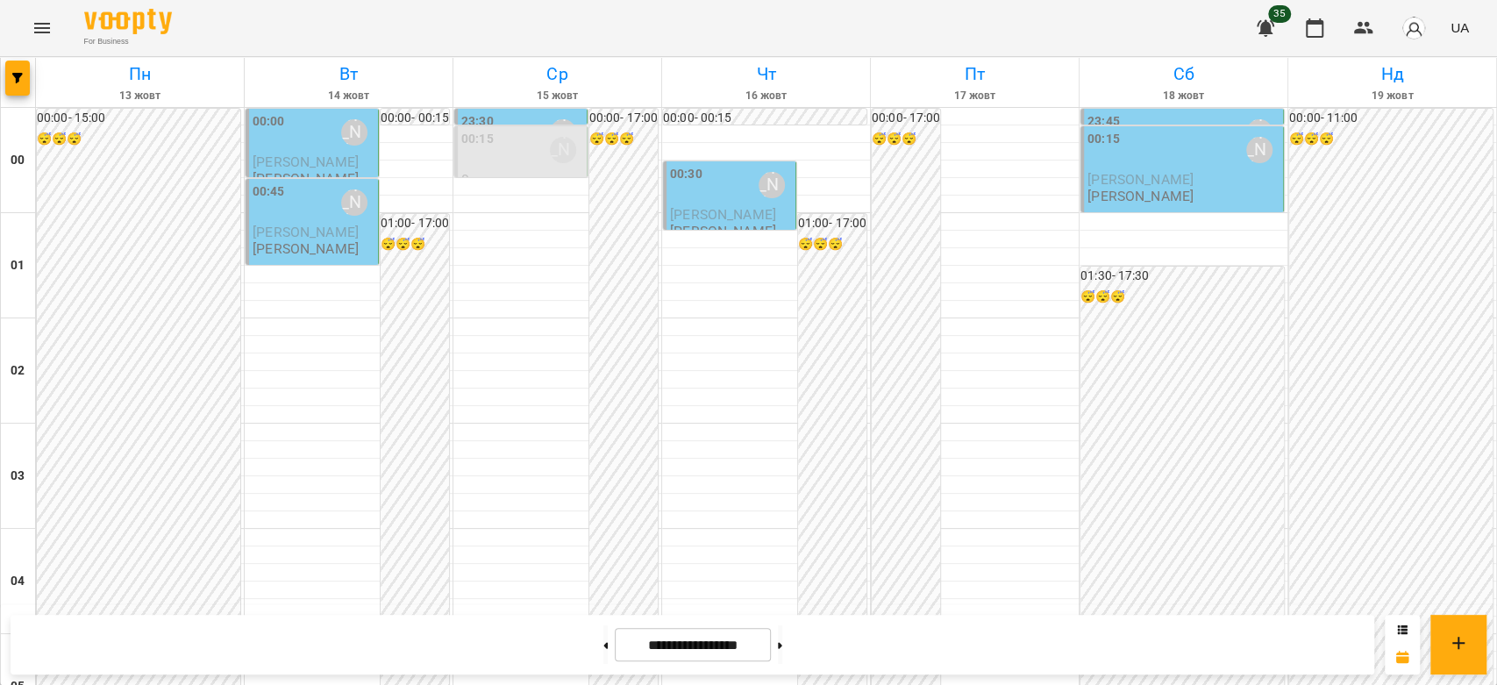
scroll to position [1735, 0]
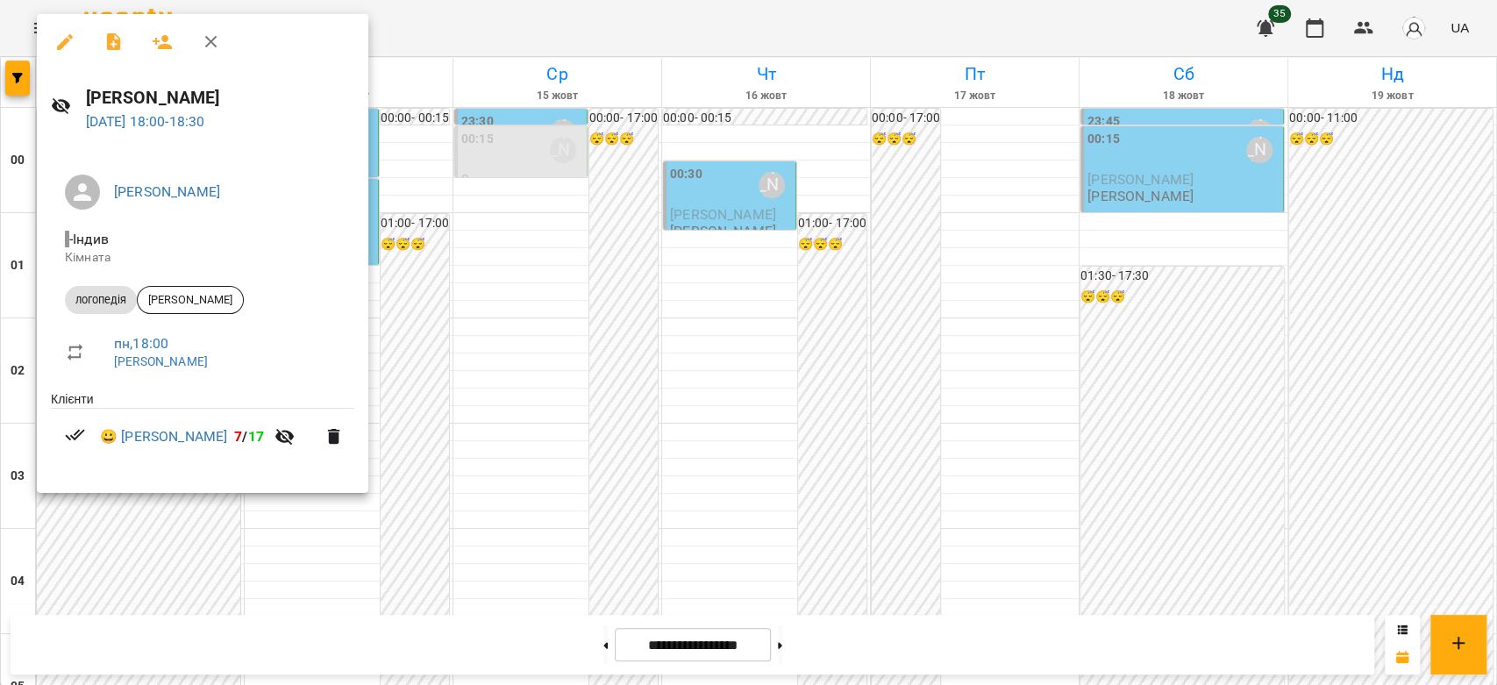
click at [407, 330] on div at bounding box center [748, 342] width 1497 height 685
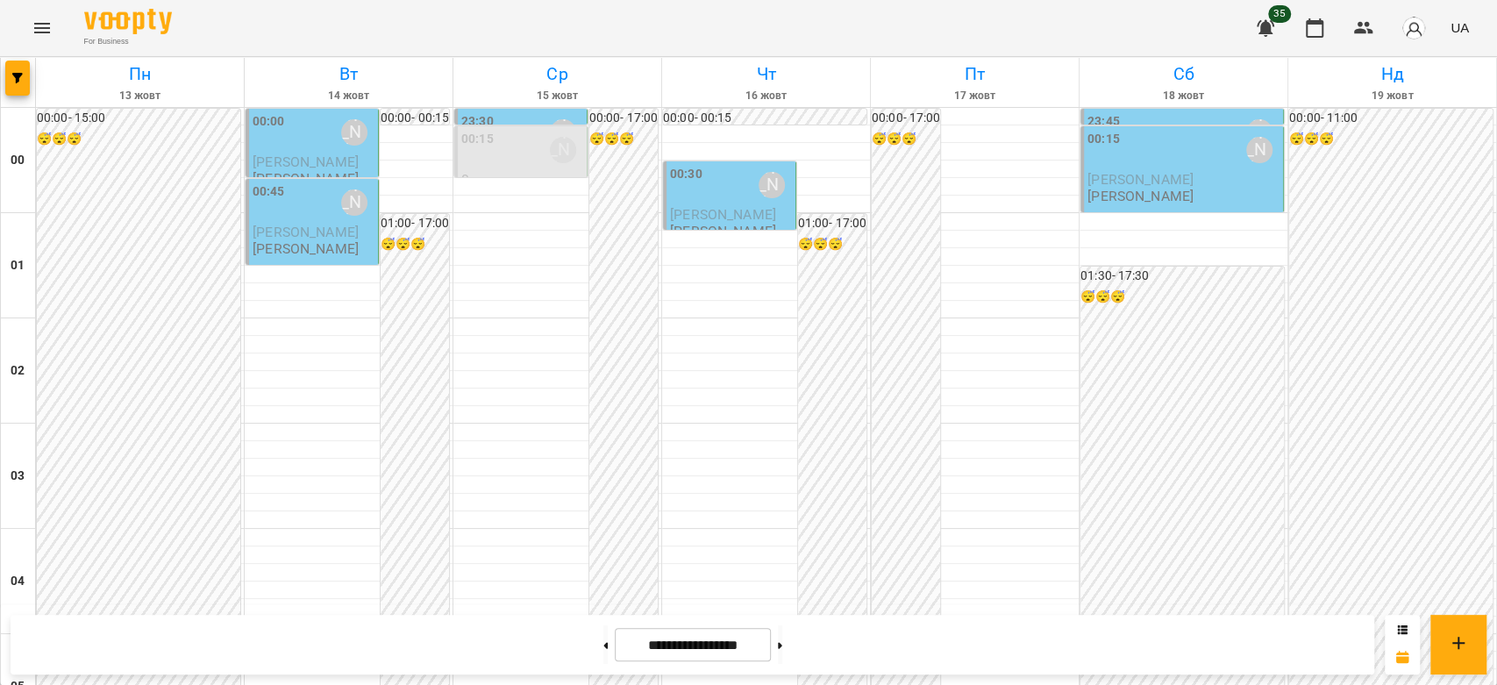
scroll to position [2028, 0]
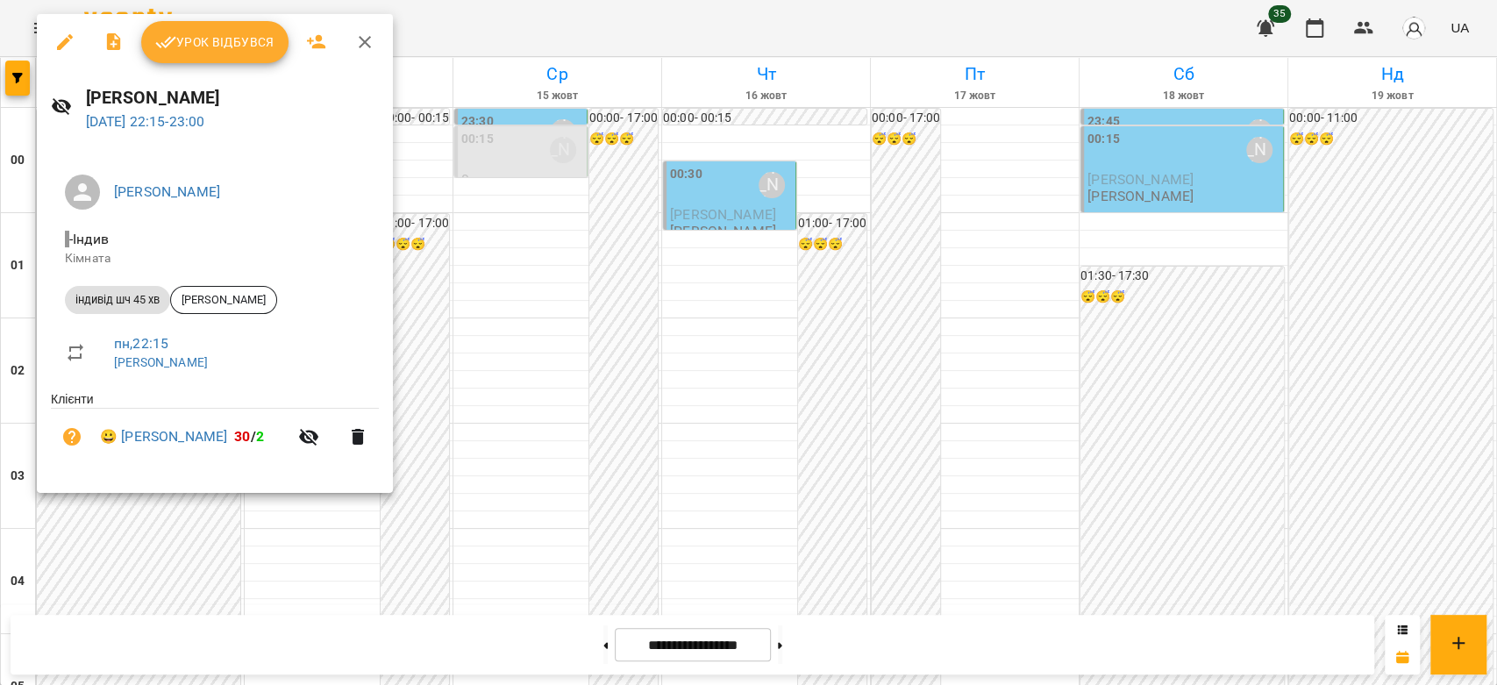
click at [475, 425] on div at bounding box center [748, 342] width 1497 height 685
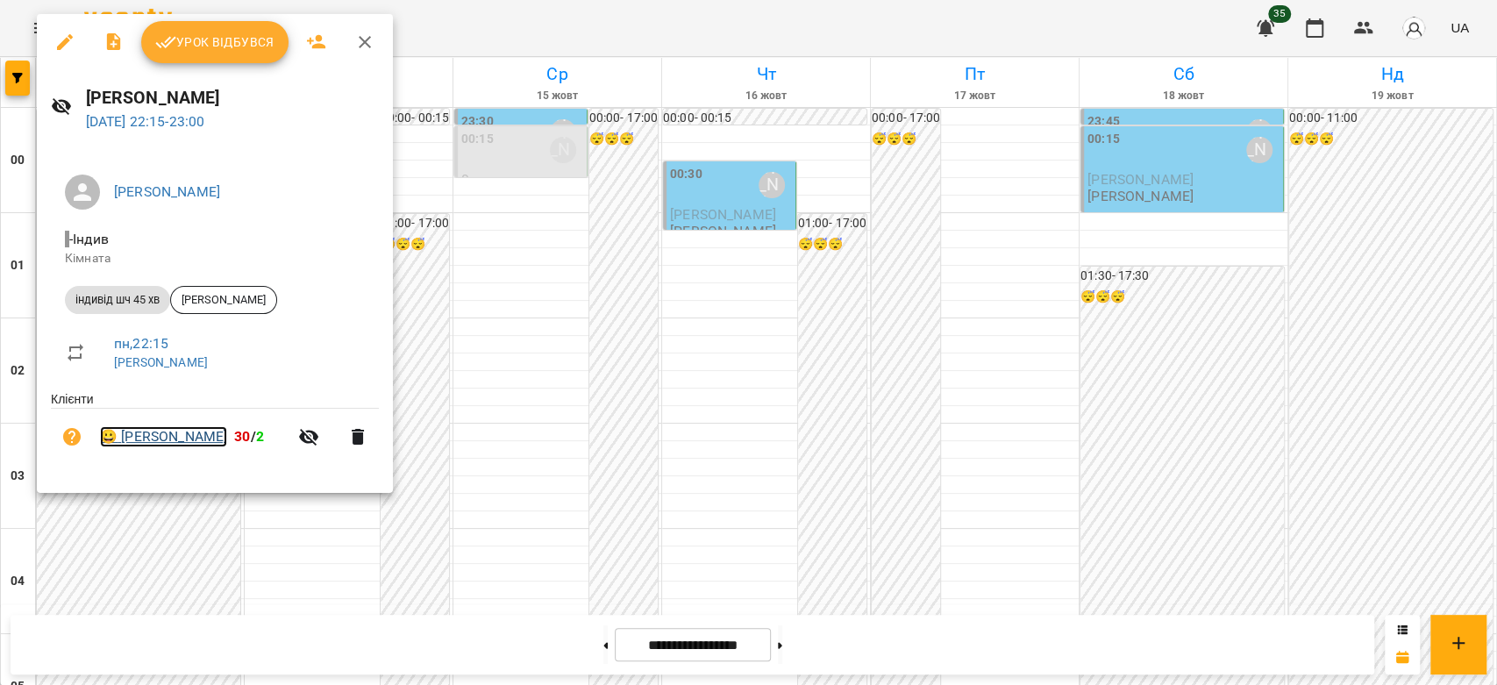
click at [182, 438] on link "😀 [PERSON_NAME]" at bounding box center [163, 436] width 127 height 21
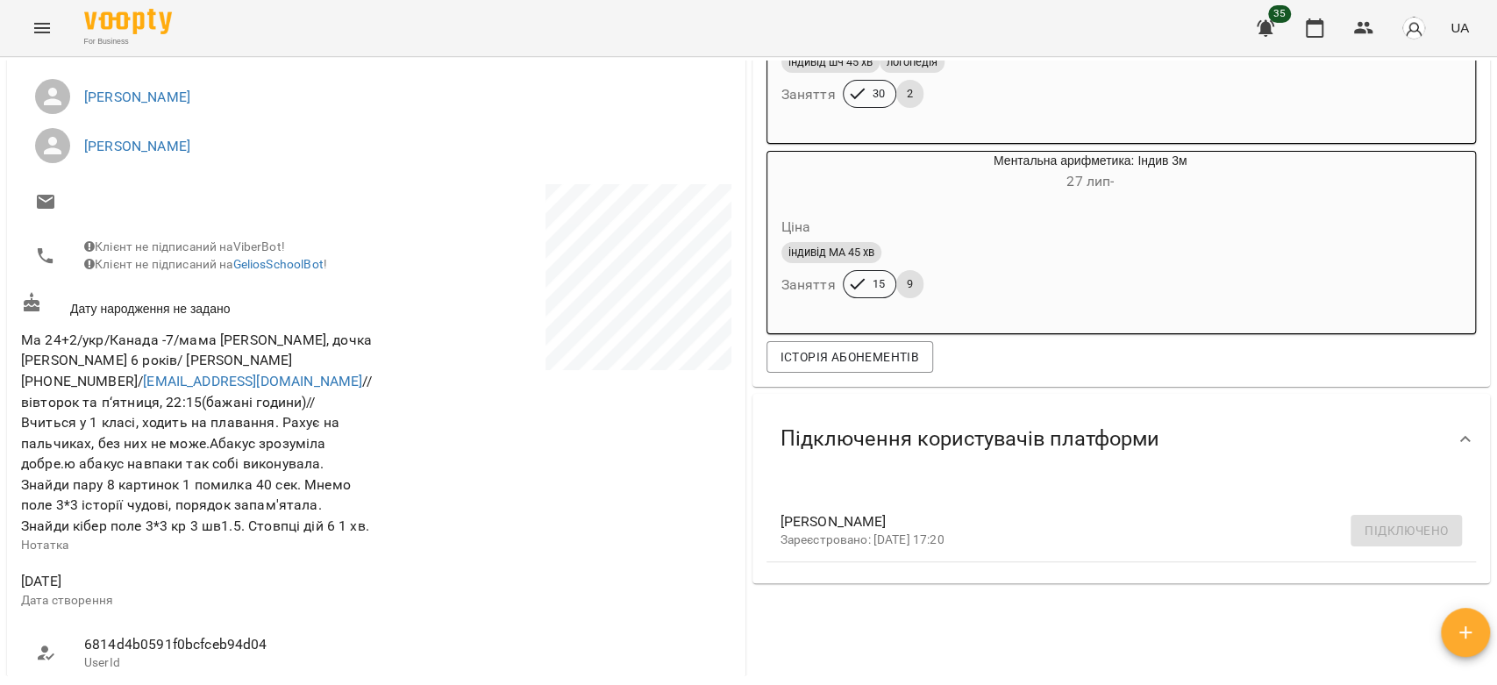
scroll to position [292, 0]
